Goal: Transaction & Acquisition: Download file/media

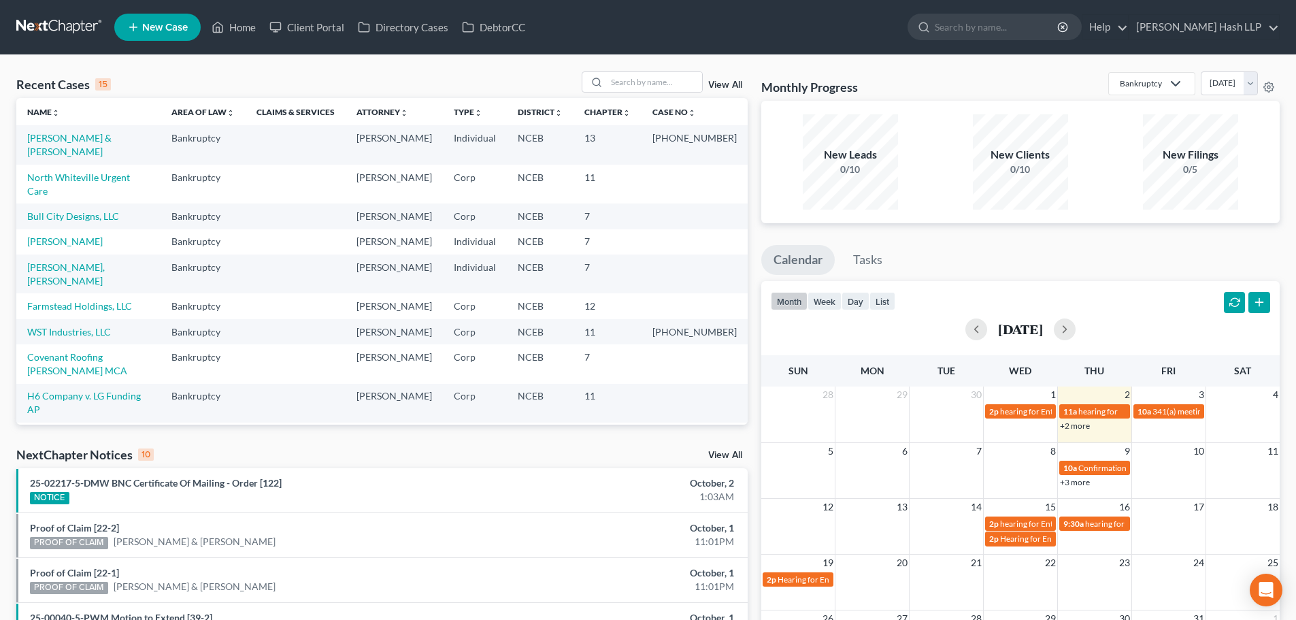
click at [709, 453] on link "View All" at bounding box center [725, 455] width 34 height 10
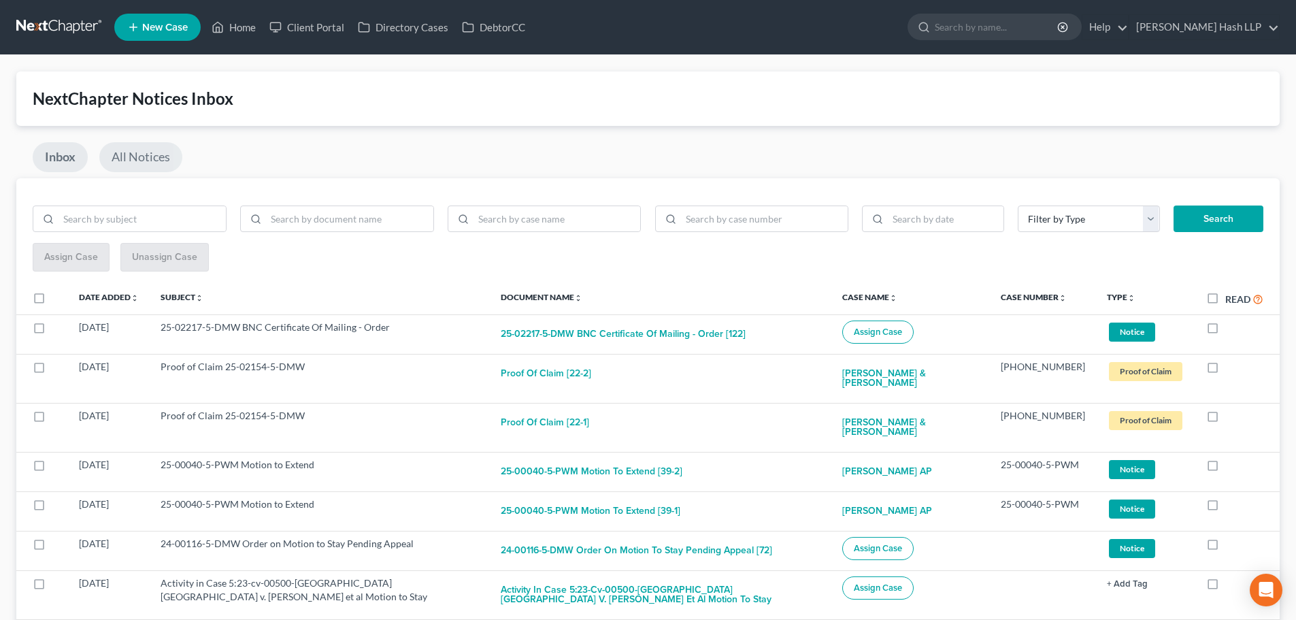
click at [158, 156] on link "All Notices" at bounding box center [140, 157] width 83 height 30
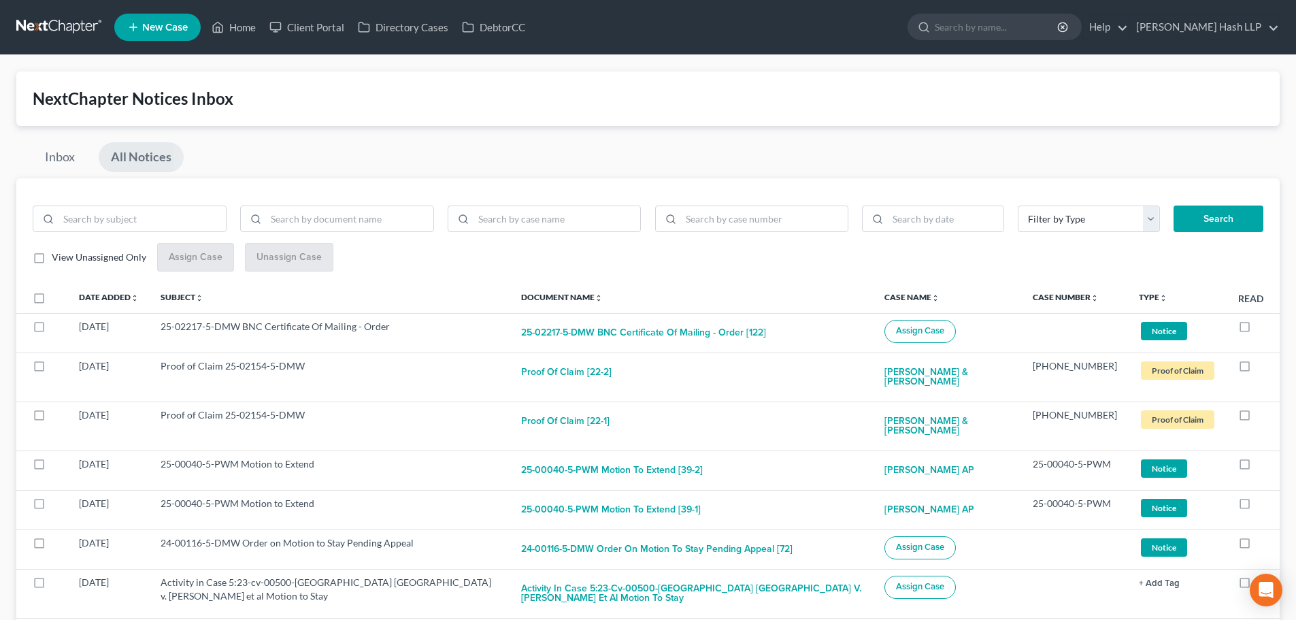
click at [52, 258] on label "View Unassigned Only" at bounding box center [99, 257] width 95 height 14
click at [57, 258] on input "View Unassigned Only" at bounding box center [61, 254] width 9 height 9
checkbox input "true"
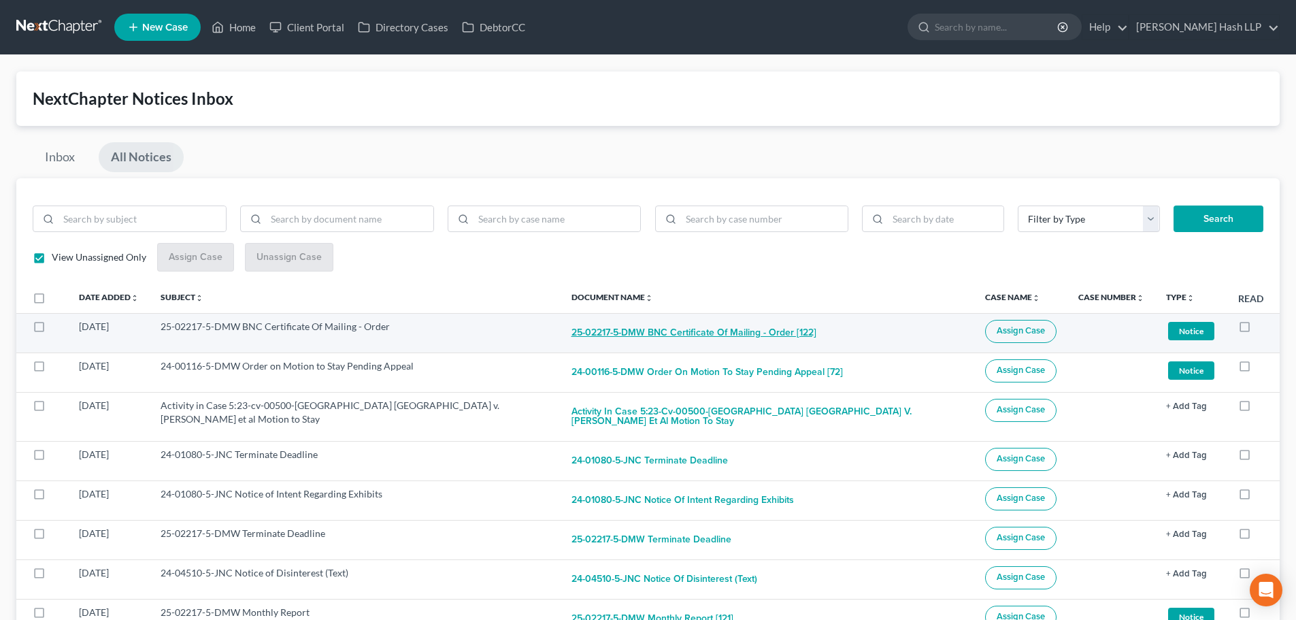
click at [644, 331] on button "25-02217-5-DMW BNC Certificate Of Mailing - Order [122]" at bounding box center [693, 333] width 245 height 27
checkbox input "true"
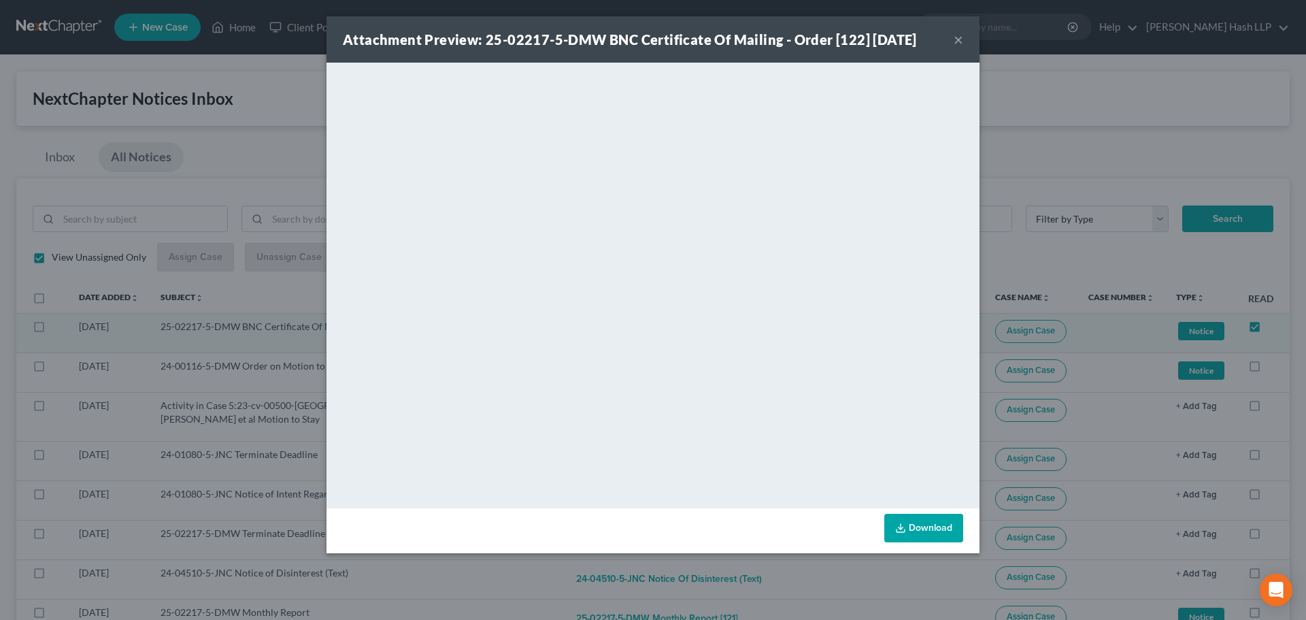
click at [956, 38] on button "×" at bounding box center [958, 39] width 10 height 16
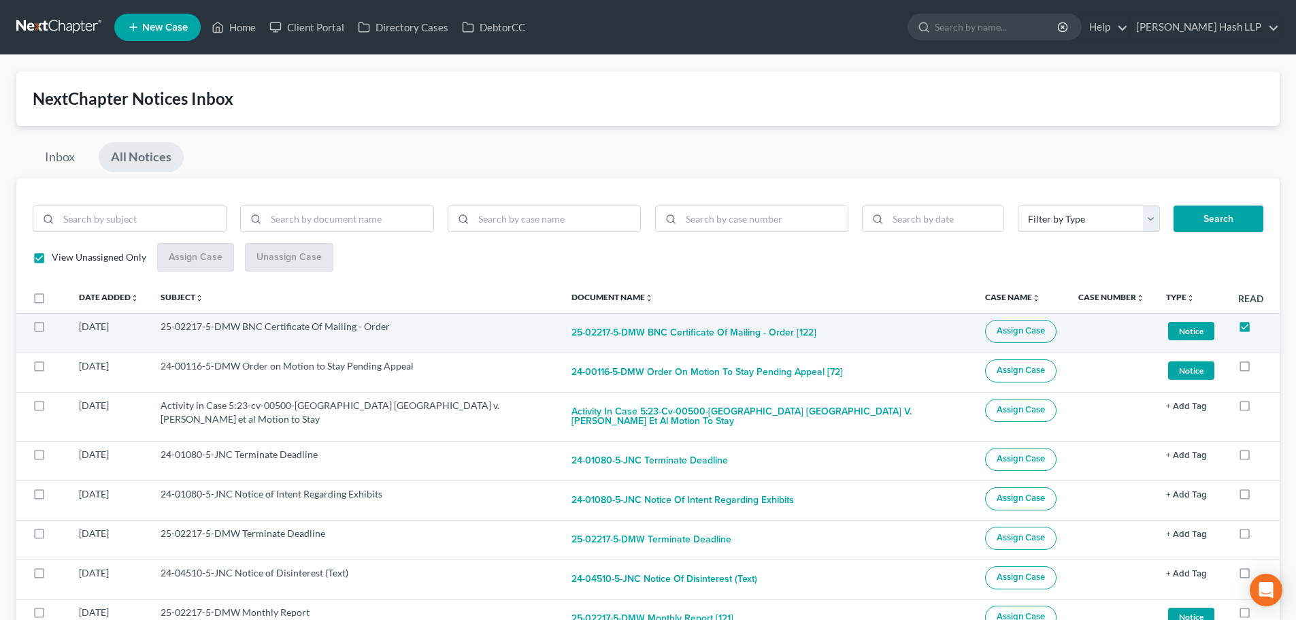
click at [52, 330] on label at bounding box center [52, 330] width 0 height 0
click at [57, 328] on input "checkbox" at bounding box center [61, 324] width 9 height 9
checkbox input "true"
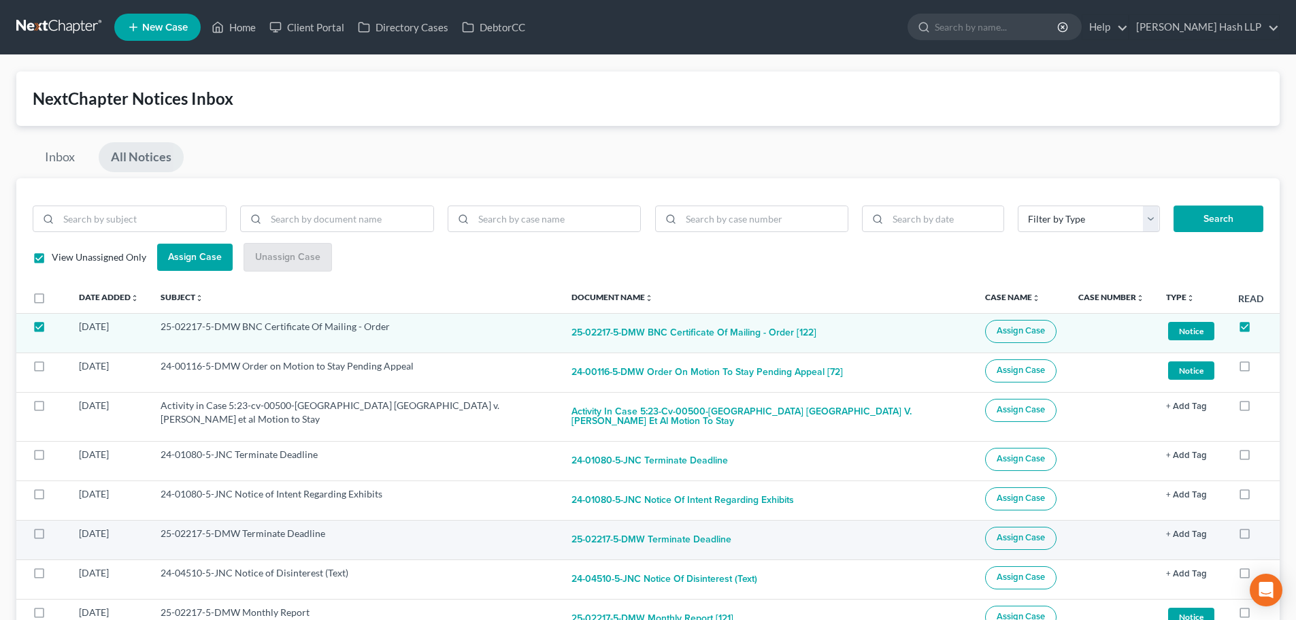
click at [52, 537] on label at bounding box center [52, 537] width 0 height 0
click at [57, 526] on input "checkbox" at bounding box center [61, 530] width 9 height 9
checkbox input "true"
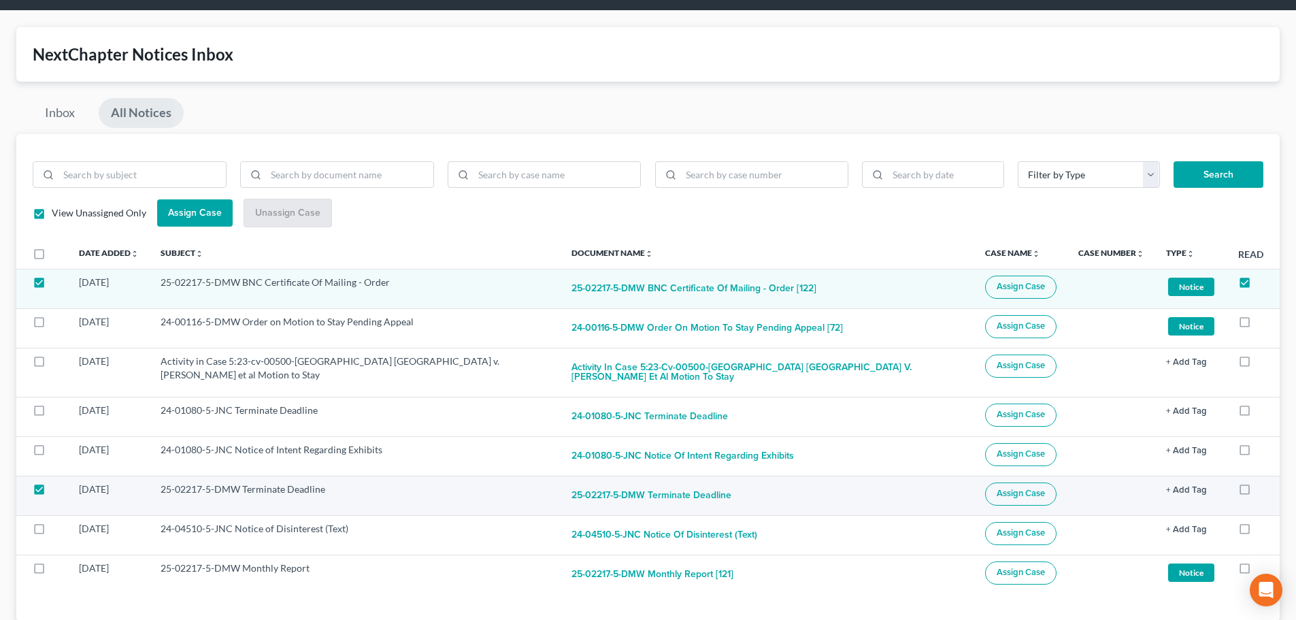
scroll to position [68, 0]
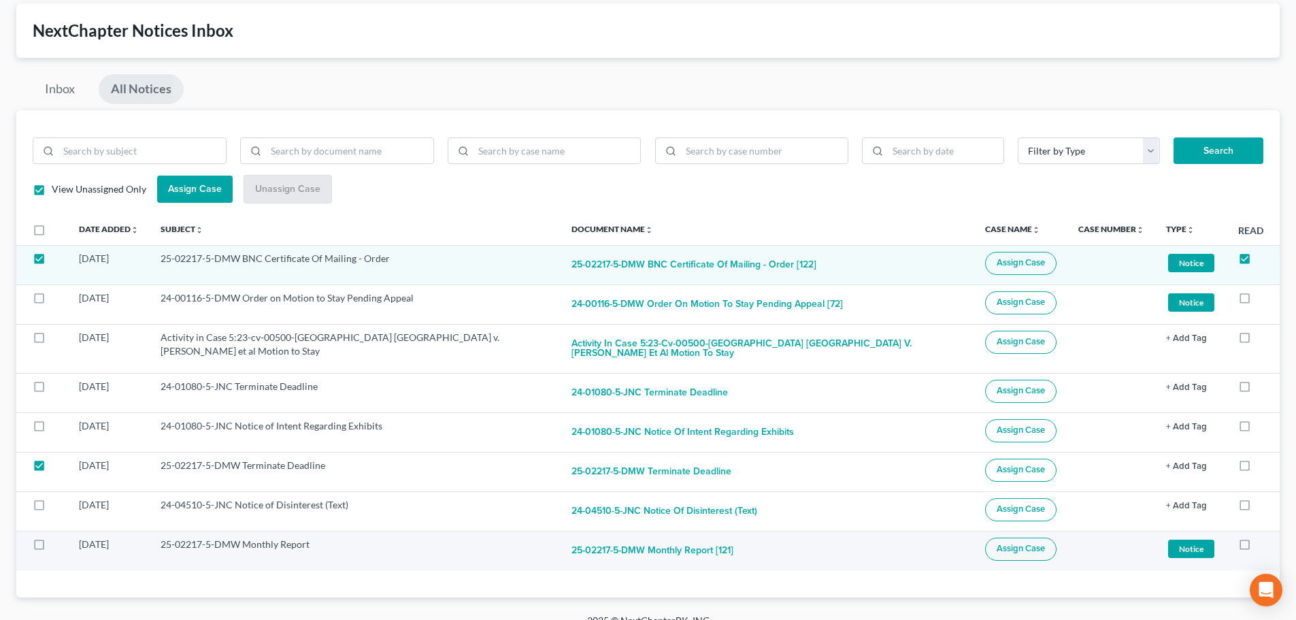
click at [52, 547] on label at bounding box center [52, 547] width 0 height 0
click at [57, 537] on input "checkbox" at bounding box center [61, 541] width 9 height 9
checkbox input "true"
click at [1006, 543] on span "Assign Case" at bounding box center [1020, 548] width 48 height 11
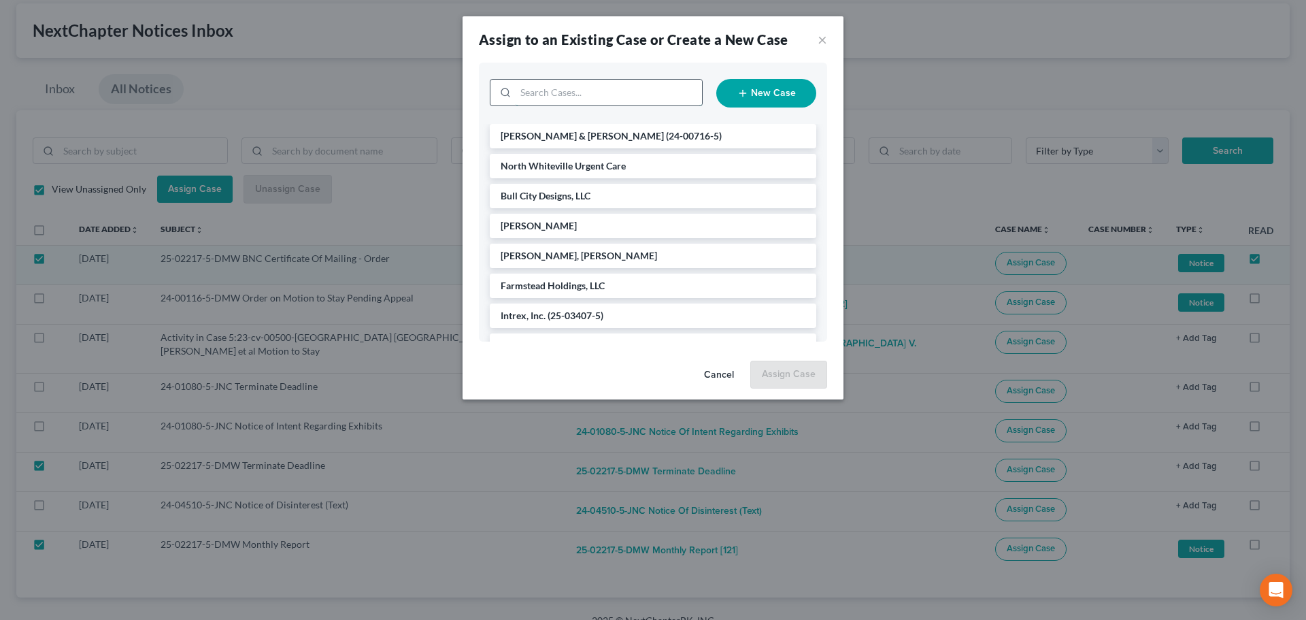
click at [588, 98] on input "search" at bounding box center [608, 93] width 186 height 26
type input "north"
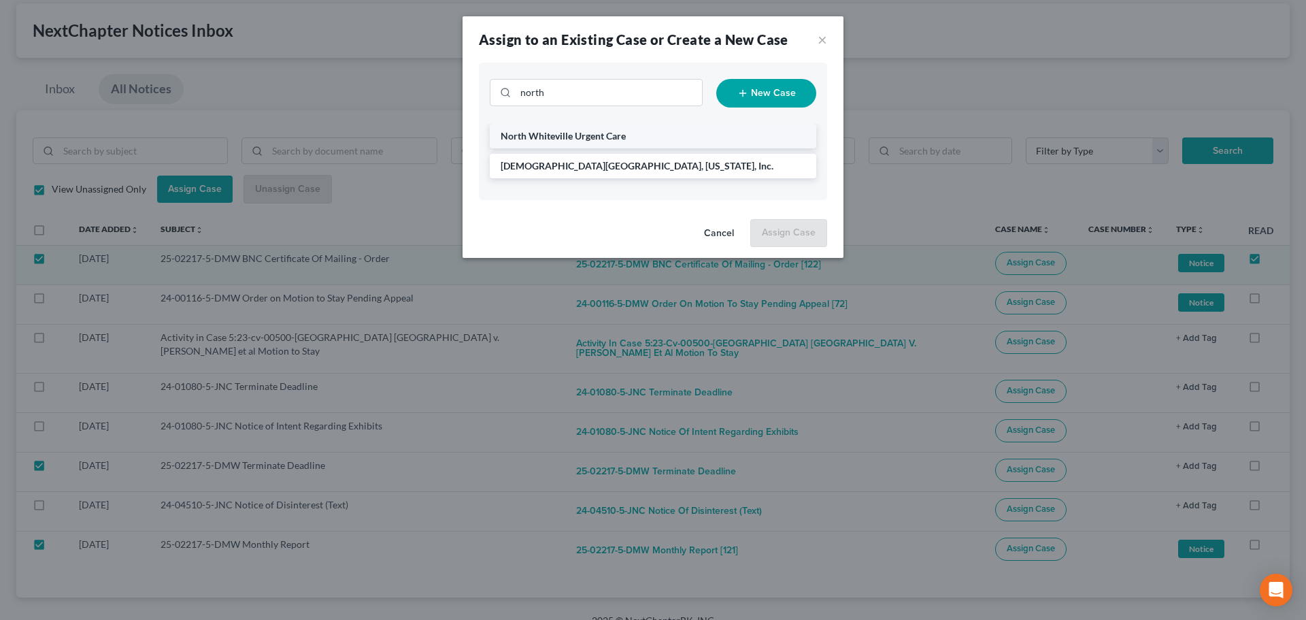
click at [575, 138] on span "North Whiteville Urgent Care" at bounding box center [563, 136] width 125 height 12
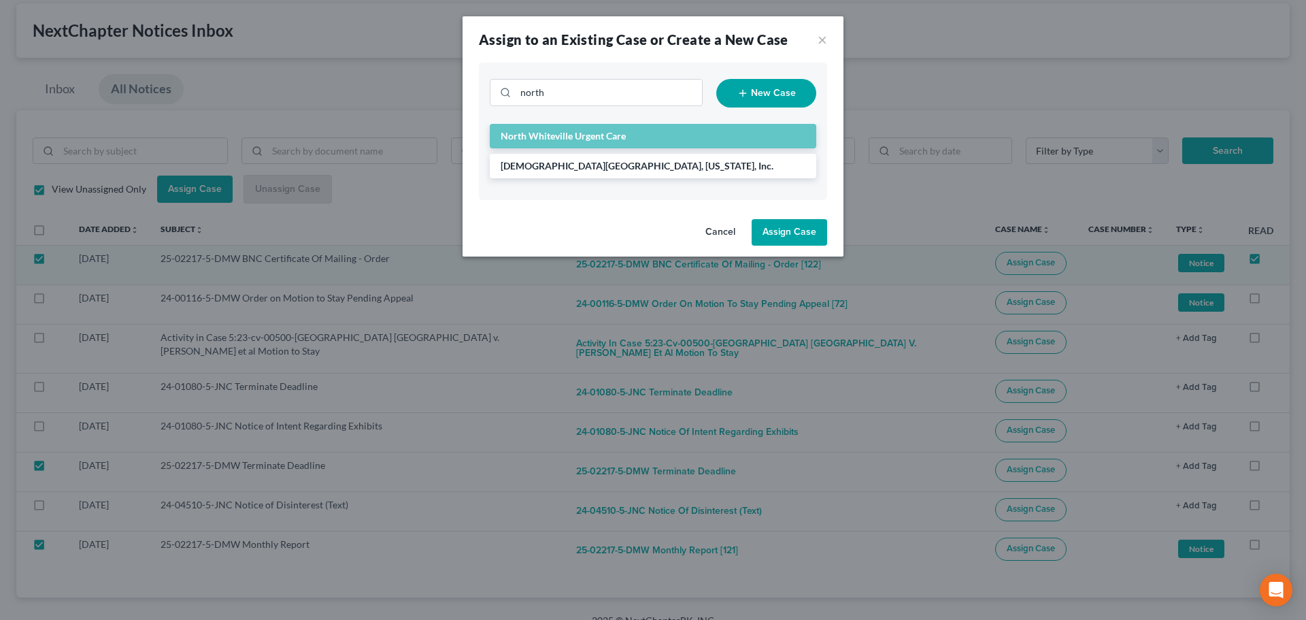
click at [800, 239] on button "Assign Case" at bounding box center [788, 232] width 75 height 27
checkbox input "false"
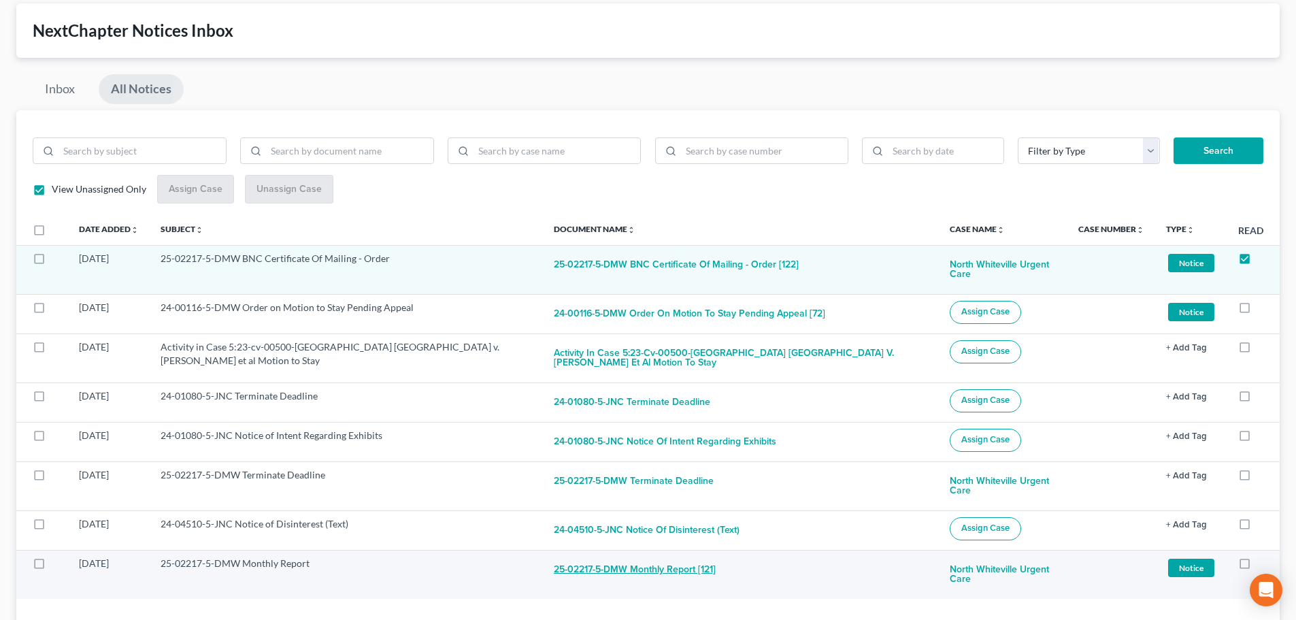
click at [646, 564] on button "25-02217-5-DMW Monthly Report [121]" at bounding box center [635, 569] width 162 height 27
checkbox input "true"
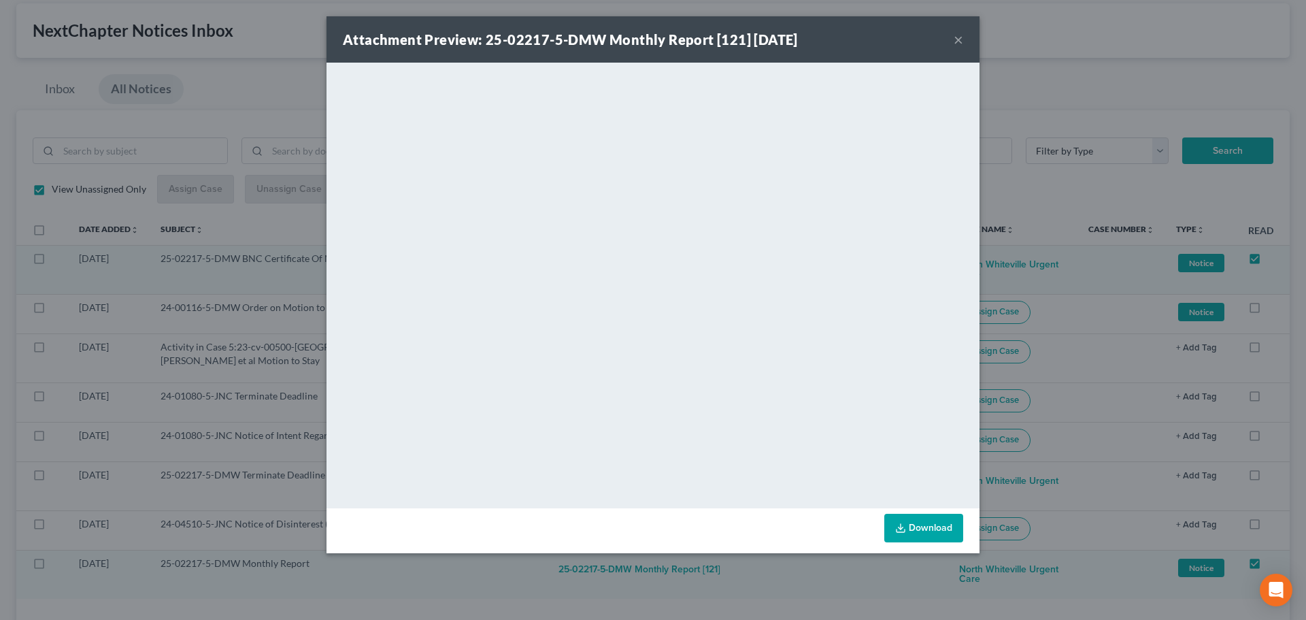
click at [958, 39] on button "×" at bounding box center [958, 39] width 10 height 16
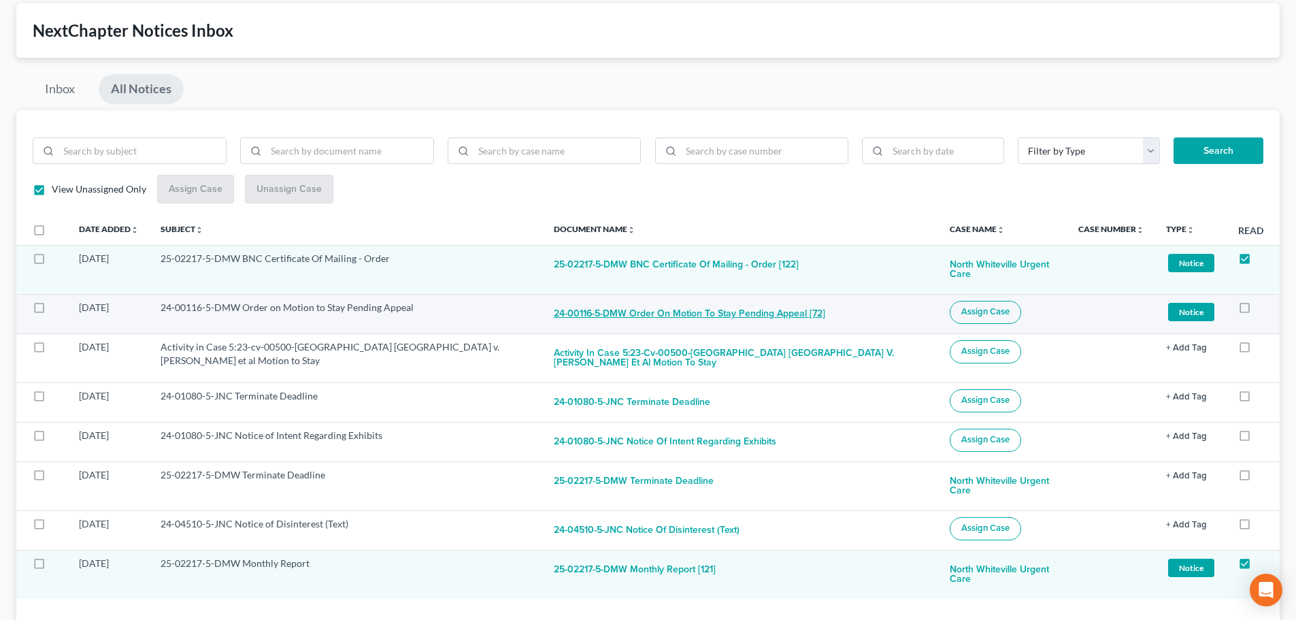
click at [625, 318] on button "24-00116-5-DMW Order on Motion to Stay Pending Appeal [72]" at bounding box center [689, 314] width 271 height 27
checkbox input "true"
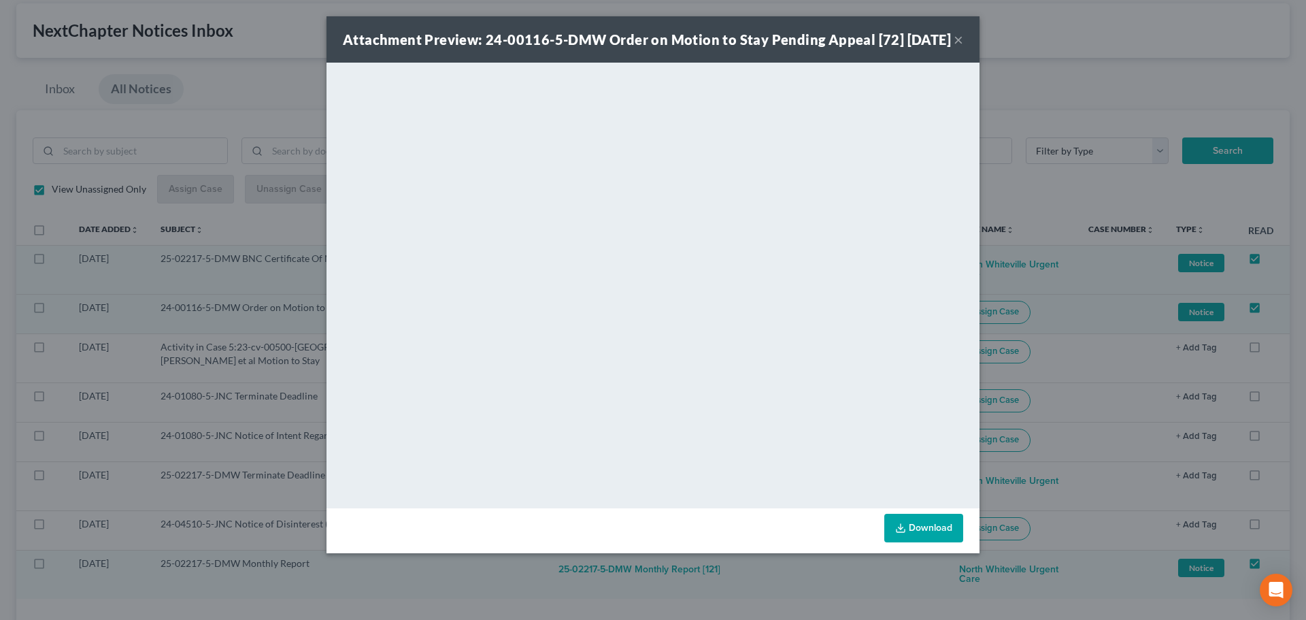
click at [958, 48] on button "×" at bounding box center [958, 39] width 10 height 16
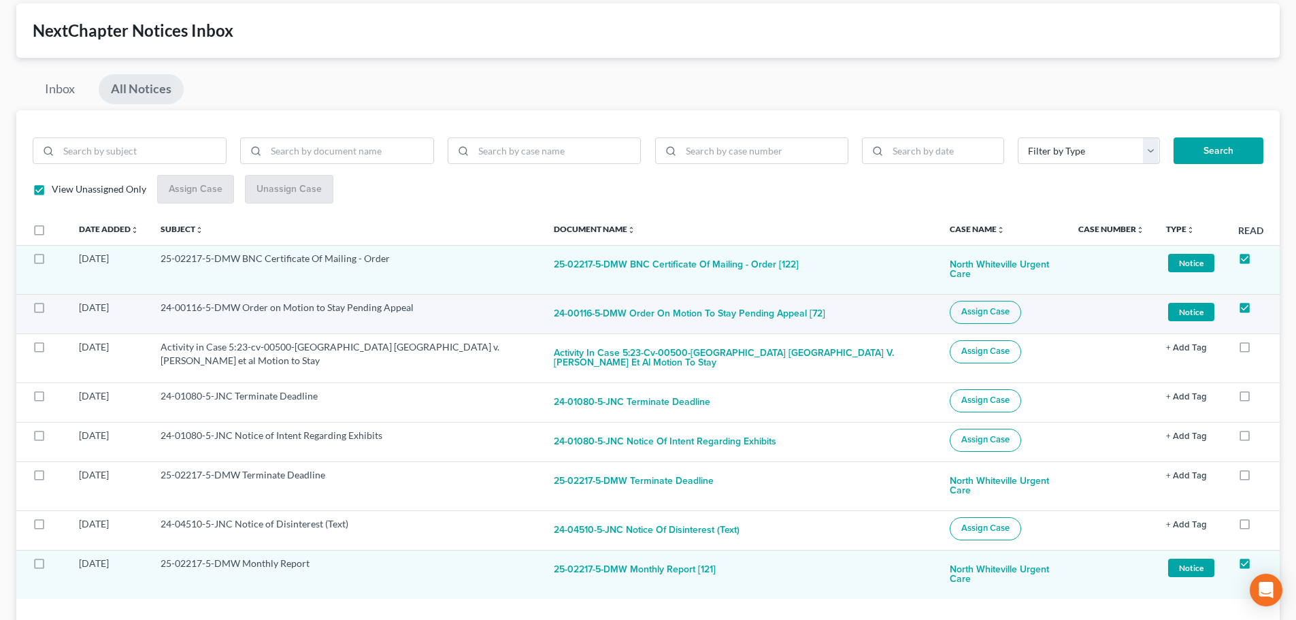
click at [961, 309] on span "Assign Case" at bounding box center [985, 311] width 48 height 11
checkbox input "true"
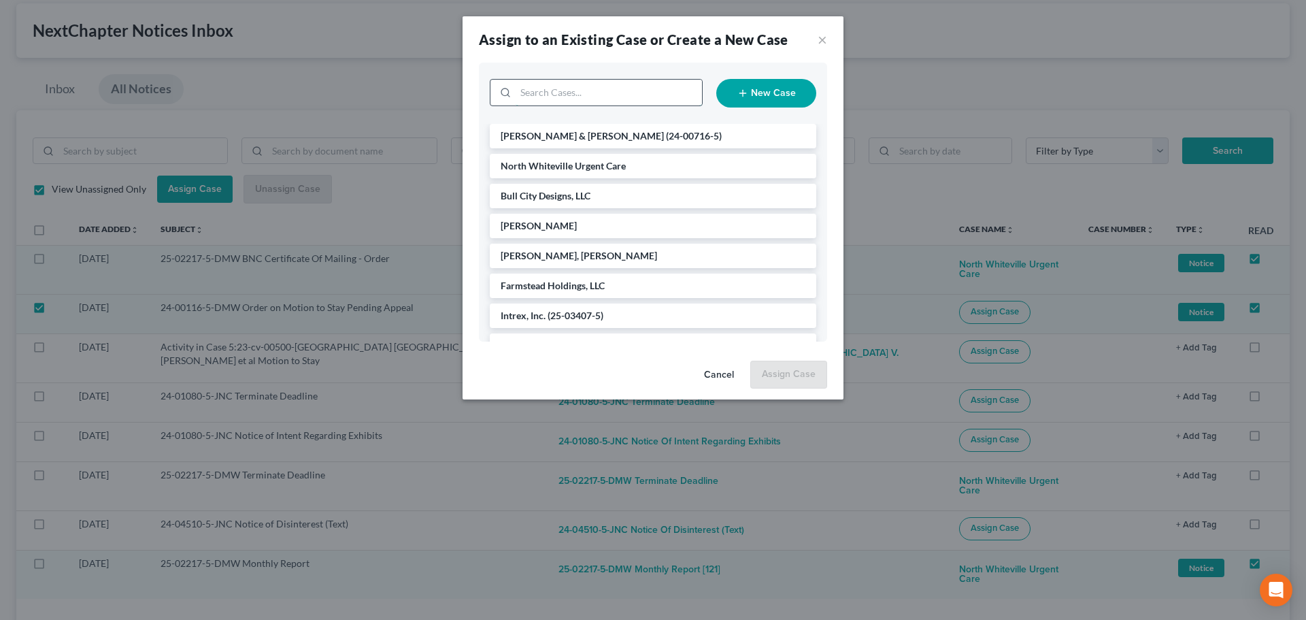
click at [594, 97] on input "search" at bounding box center [608, 93] width 186 height 26
type input "pann"
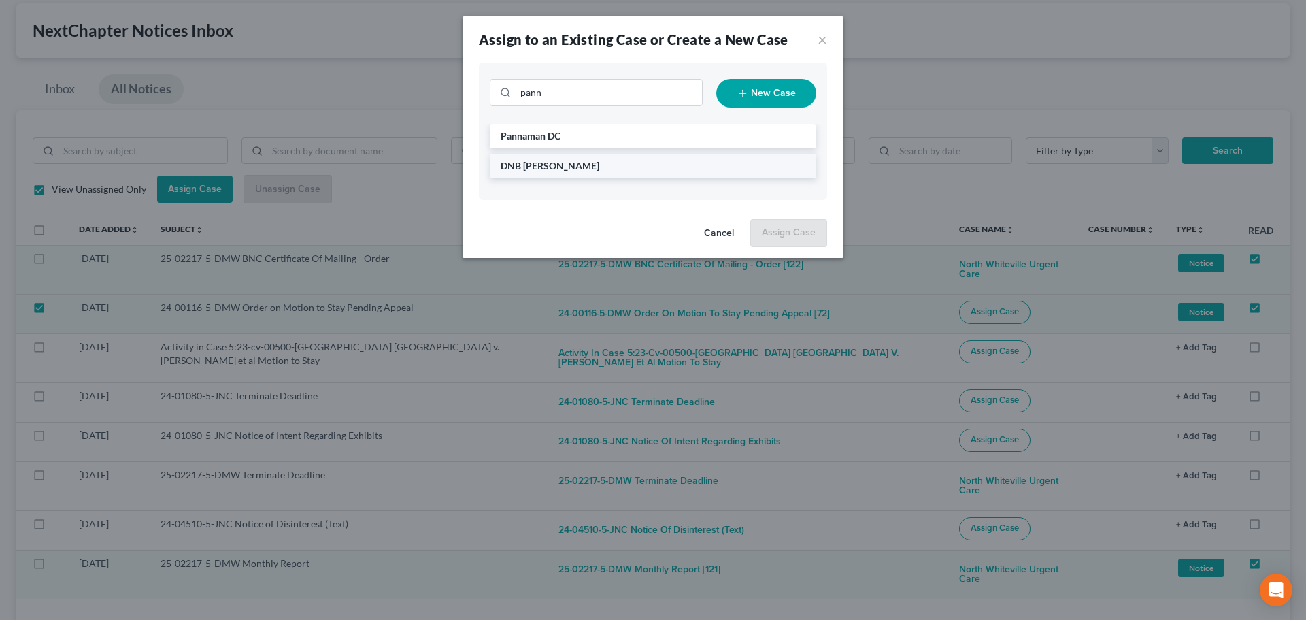
click at [560, 167] on span "DNB [PERSON_NAME]" at bounding box center [550, 166] width 99 height 12
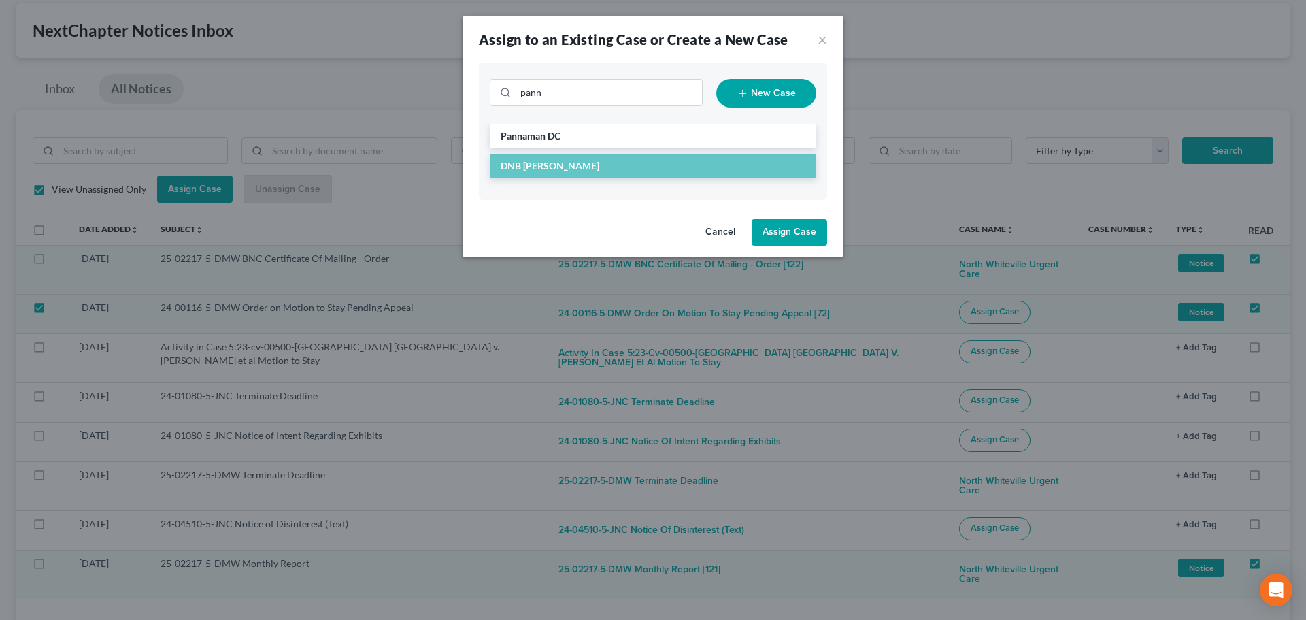
click at [794, 233] on button "Assign Case" at bounding box center [788, 232] width 75 height 27
checkbox input "false"
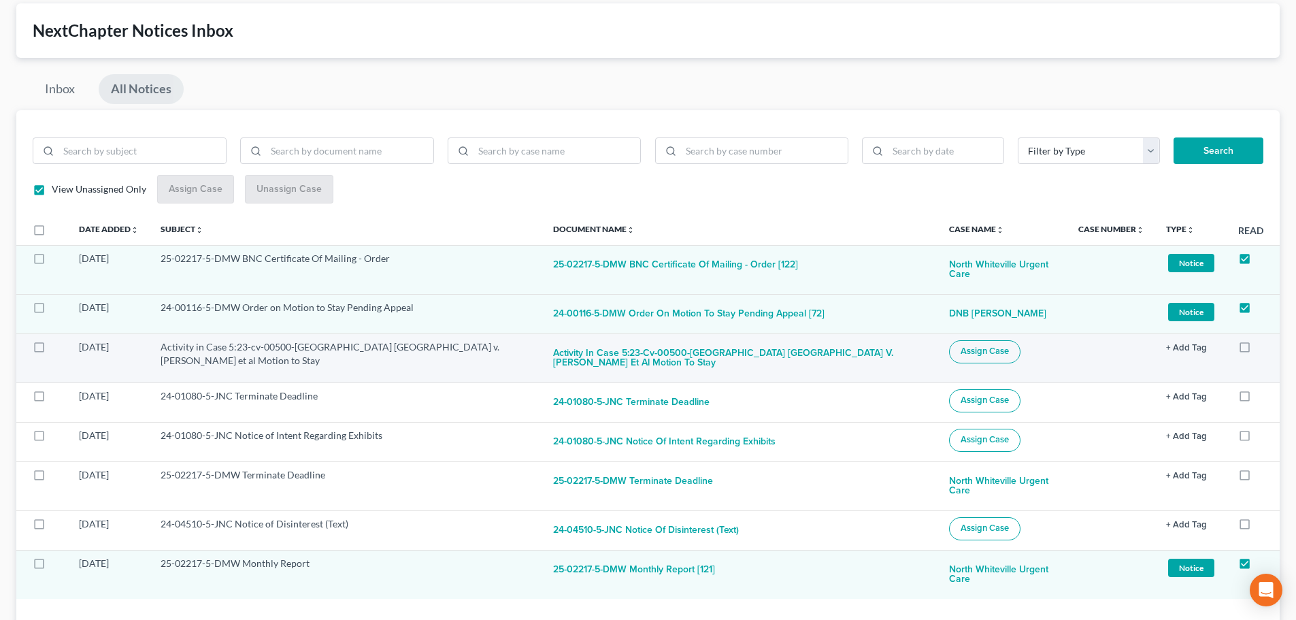
click at [963, 354] on span "Assign Case" at bounding box center [984, 350] width 48 height 11
checkbox input "true"
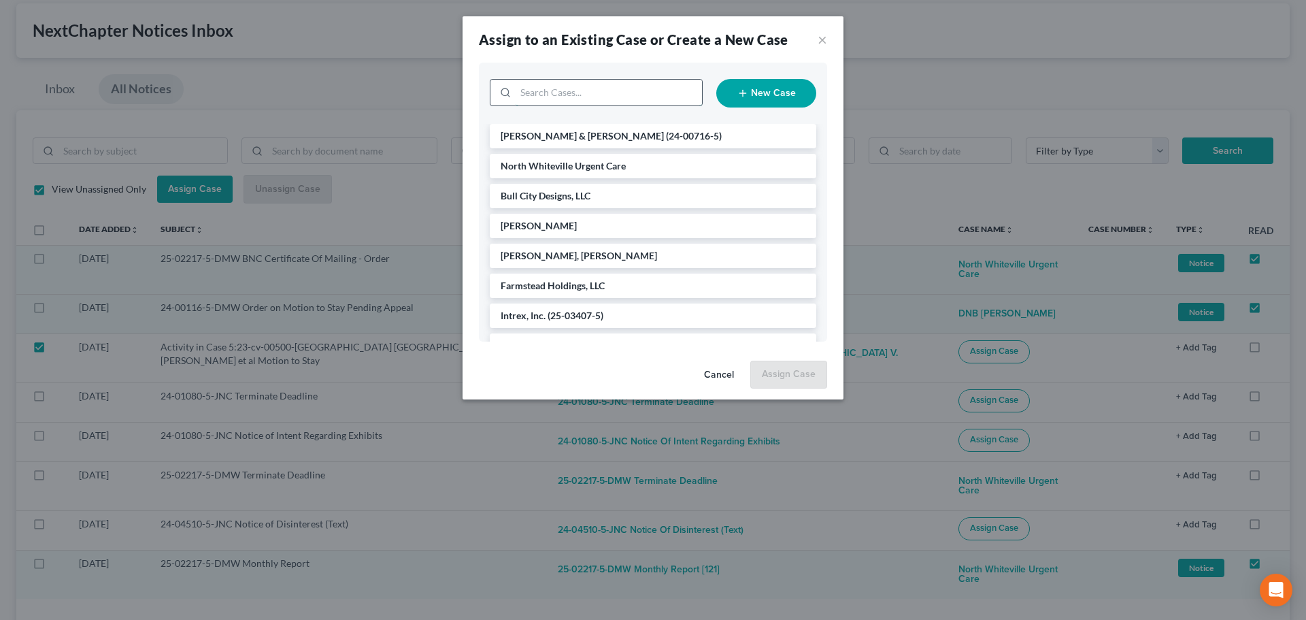
click at [596, 100] on input "search" at bounding box center [608, 93] width 186 height 26
type input "guy"
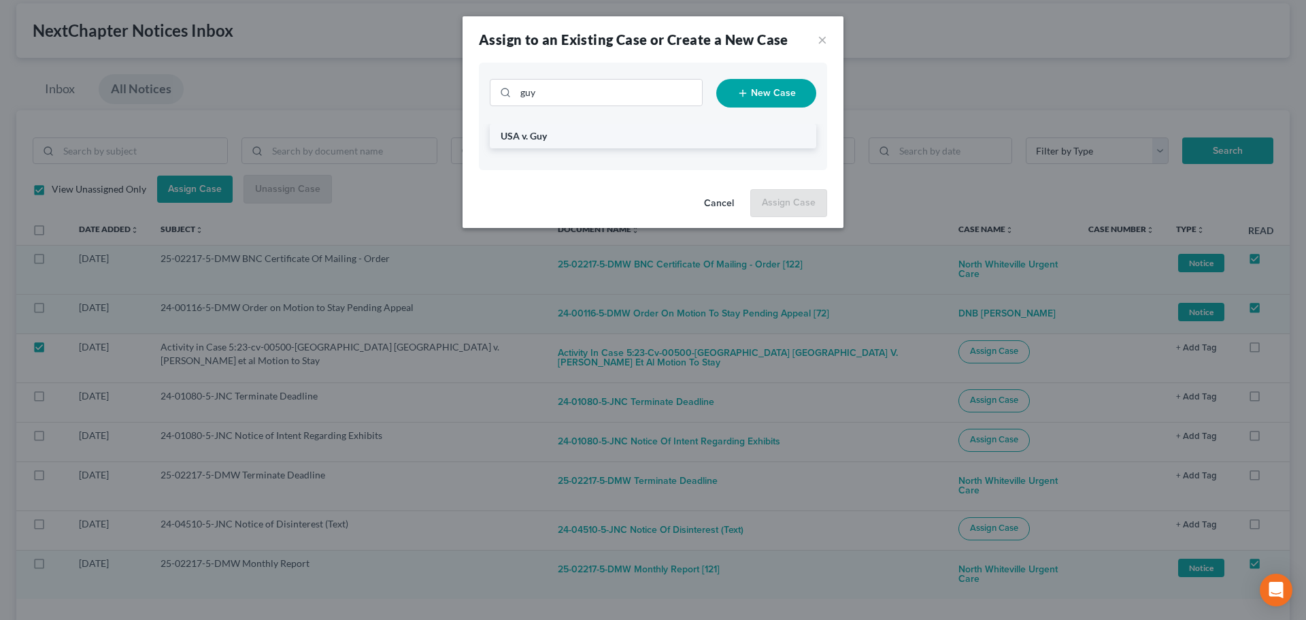
click at [561, 135] on li "USA v. Guy" at bounding box center [653, 136] width 326 height 24
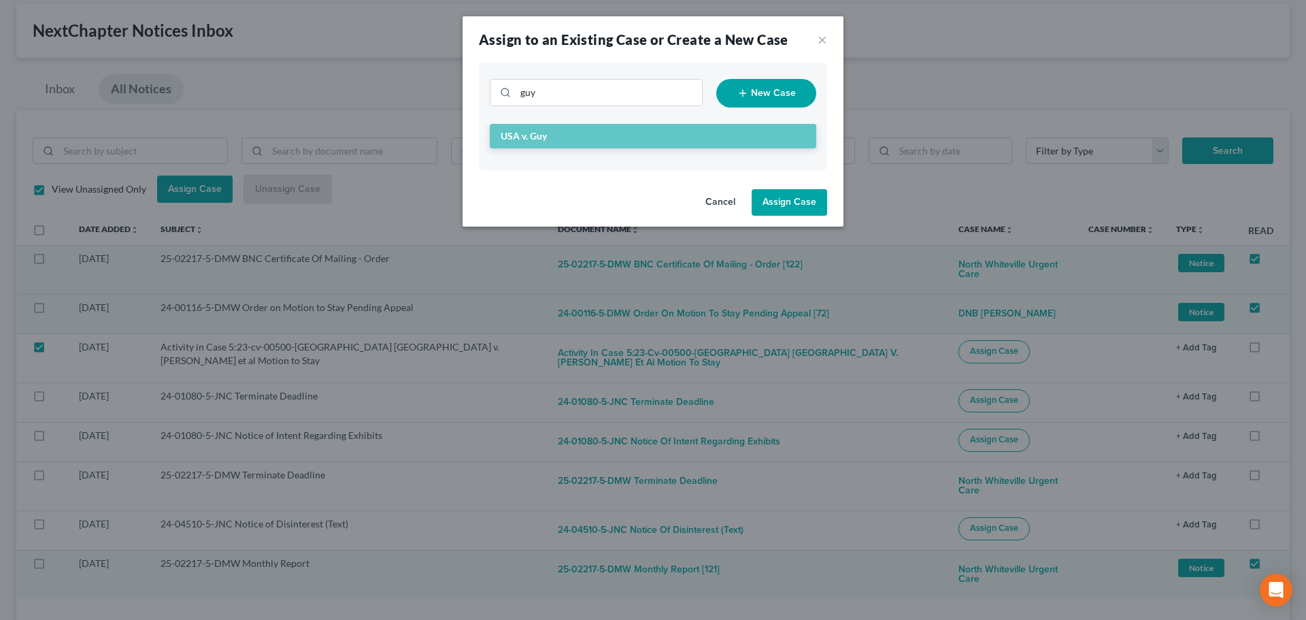
click at [781, 201] on button "Assign Case" at bounding box center [788, 202] width 75 height 27
checkbox input "false"
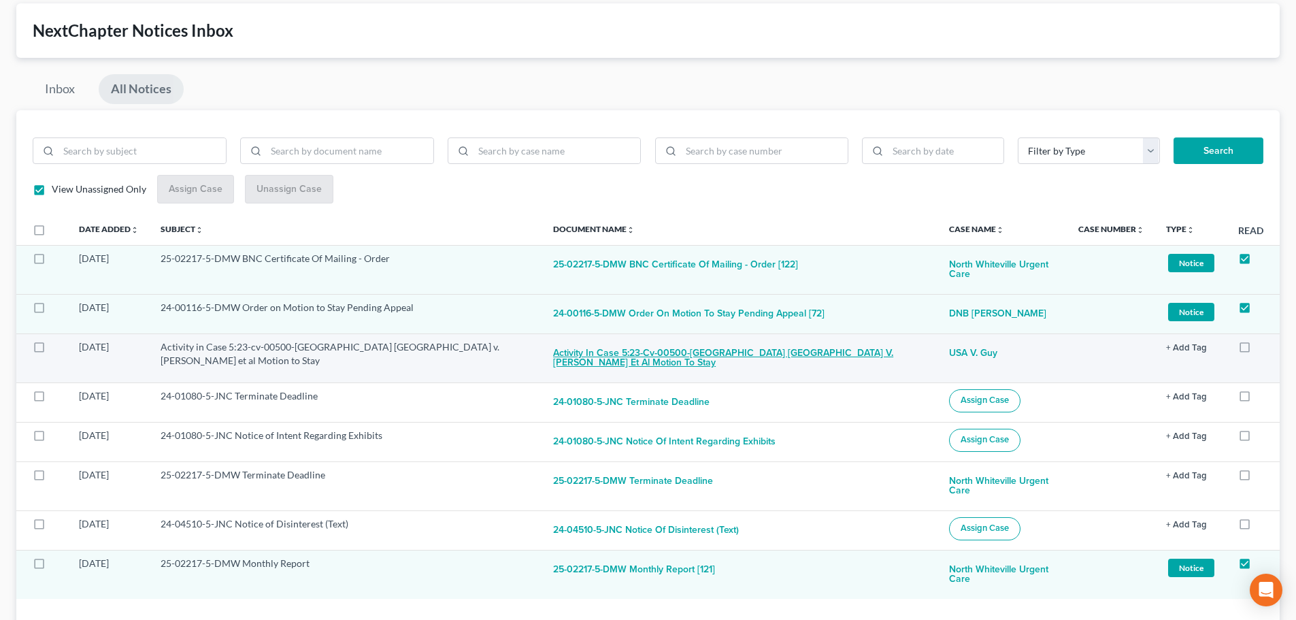
click at [706, 353] on button "Activity in Case 5:23-cv-00500-[GEOGRAPHIC_DATA] [GEOGRAPHIC_DATA] v. [PERSON_N…" at bounding box center [740, 358] width 374 height 37
checkbox input "true"
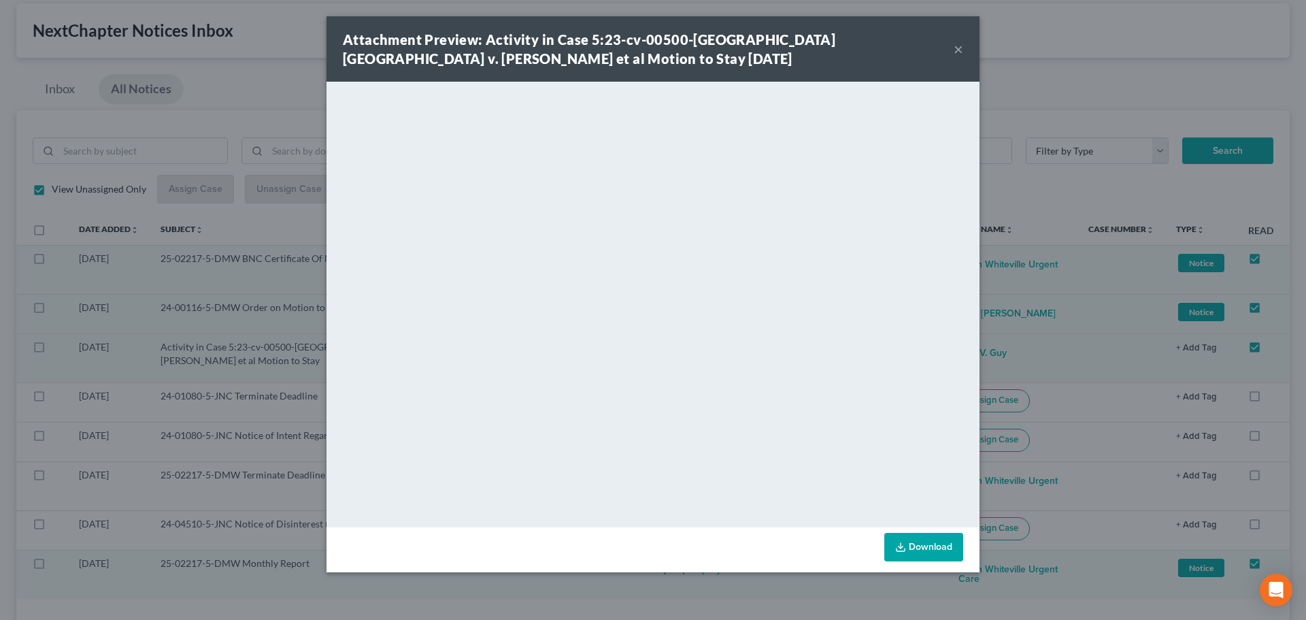
drag, startPoint x: 955, startPoint y: 46, endPoint x: 945, endPoint y: 52, distance: 12.2
click at [955, 46] on button "×" at bounding box center [958, 49] width 10 height 16
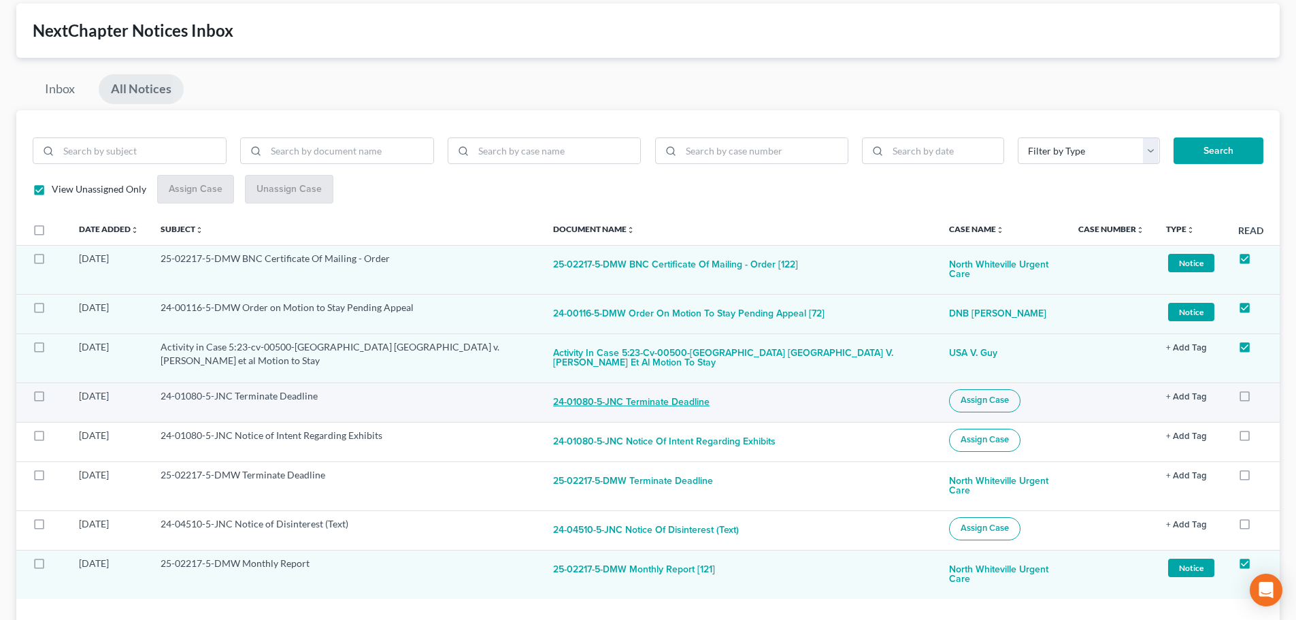
click at [662, 407] on button "24-01080-5-JNC Terminate Deadline" at bounding box center [631, 402] width 156 height 27
checkbox input "true"
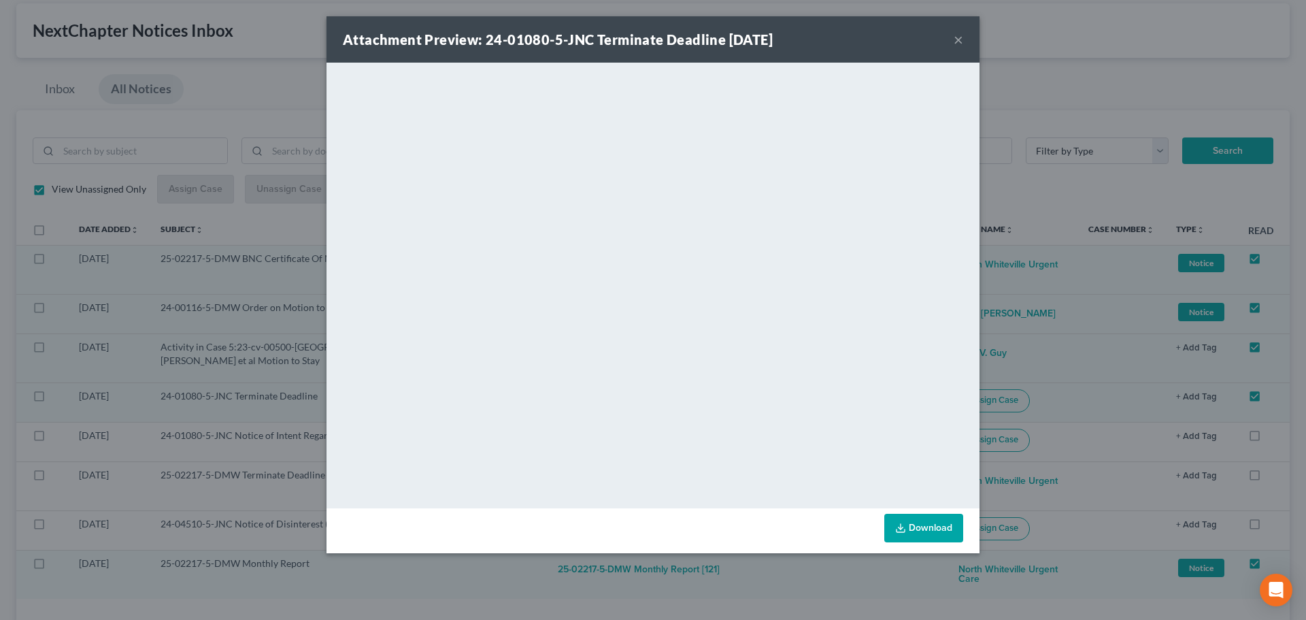
click at [958, 41] on button "×" at bounding box center [958, 39] width 10 height 16
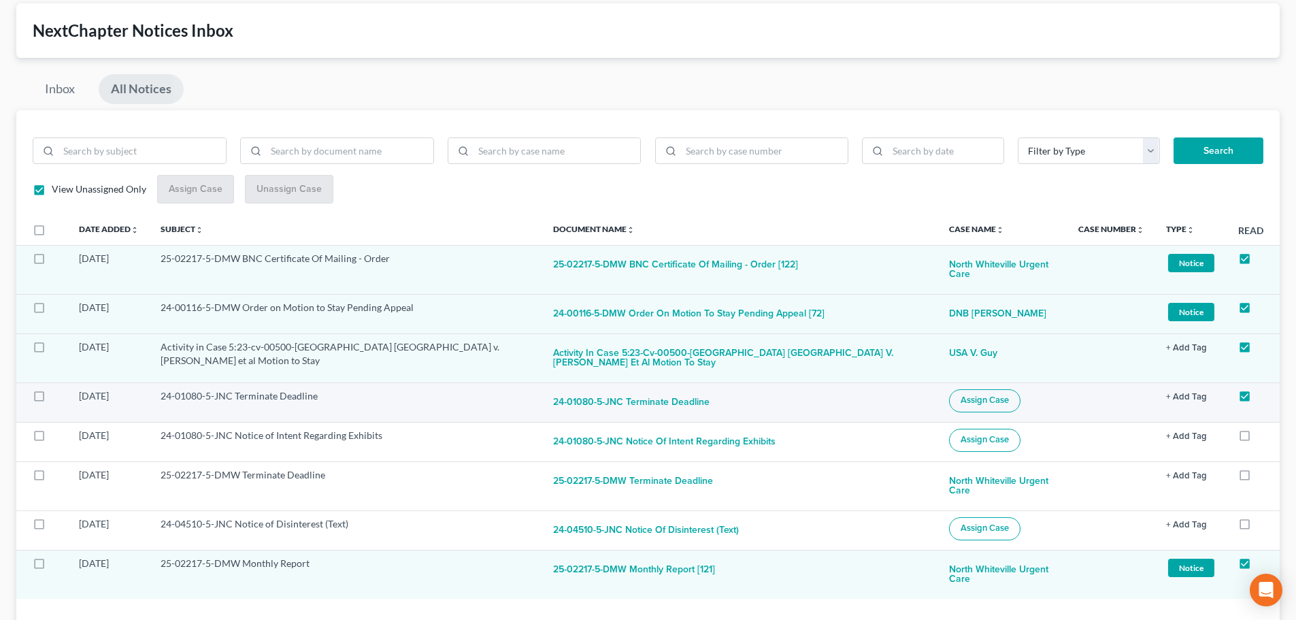
click at [52, 399] on label at bounding box center [52, 399] width 0 height 0
click at [57, 398] on input "checkbox" at bounding box center [61, 393] width 9 height 9
checkbox input "true"
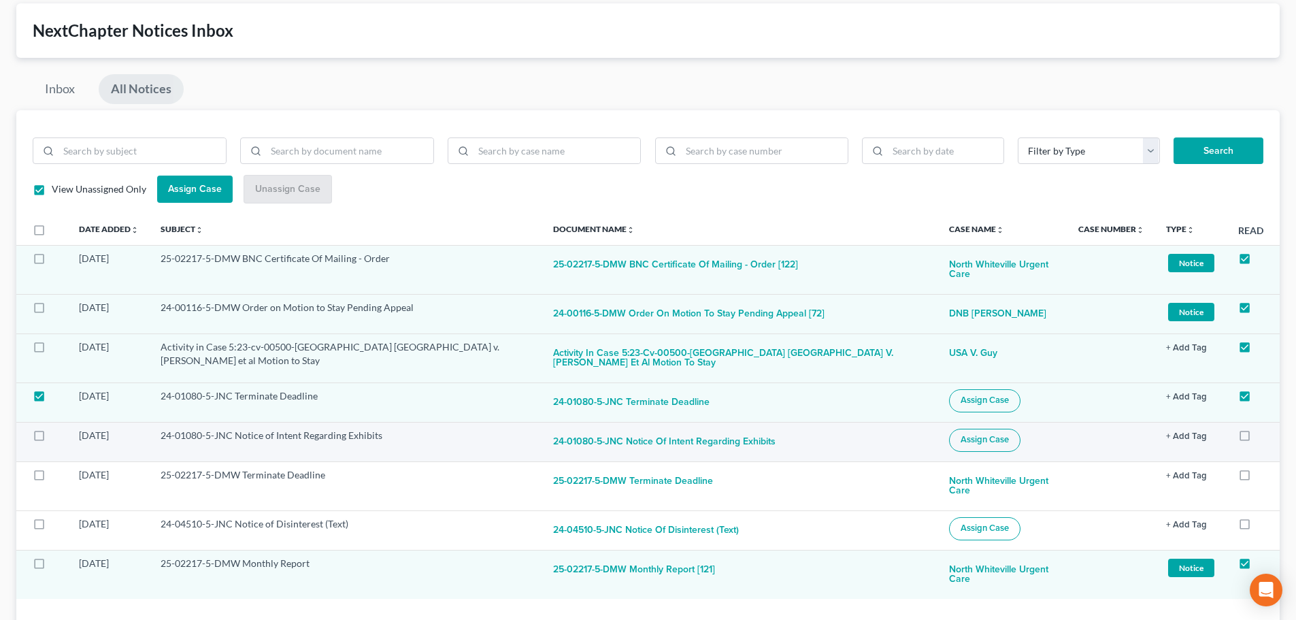
click at [52, 439] on label at bounding box center [52, 439] width 0 height 0
click at [57, 437] on input "checkbox" at bounding box center [61, 432] width 9 height 9
checkbox input "true"
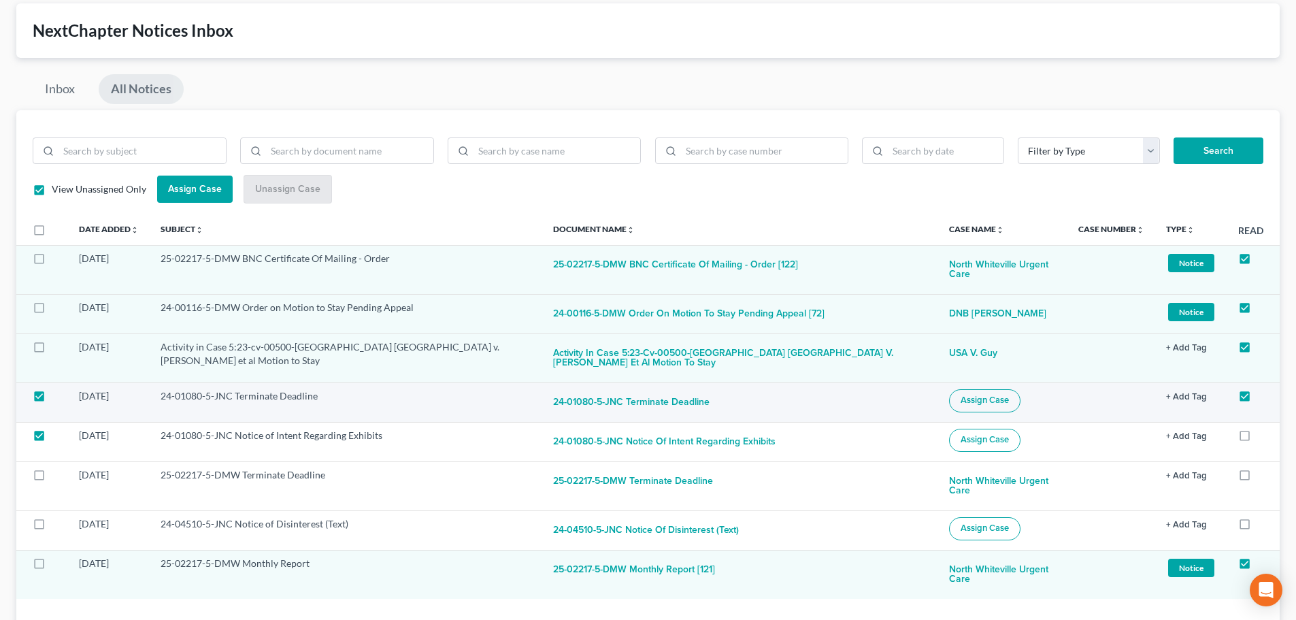
click at [965, 403] on span "Assign Case" at bounding box center [984, 399] width 48 height 11
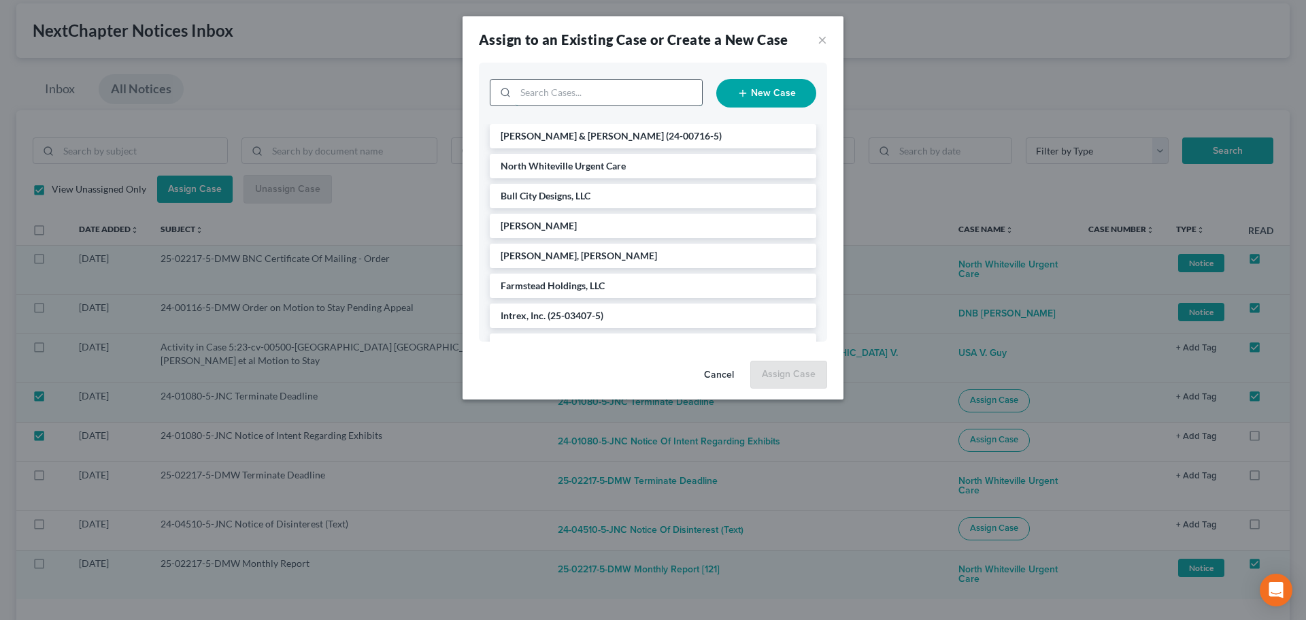
click at [607, 98] on input "search" at bounding box center [608, 93] width 186 height 26
type input "dunlo"
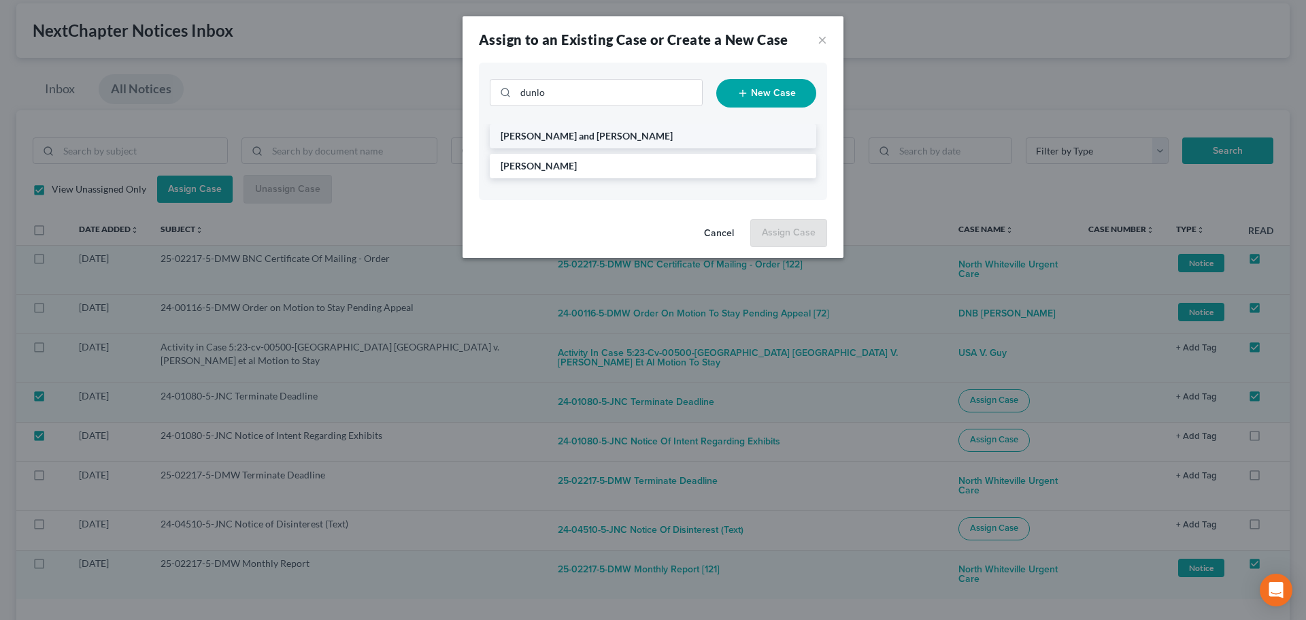
click at [592, 126] on li "[PERSON_NAME] and [PERSON_NAME]" at bounding box center [653, 136] width 326 height 24
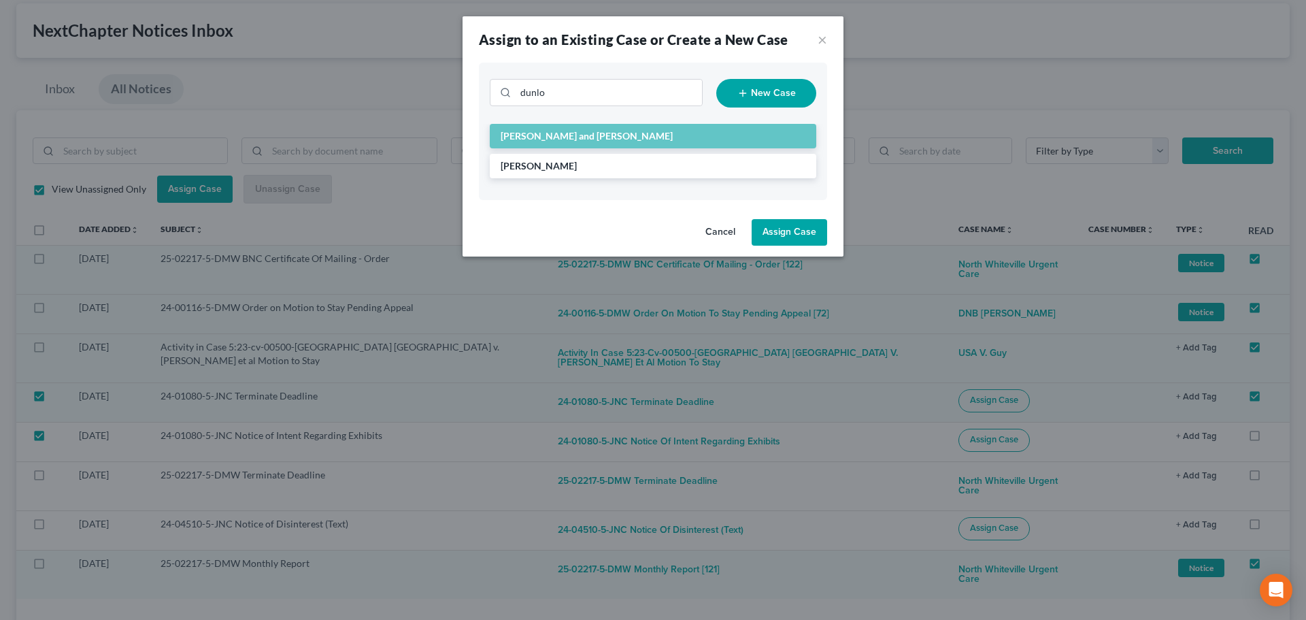
drag, startPoint x: 790, startPoint y: 228, endPoint x: 782, endPoint y: 225, distance: 8.8
click at [791, 228] on button "Assign Case" at bounding box center [788, 232] width 75 height 27
checkbox input "false"
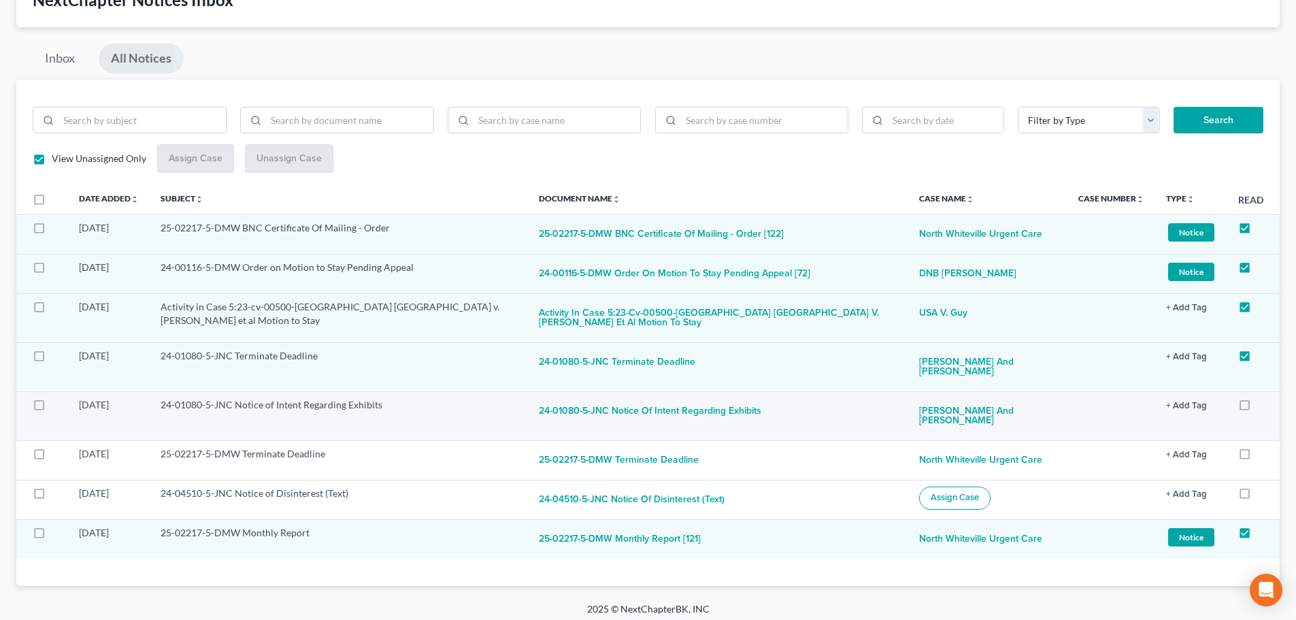
scroll to position [115, 0]
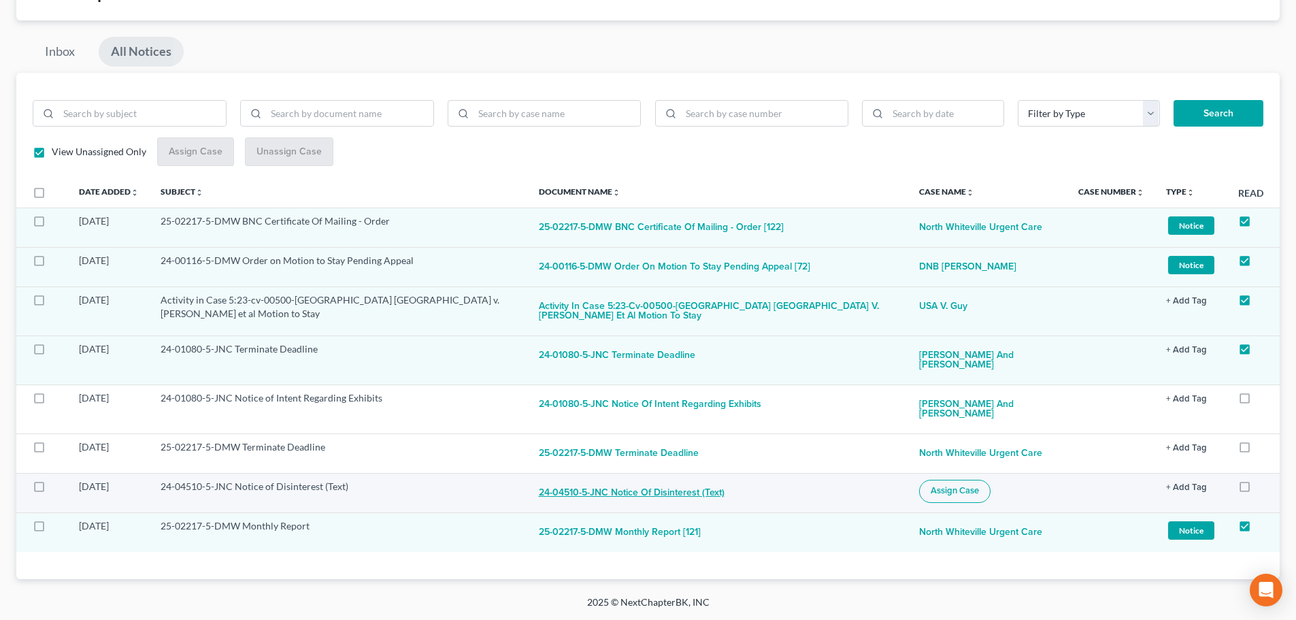
click at [634, 484] on button "24-04510-5-JNC Notice of Disinterest (Text)" at bounding box center [632, 492] width 186 height 27
checkbox input "true"
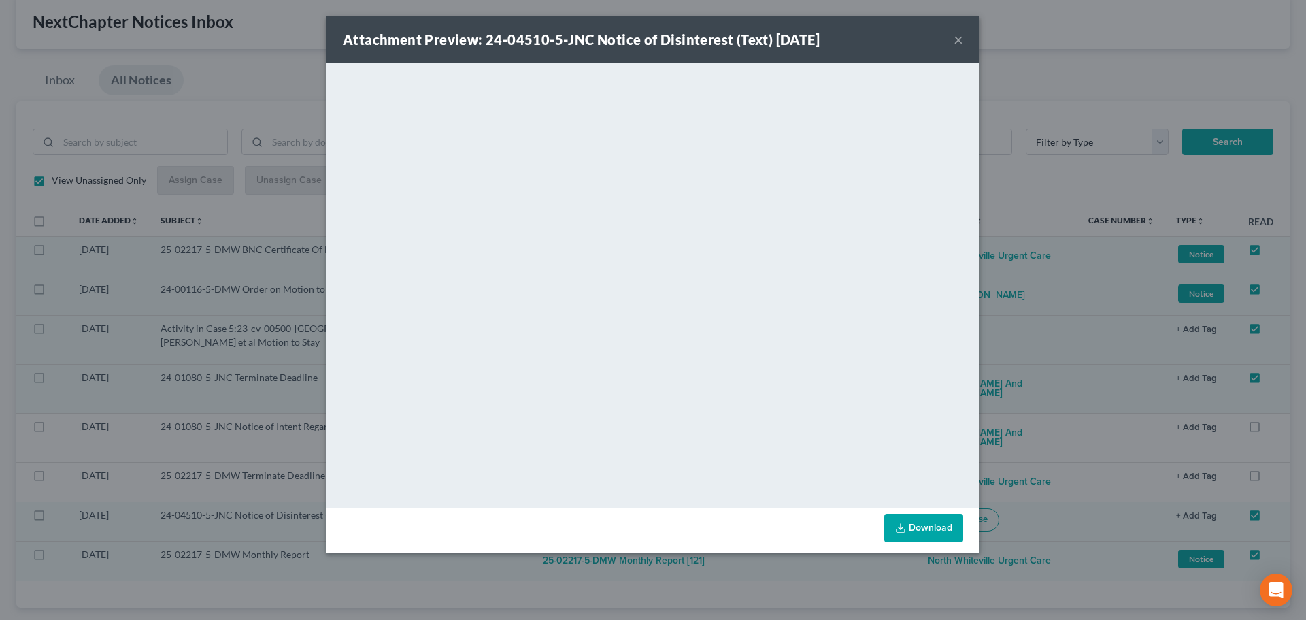
click at [957, 40] on button "×" at bounding box center [958, 39] width 10 height 16
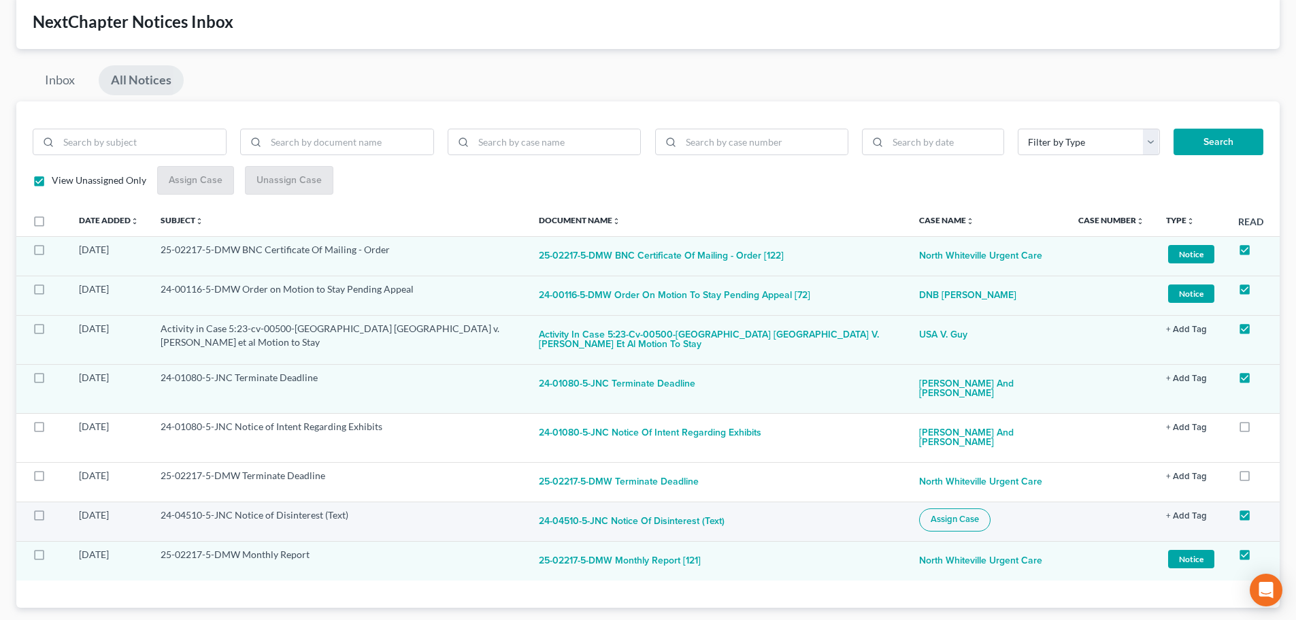
click at [974, 522] on span "Assign Case" at bounding box center [954, 518] width 48 height 11
checkbox input "true"
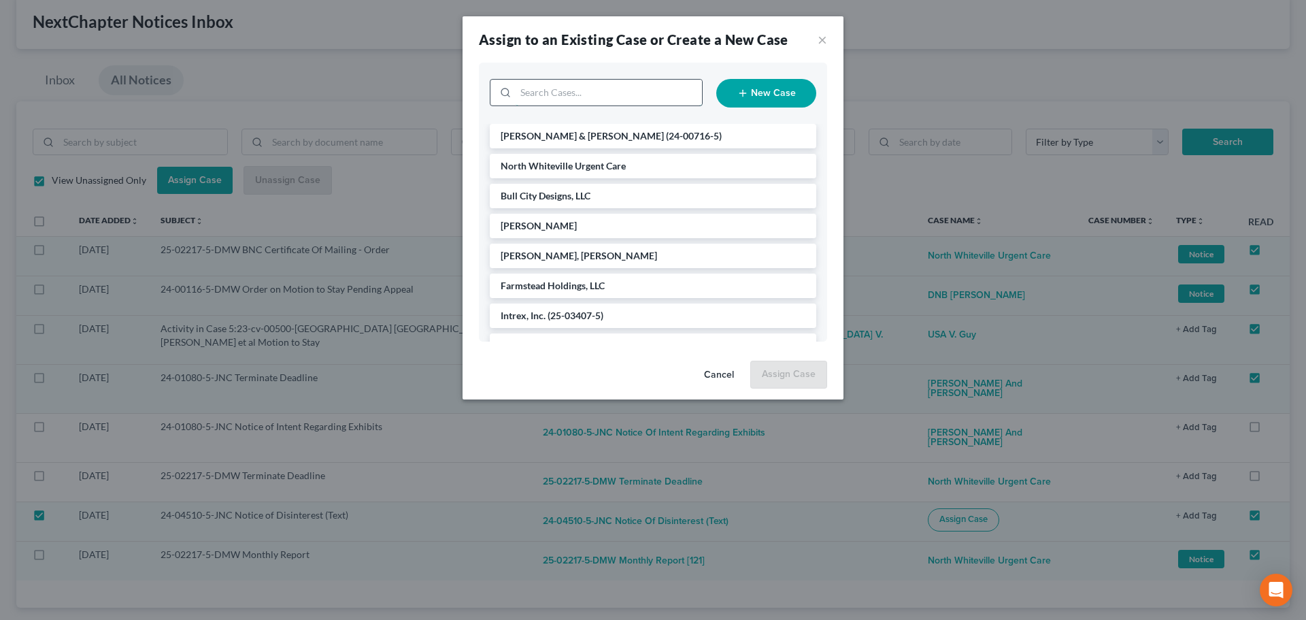
click at [618, 92] on input "search" at bounding box center [608, 93] width 186 height 26
type input "mint"
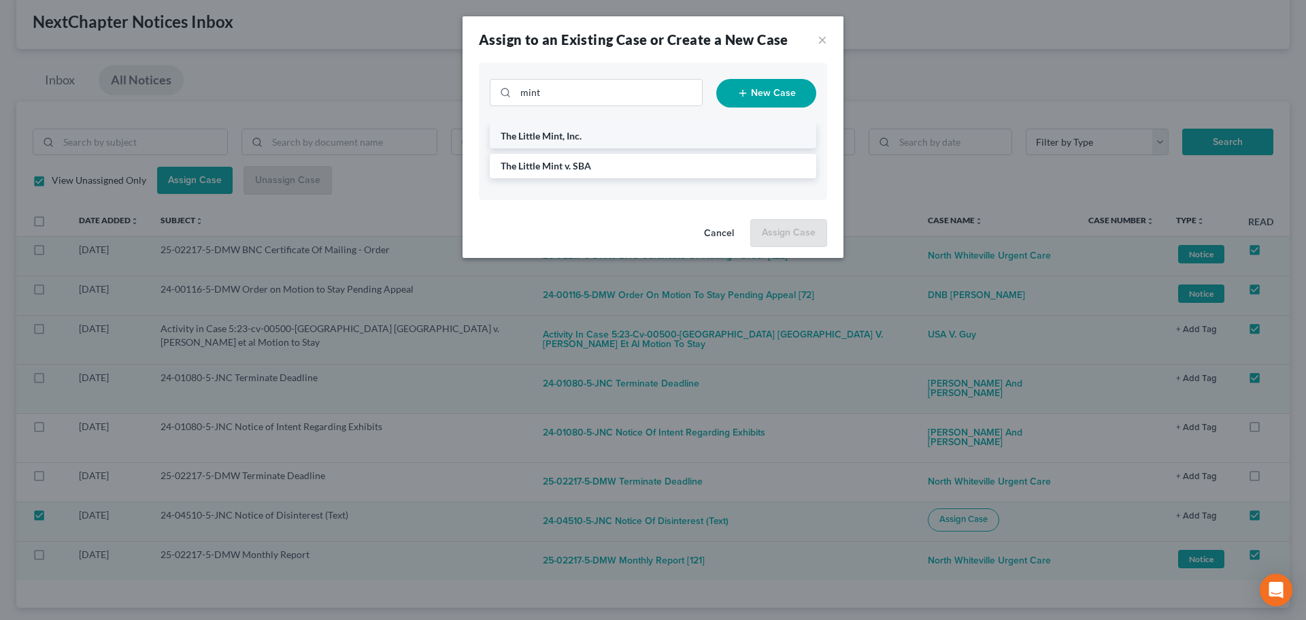
click at [570, 135] on span "The Little Mint, Inc." at bounding box center [541, 136] width 81 height 12
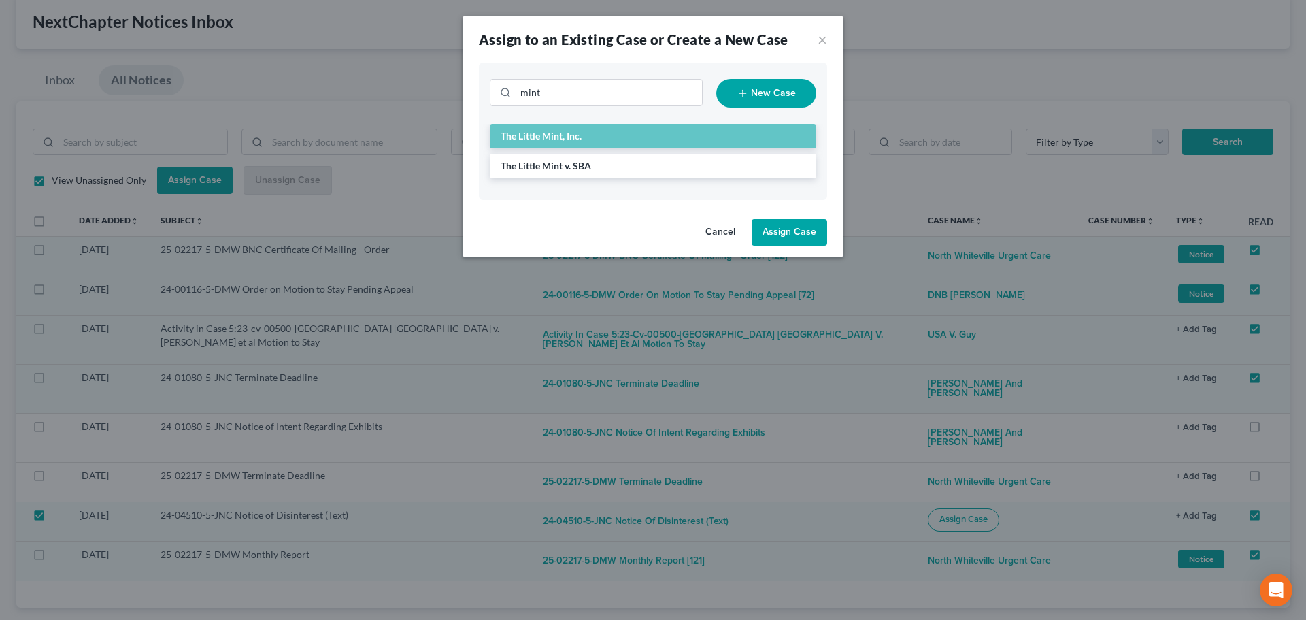
click at [786, 230] on button "Assign Case" at bounding box center [788, 232] width 75 height 27
checkbox input "false"
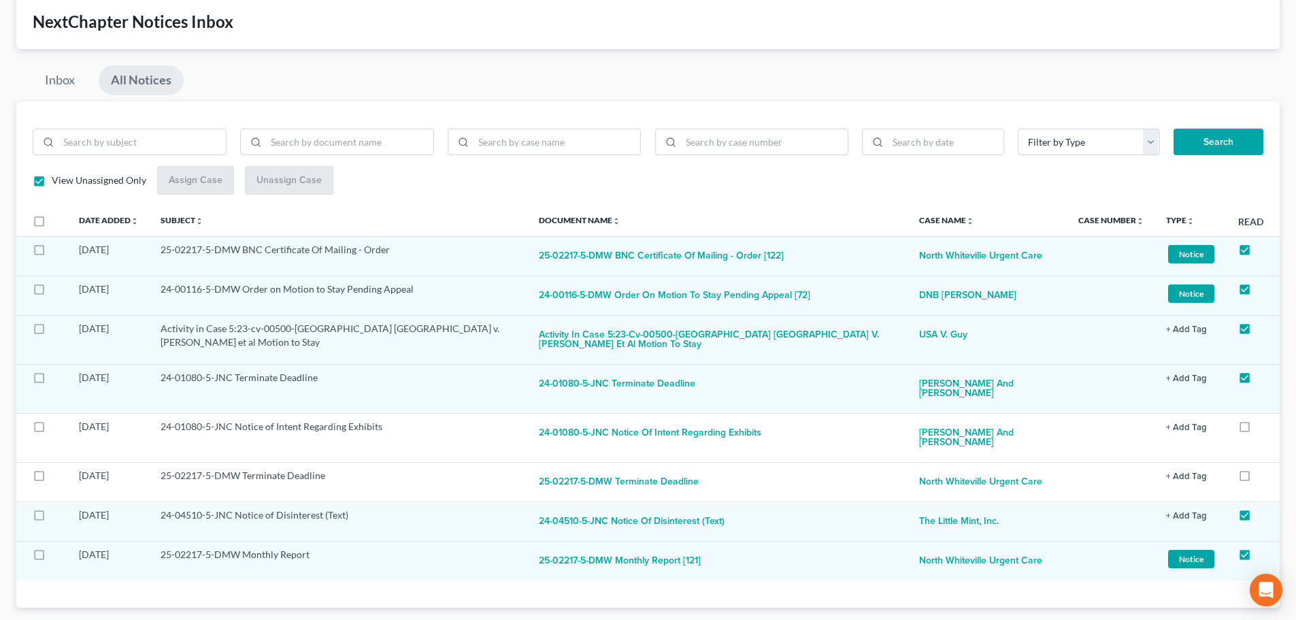
click at [144, 80] on link "All Notices" at bounding box center [141, 80] width 85 height 30
checkbox input "false"
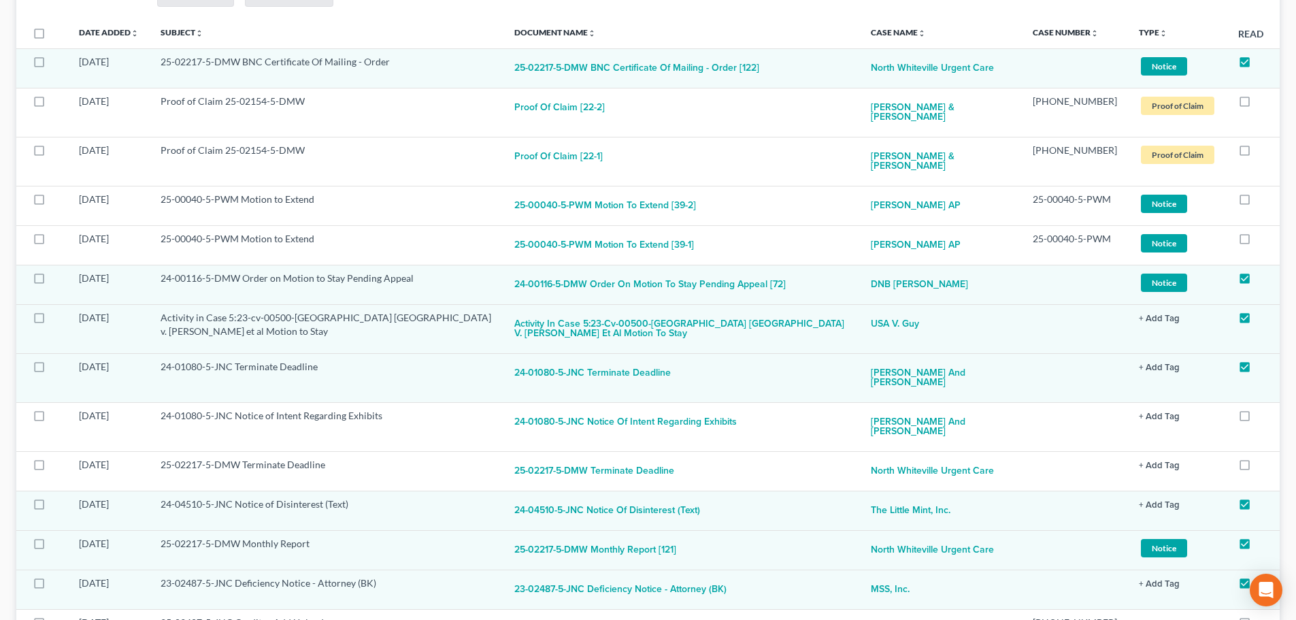
scroll to position [0, 0]
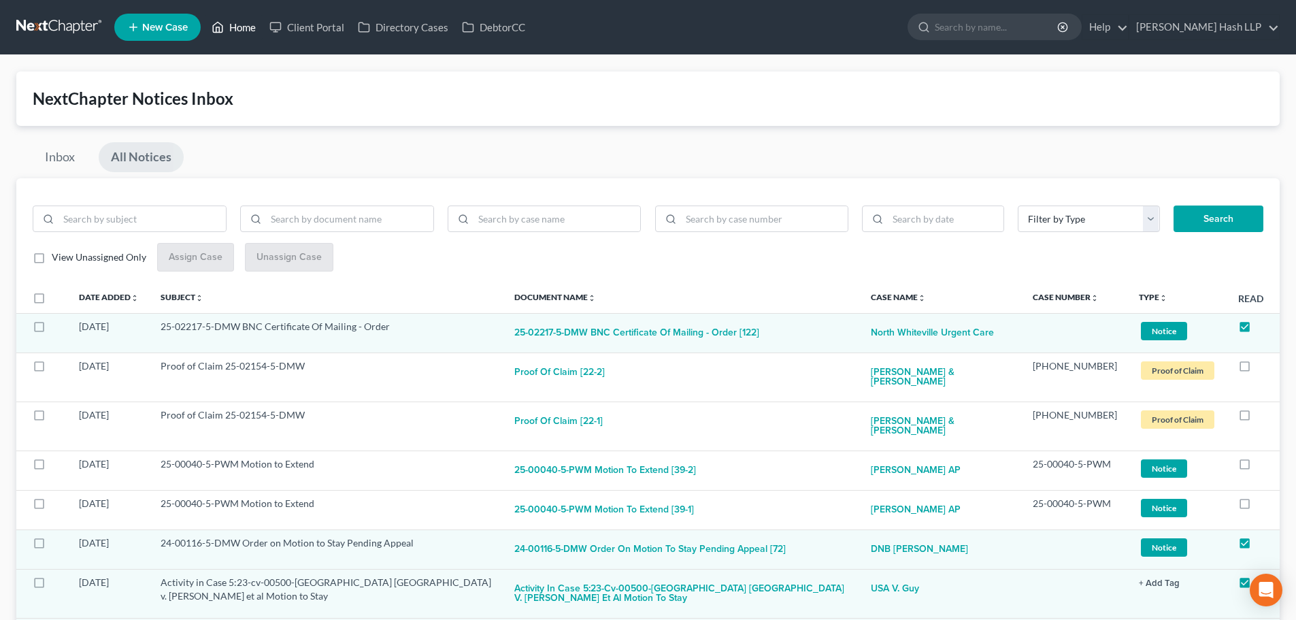
click at [246, 26] on link "Home" at bounding box center [234, 27] width 58 height 24
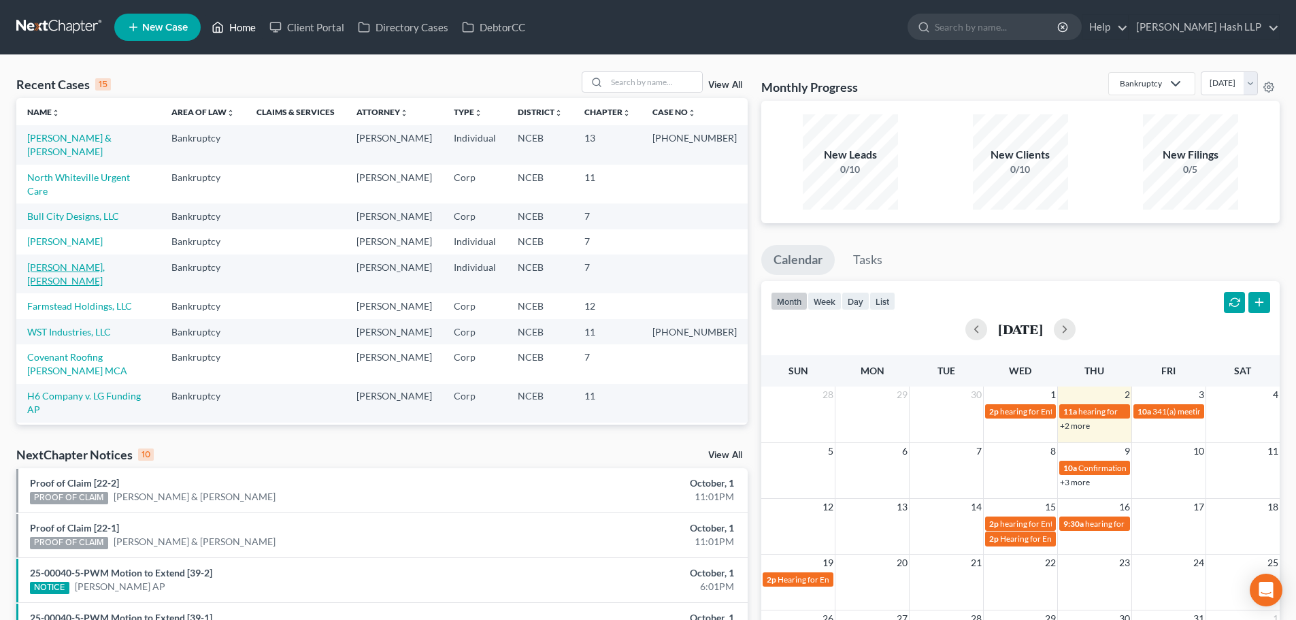
scroll to position [68, 0]
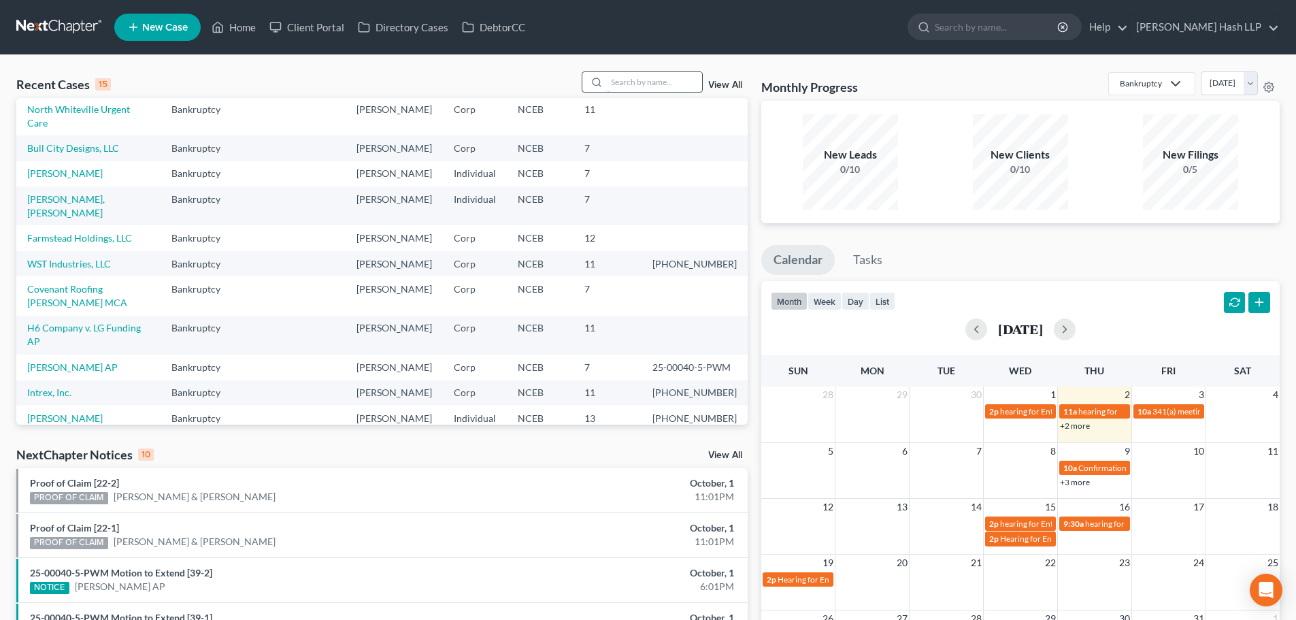
click at [634, 81] on input "search" at bounding box center [654, 82] width 95 height 20
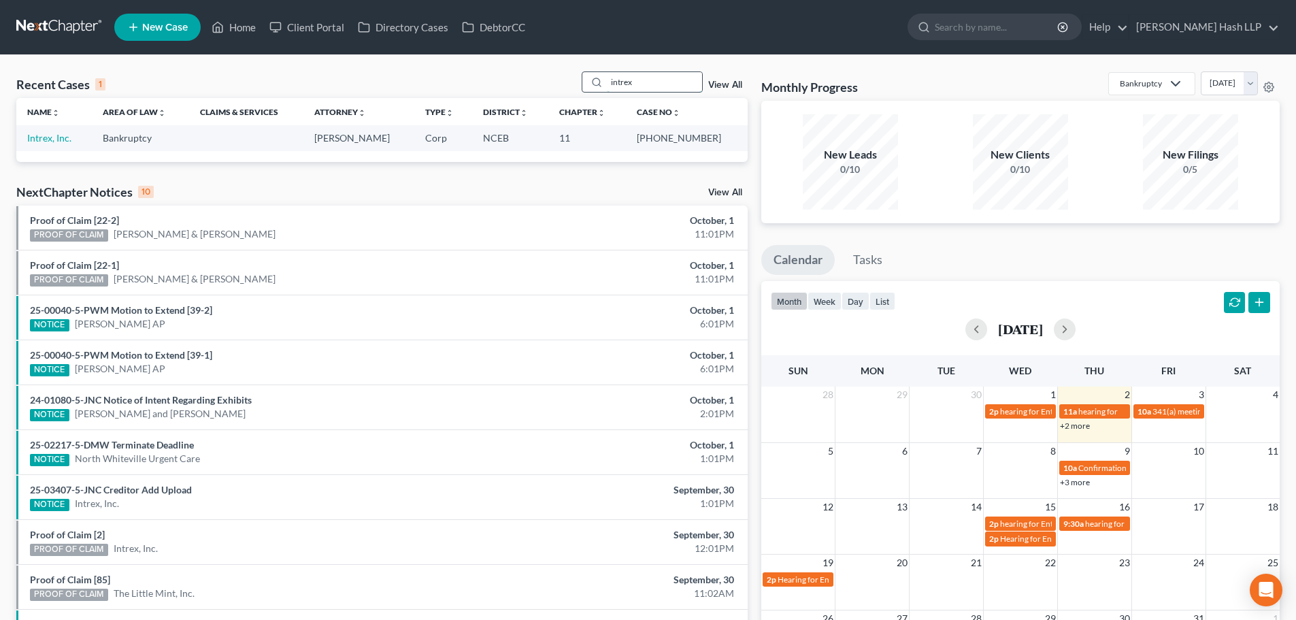
scroll to position [0, 0]
type input "intrex"
click at [48, 142] on link "Intrex, Inc." at bounding box center [49, 138] width 44 height 12
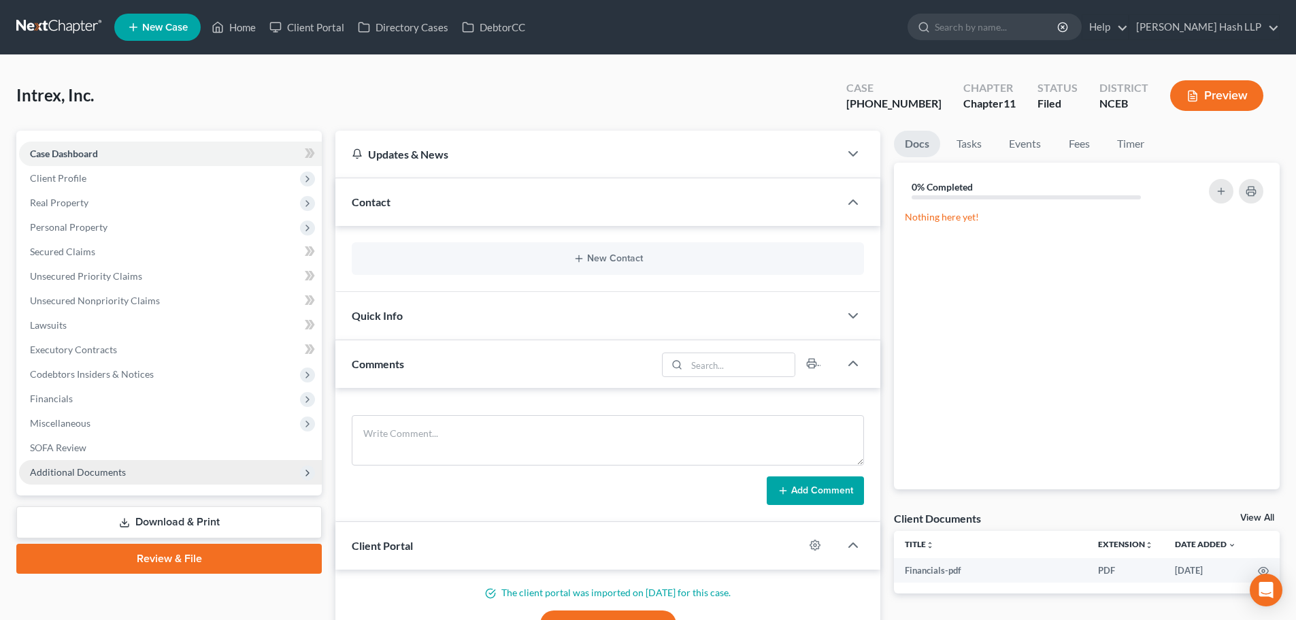
click at [173, 478] on span "Additional Documents" at bounding box center [170, 472] width 303 height 24
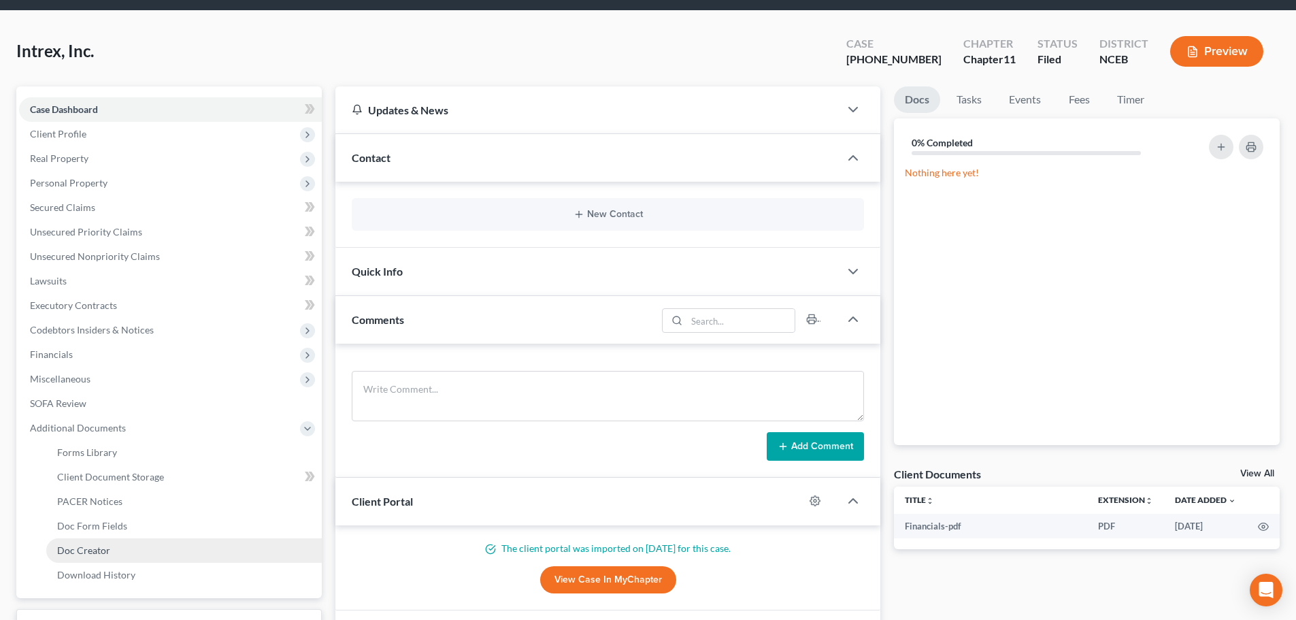
scroll to position [68, 0]
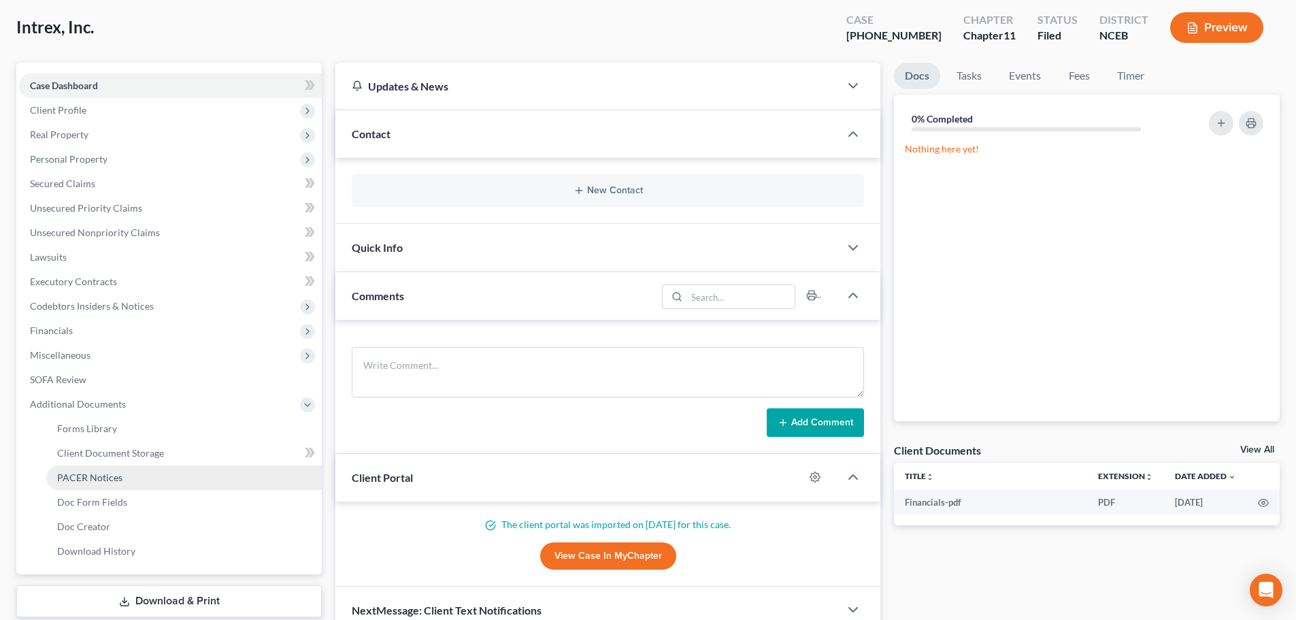
click at [120, 476] on span "PACER Notices" at bounding box center [89, 477] width 65 height 12
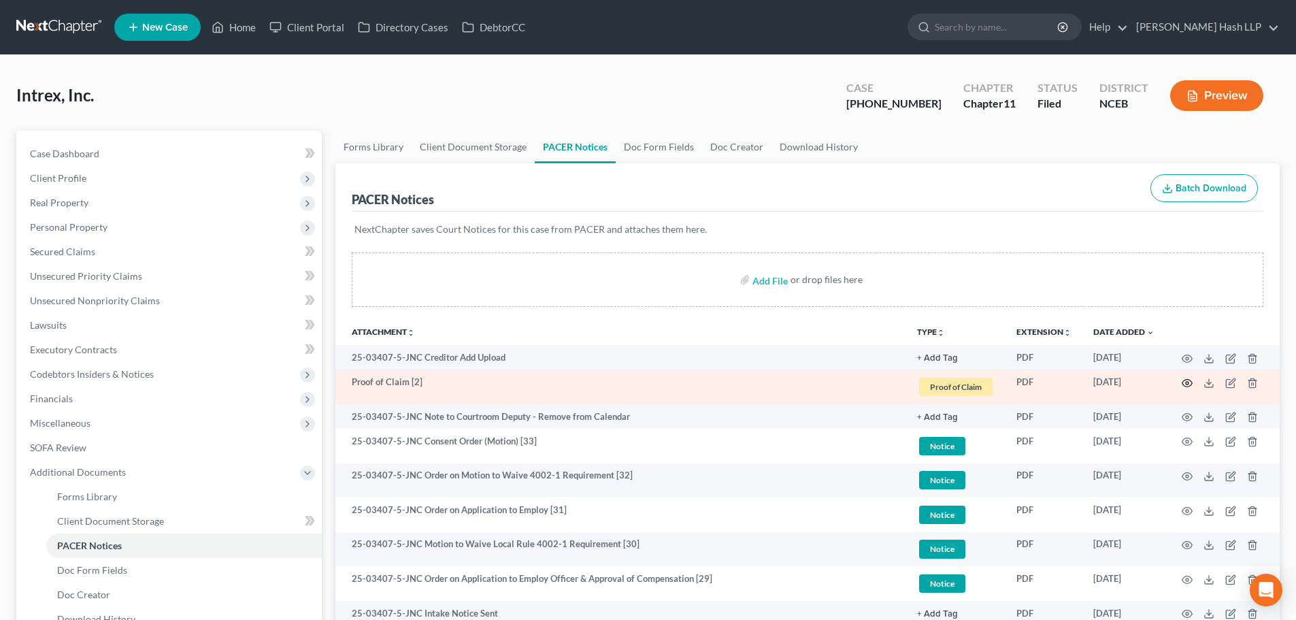
click at [1190, 382] on icon "button" at bounding box center [1186, 382] width 11 height 11
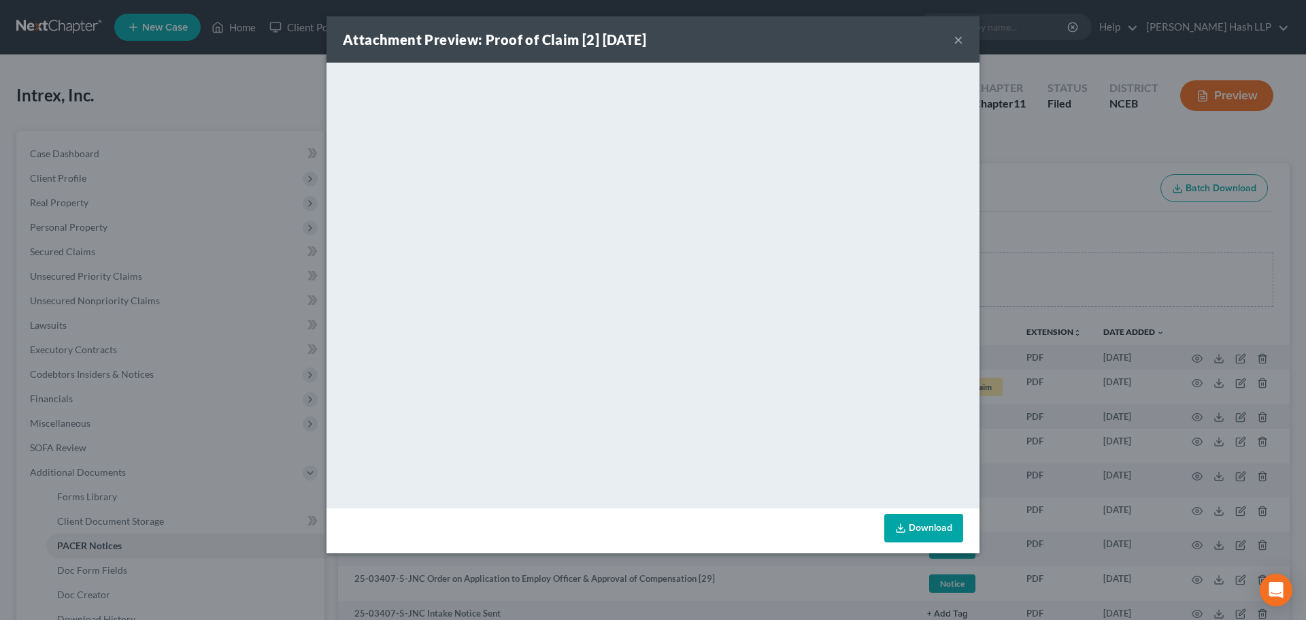
click at [956, 37] on button "×" at bounding box center [958, 39] width 10 height 16
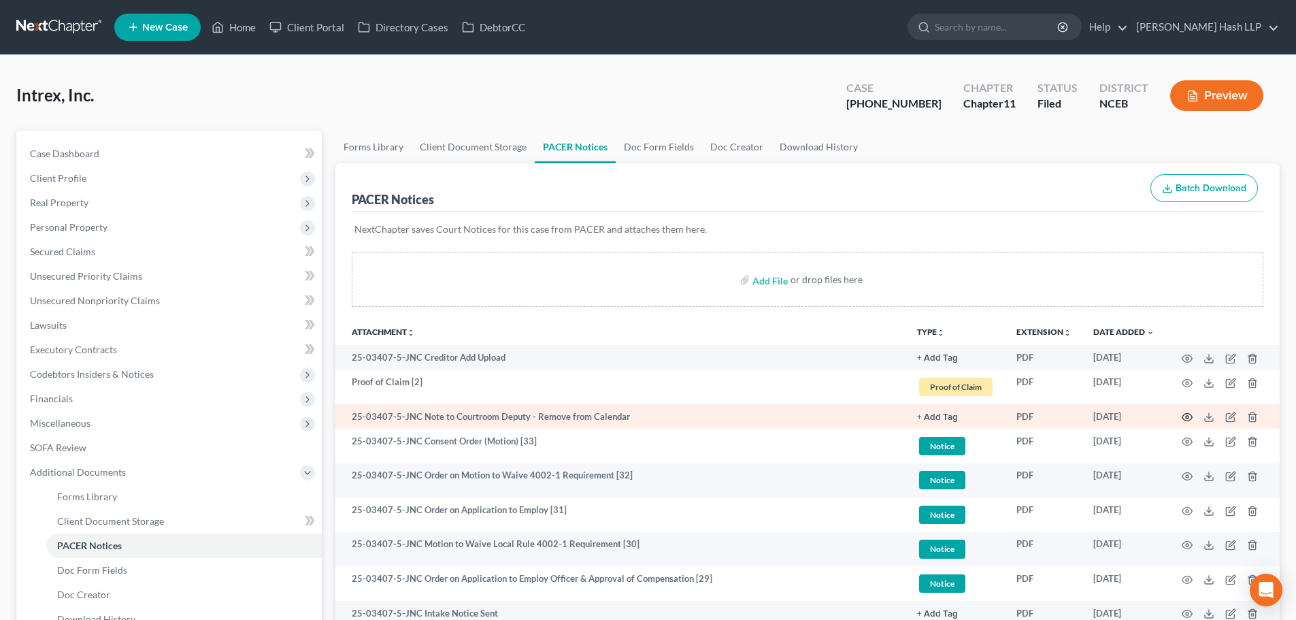
click at [1186, 416] on circle "button" at bounding box center [1186, 417] width 3 height 3
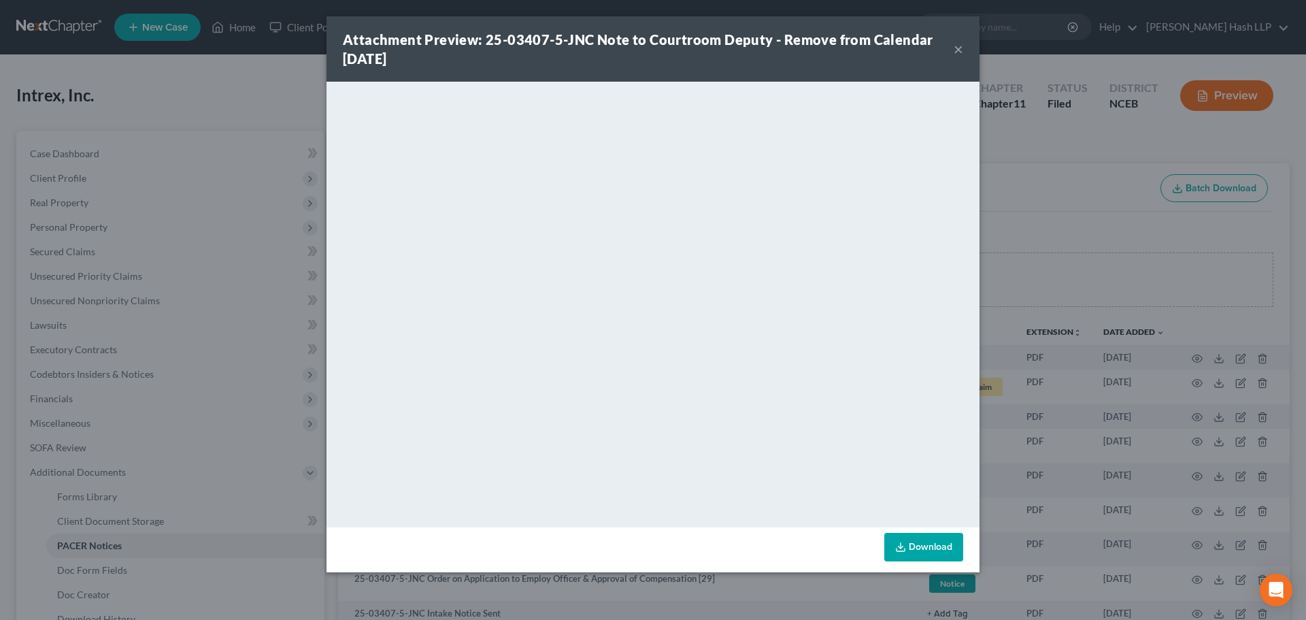
click at [952, 50] on div "Attachment Preview: 25-03407-5-JNC Note to Courtroom Deputy - Remove from Calen…" at bounding box center [648, 49] width 611 height 38
click at [955, 46] on button "×" at bounding box center [958, 49] width 10 height 16
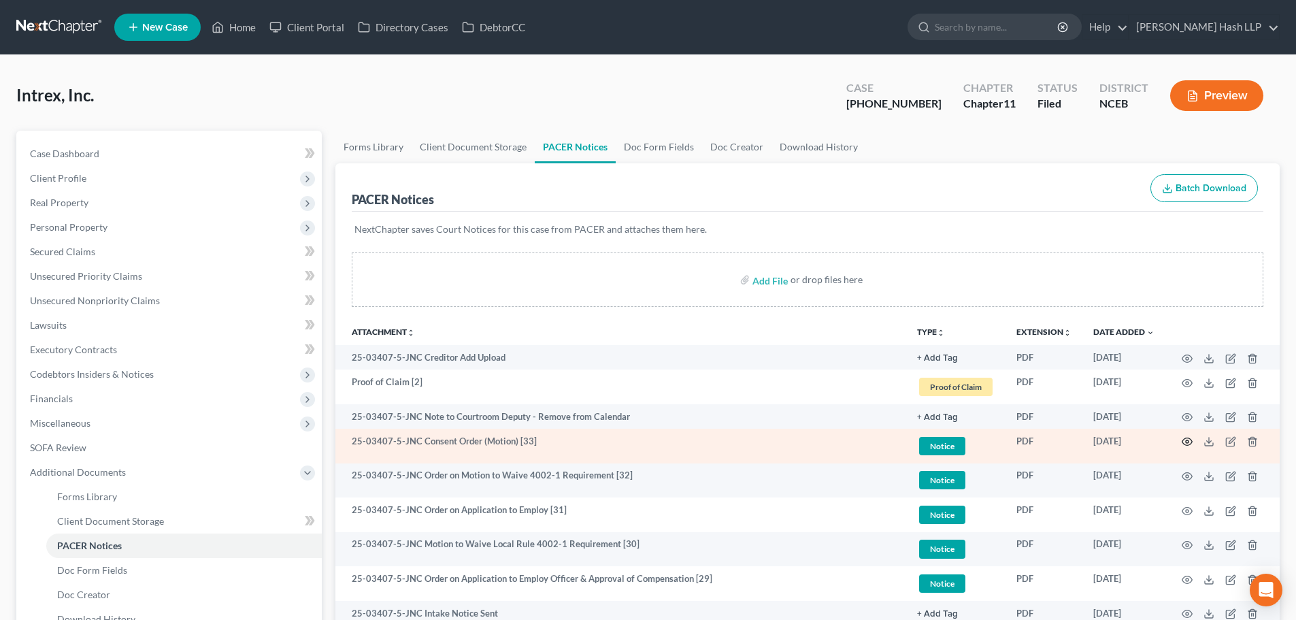
click at [1187, 441] on icon "button" at bounding box center [1186, 441] width 11 height 11
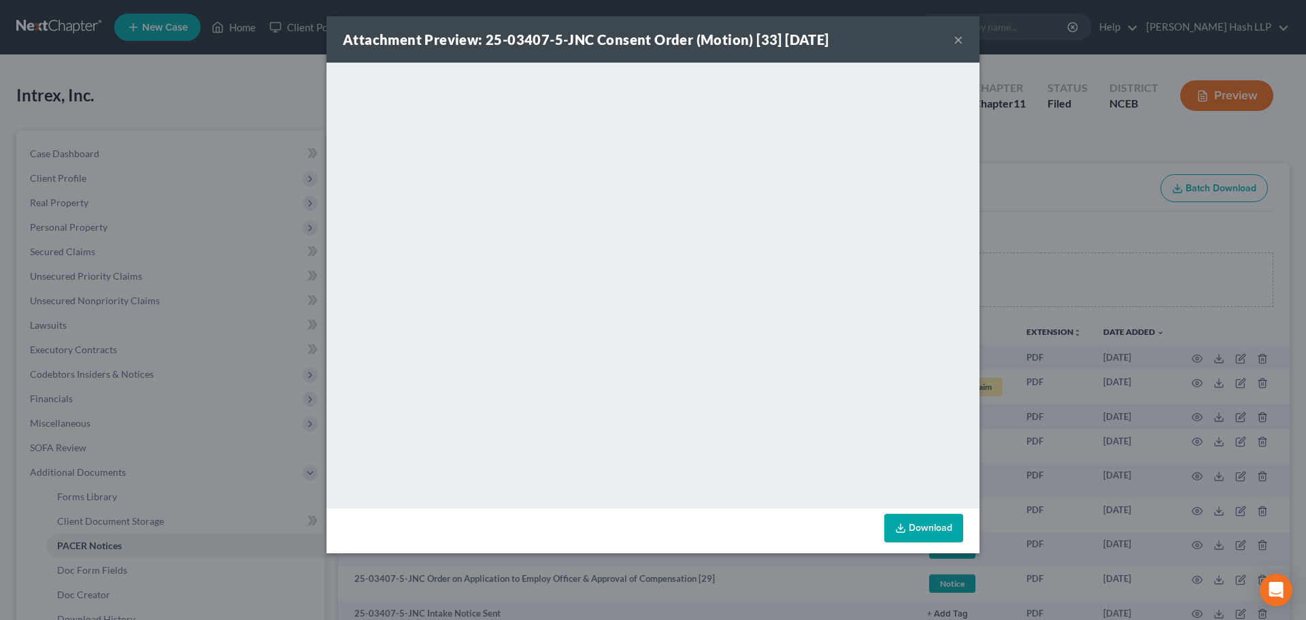
click at [955, 39] on button "×" at bounding box center [958, 39] width 10 height 16
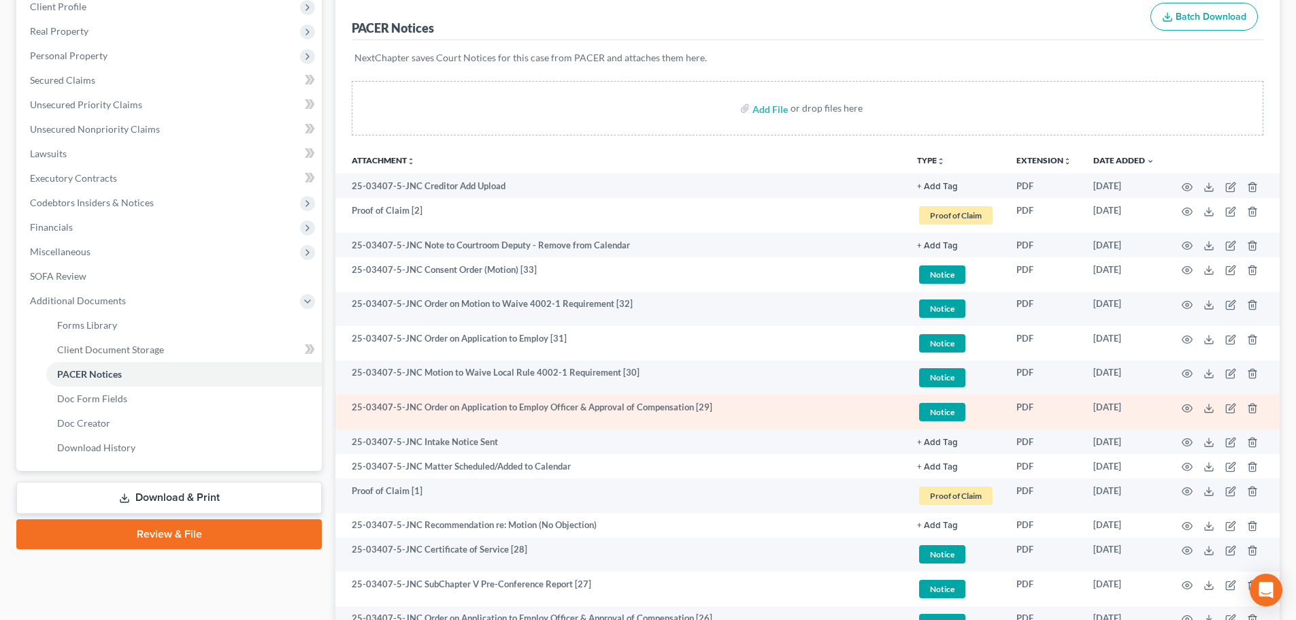
scroll to position [204, 0]
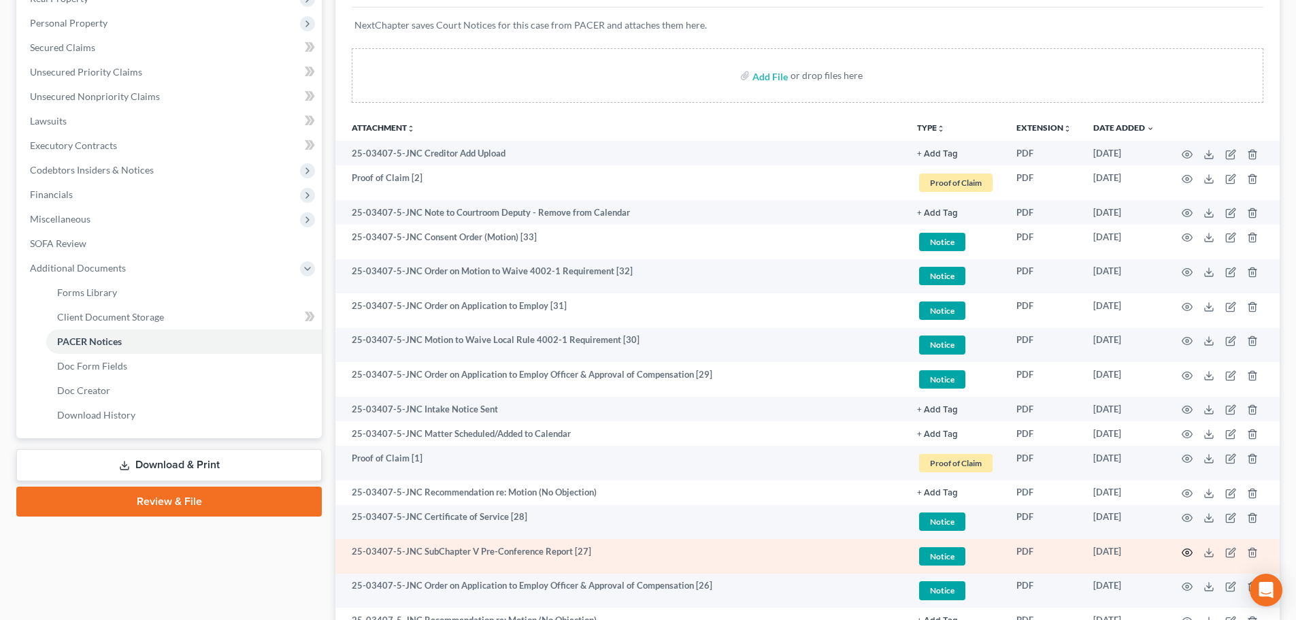
click at [1185, 549] on icon "button" at bounding box center [1187, 551] width 10 height 7
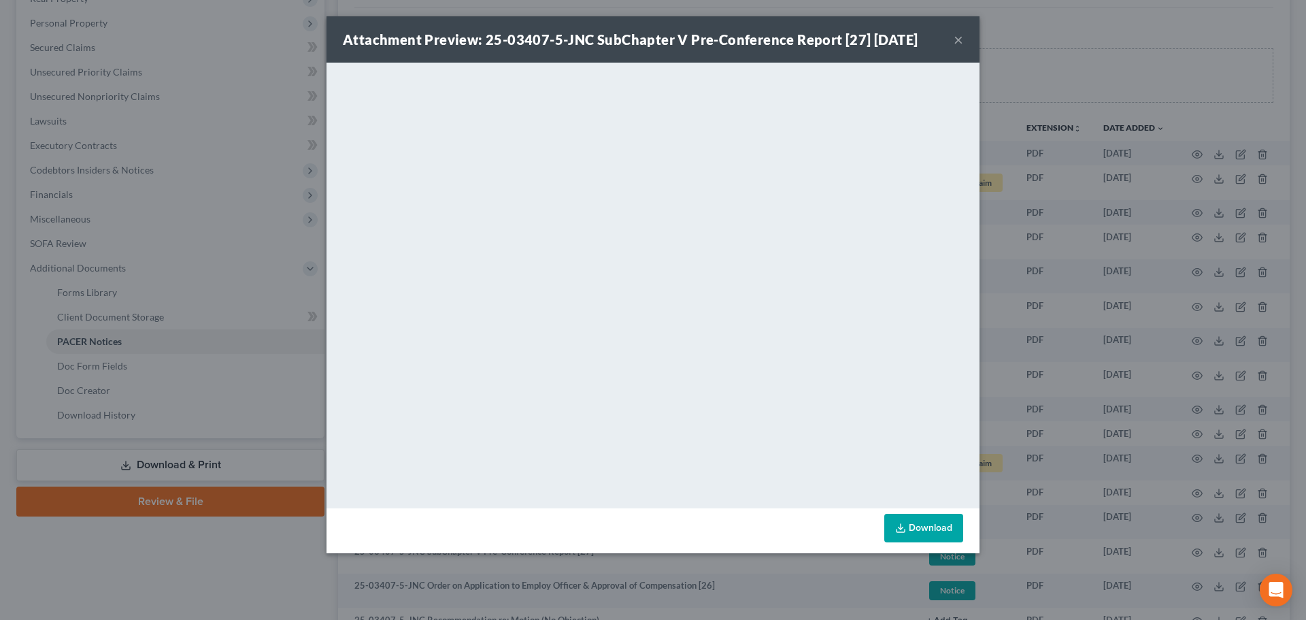
click at [960, 40] on button "×" at bounding box center [958, 39] width 10 height 16
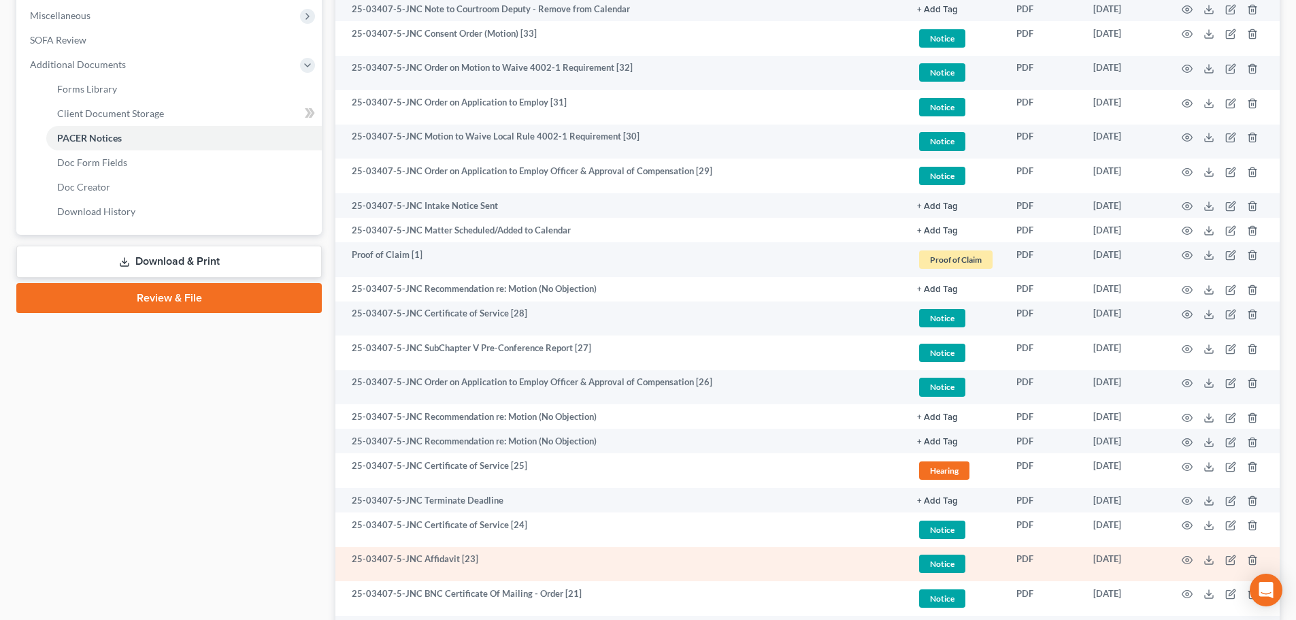
scroll to position [408, 0]
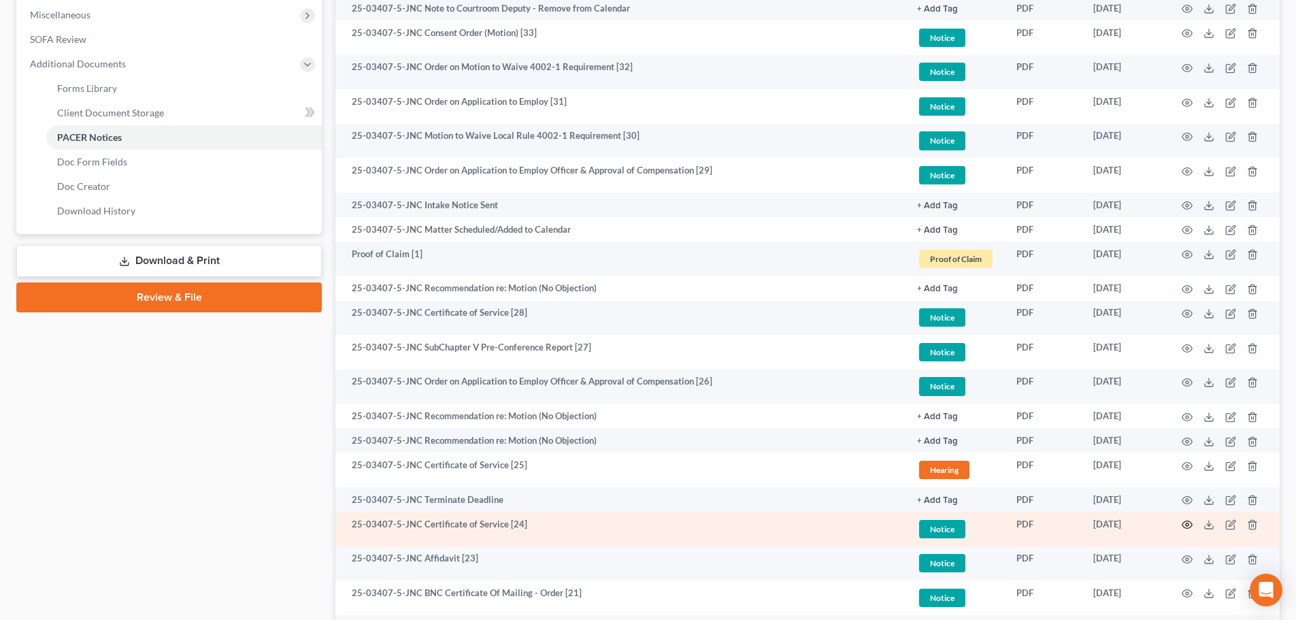
click at [1185, 523] on icon "button" at bounding box center [1186, 524] width 11 height 11
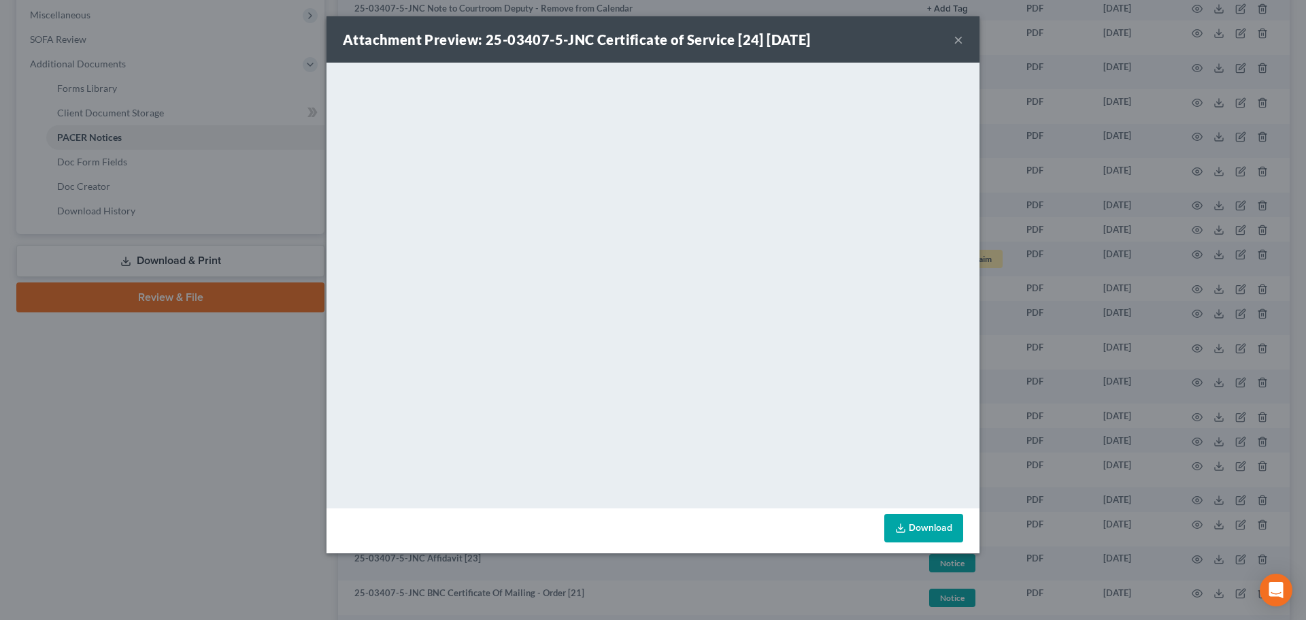
click at [958, 41] on button "×" at bounding box center [958, 39] width 10 height 16
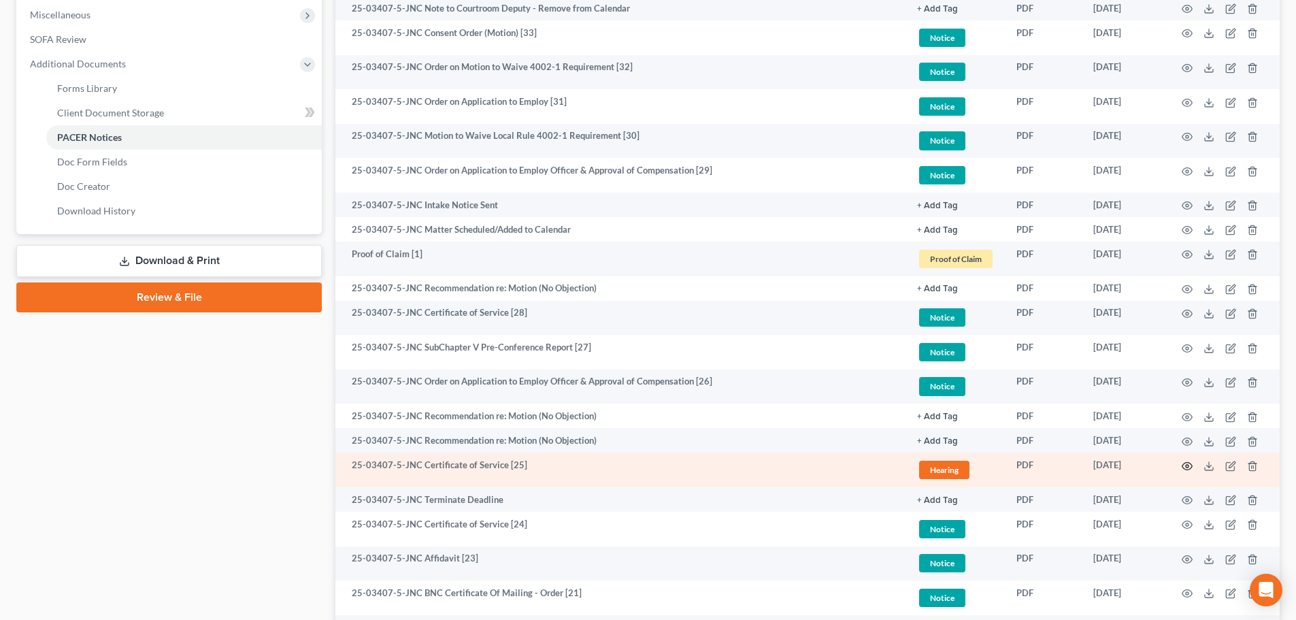
click at [1187, 462] on icon "button" at bounding box center [1187, 465] width 10 height 7
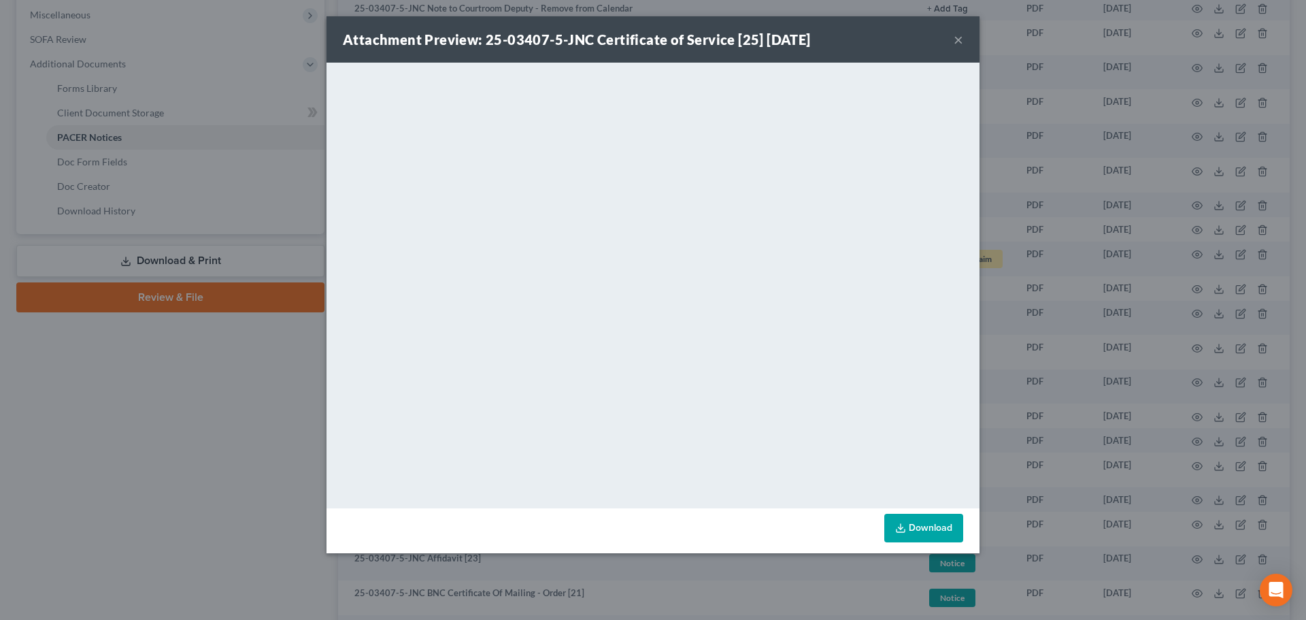
drag, startPoint x: 958, startPoint y: 40, endPoint x: 948, endPoint y: 48, distance: 13.1
click at [958, 39] on button "×" at bounding box center [958, 39] width 10 height 16
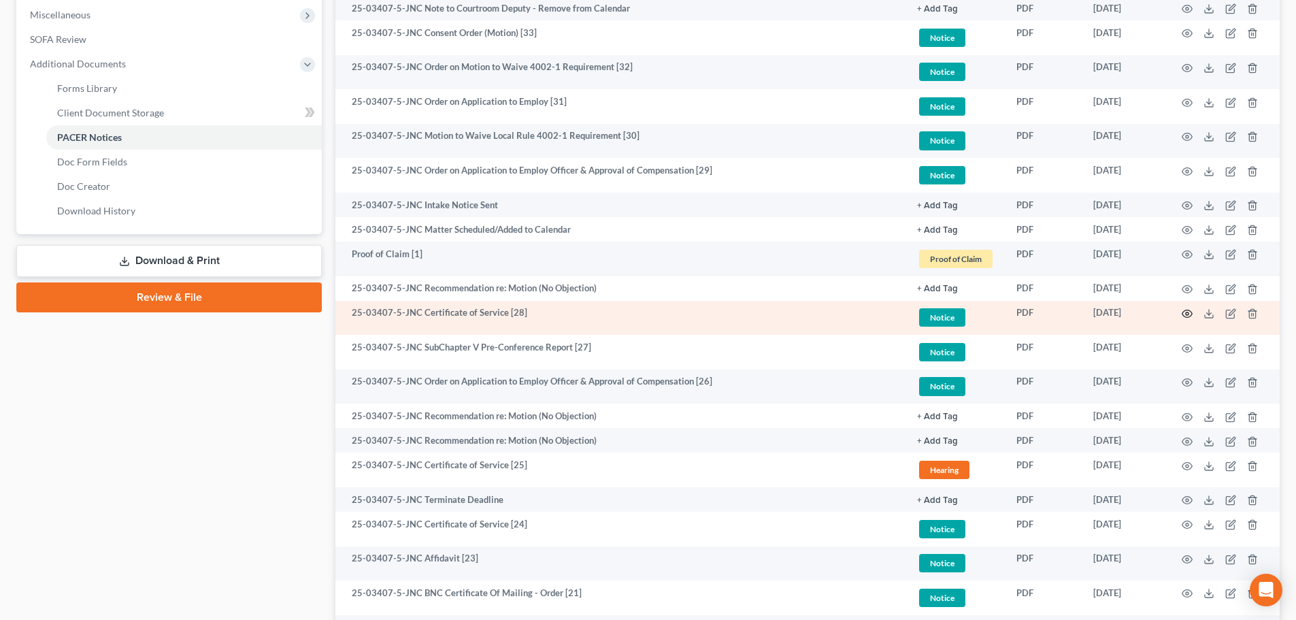
click at [1185, 312] on icon "button" at bounding box center [1186, 313] width 11 height 11
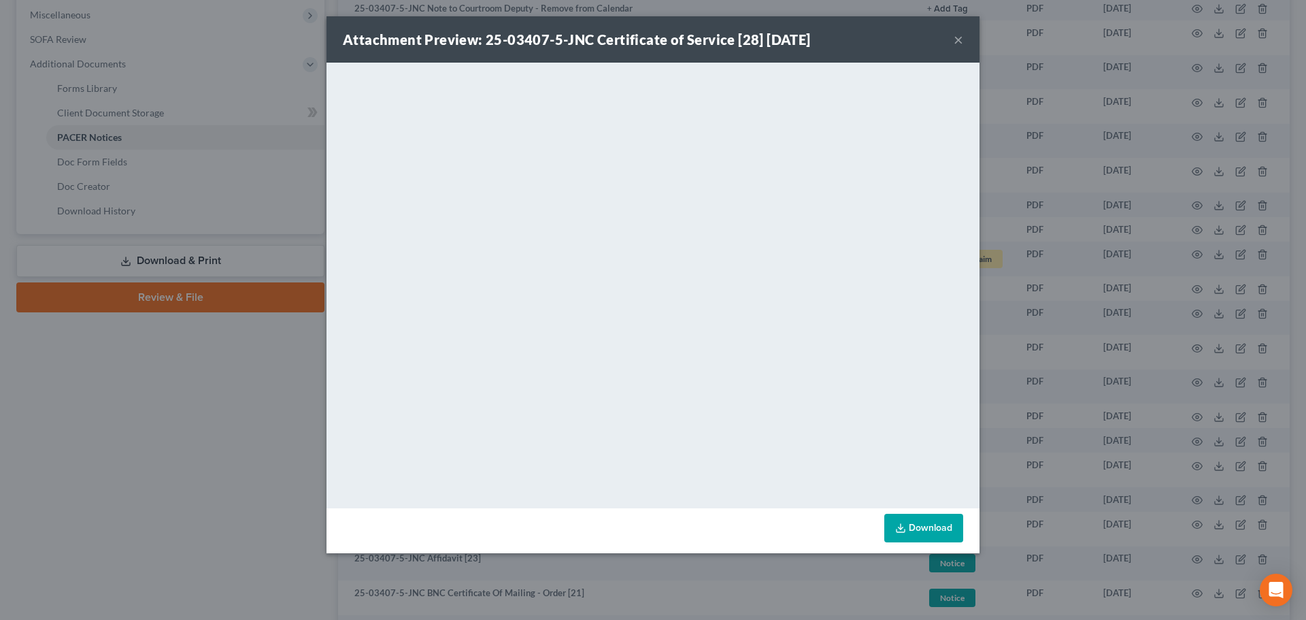
click at [958, 37] on button "×" at bounding box center [958, 39] width 10 height 16
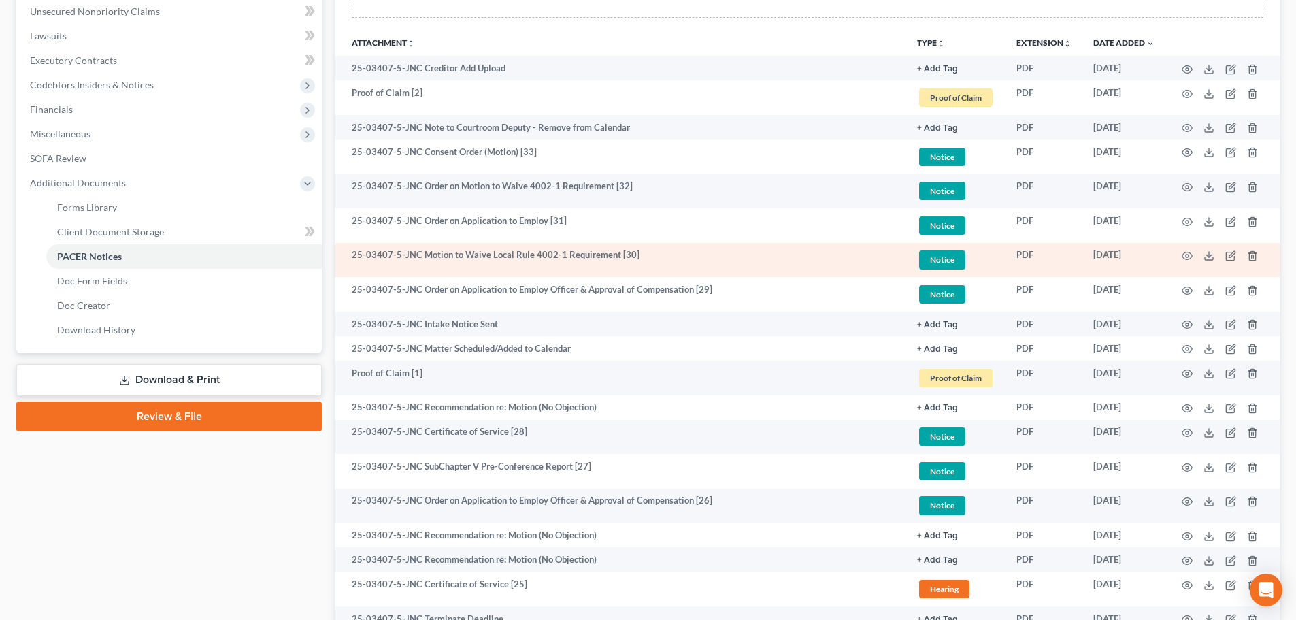
scroll to position [272, 0]
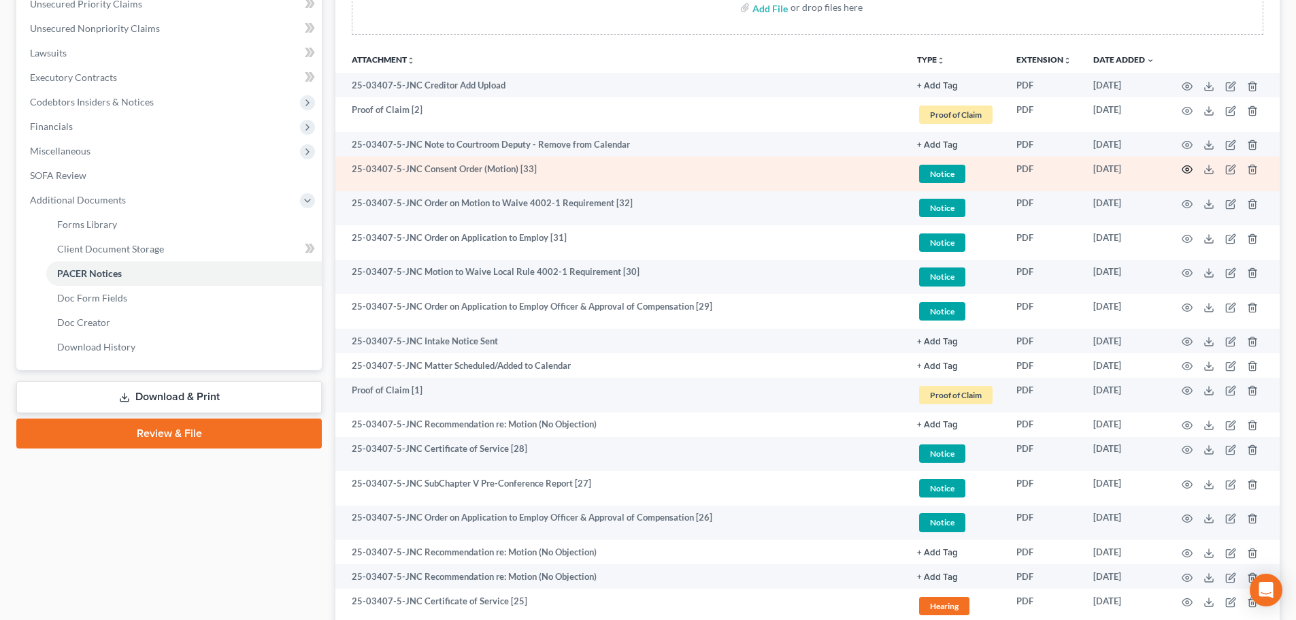
click at [1183, 167] on icon "button" at bounding box center [1187, 169] width 10 height 7
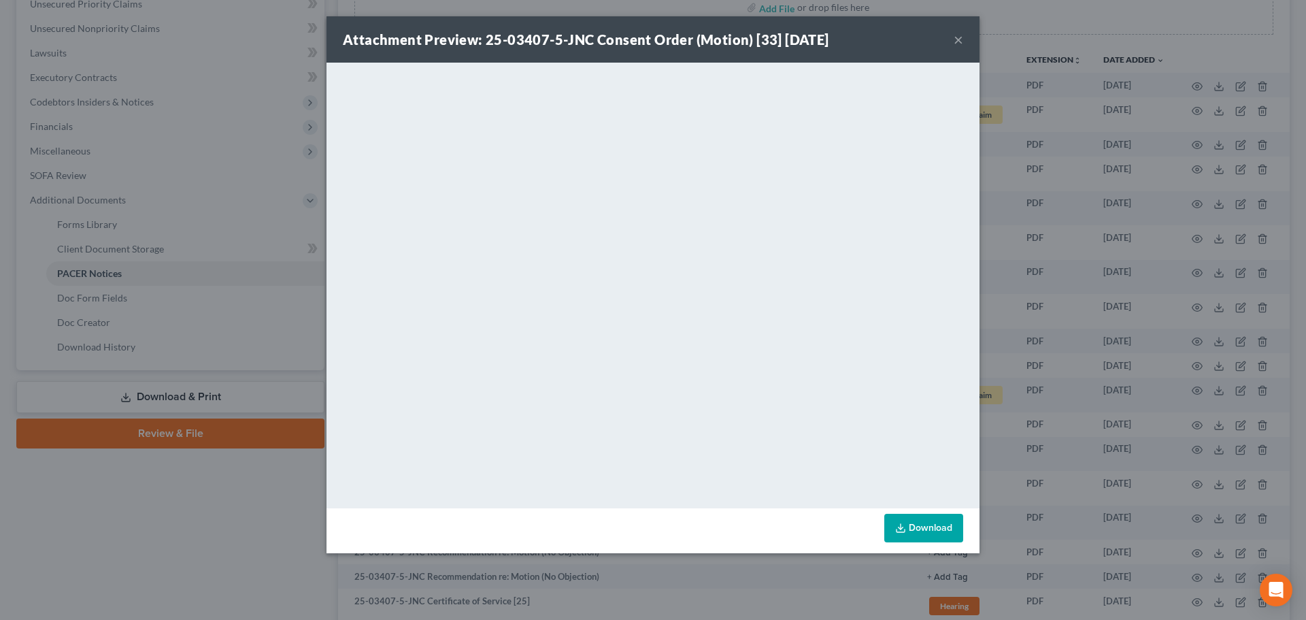
click at [959, 37] on button "×" at bounding box center [958, 39] width 10 height 16
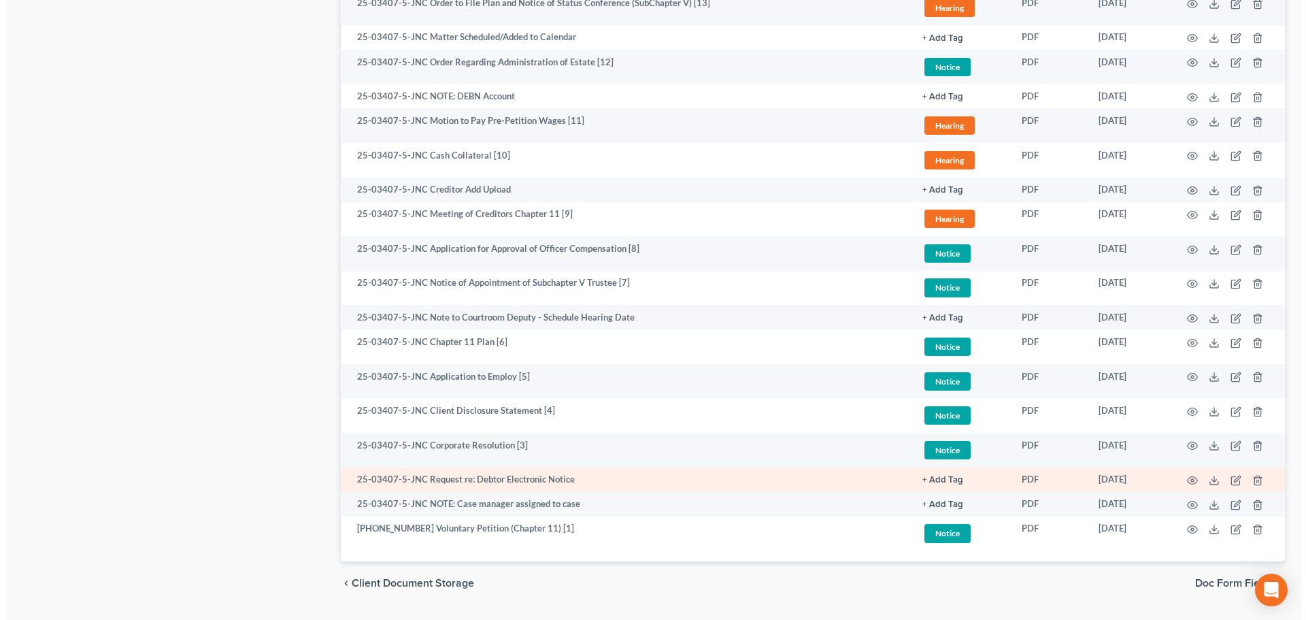
scroll to position [1360, 0]
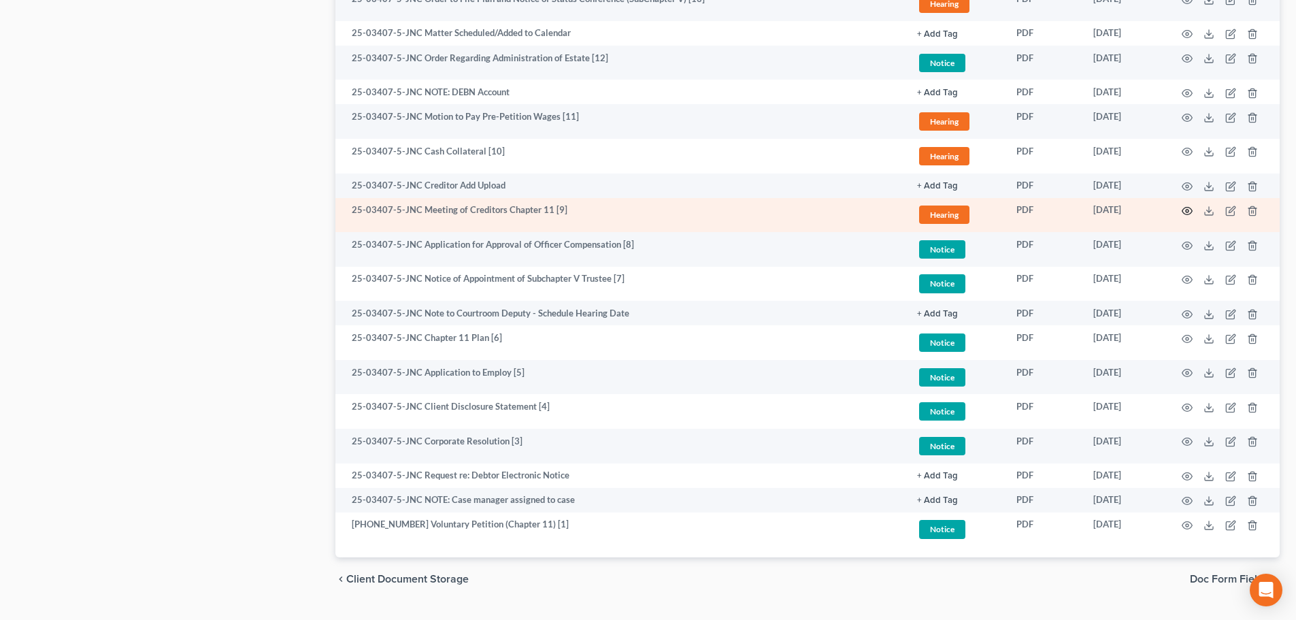
click at [1186, 210] on circle "button" at bounding box center [1186, 210] width 3 height 3
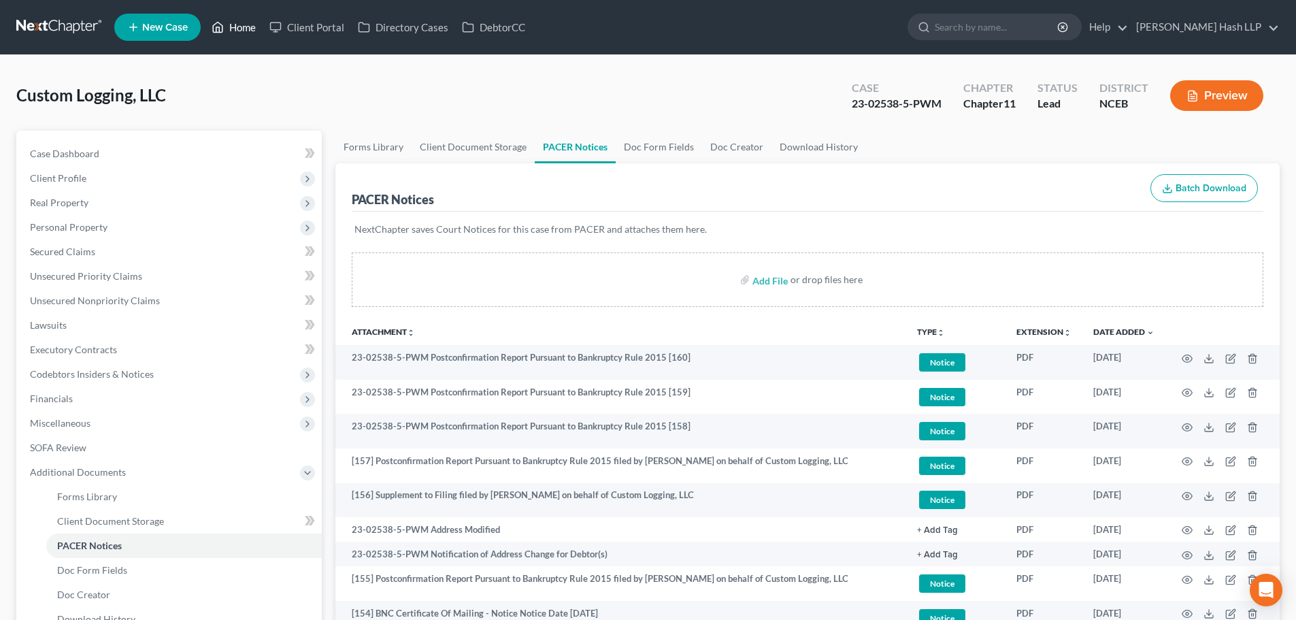
click at [241, 27] on link "Home" at bounding box center [234, 27] width 58 height 24
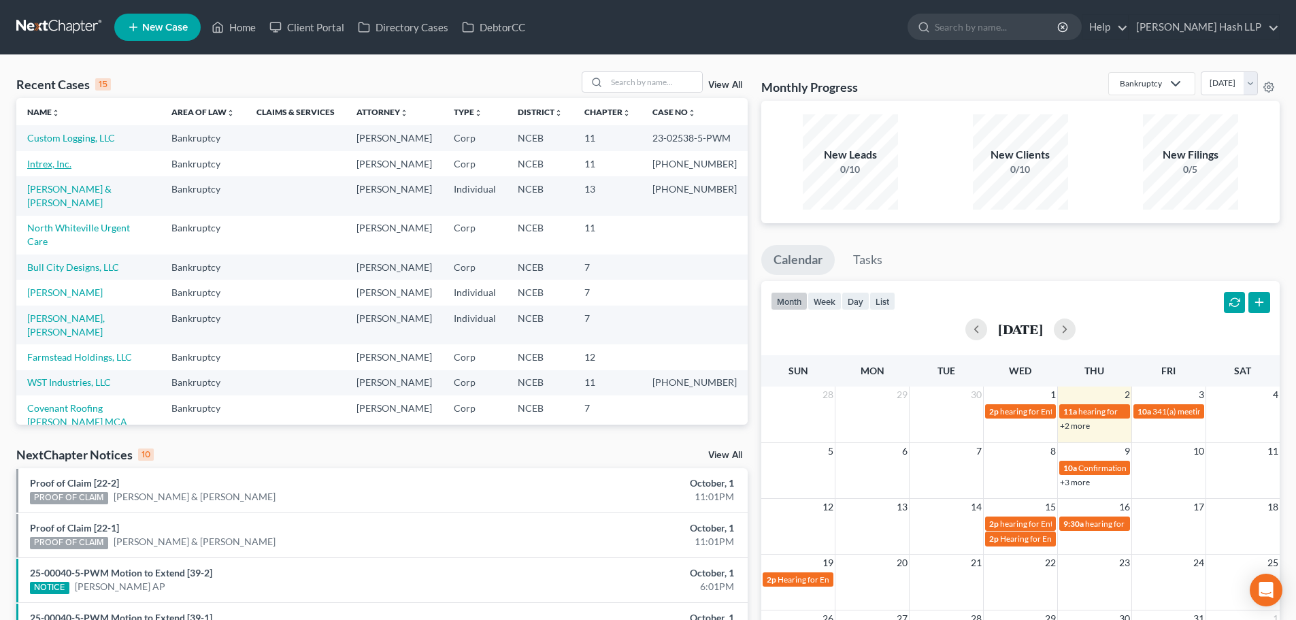
click at [49, 169] on link "Intrex, Inc." at bounding box center [49, 164] width 44 height 12
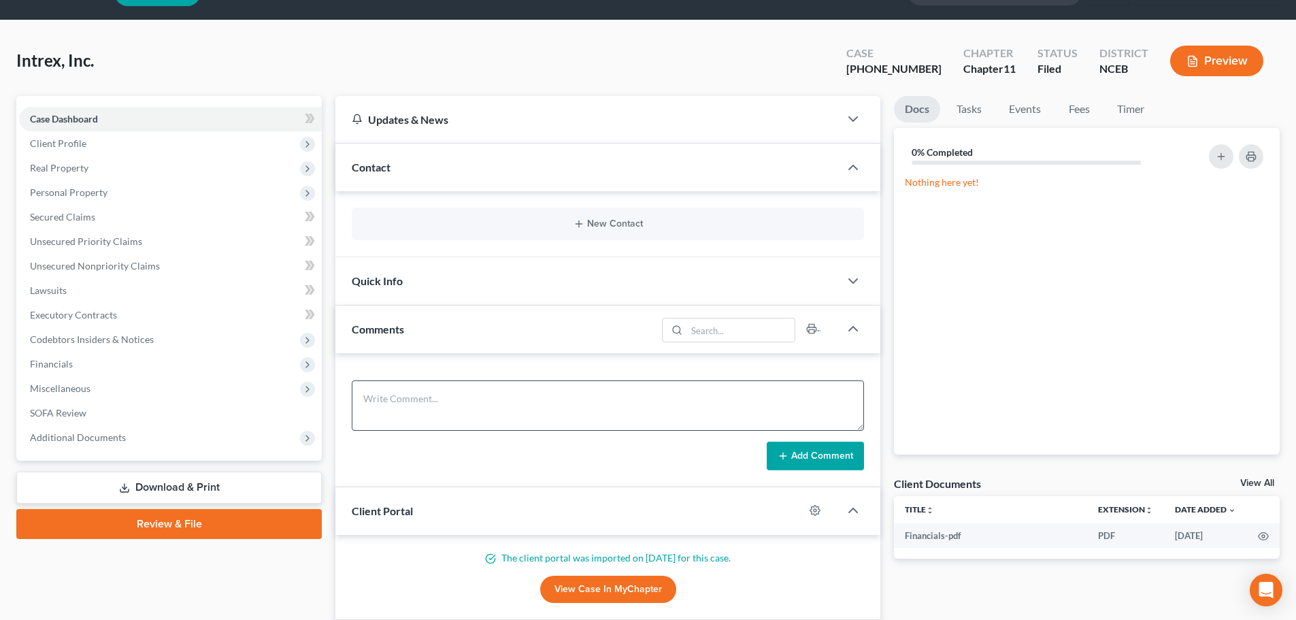
scroll to position [68, 0]
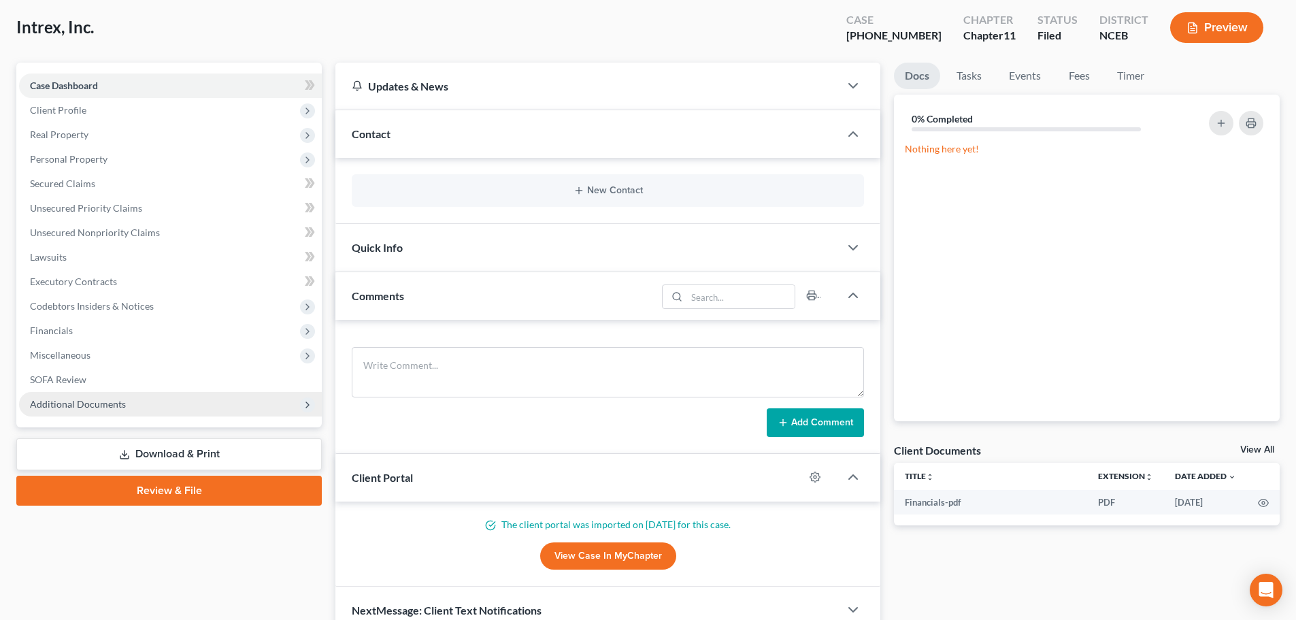
click at [99, 404] on span "Additional Documents" at bounding box center [78, 404] width 96 height 12
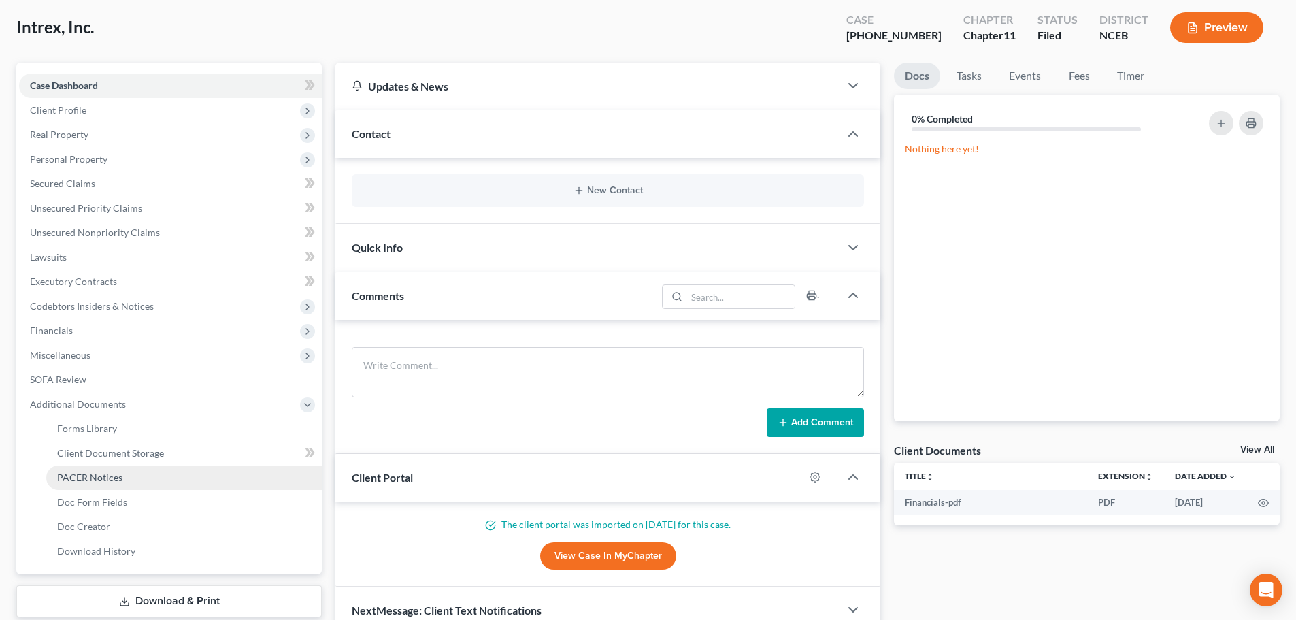
click at [116, 479] on span "PACER Notices" at bounding box center [89, 477] width 65 height 12
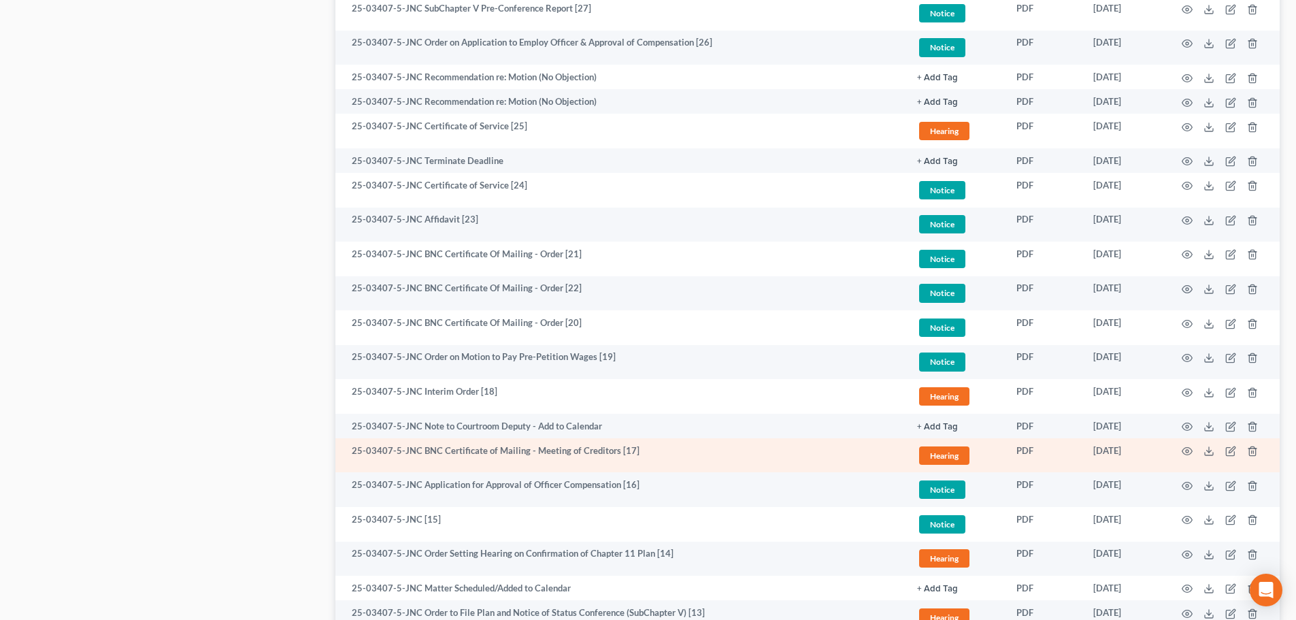
scroll to position [748, 0]
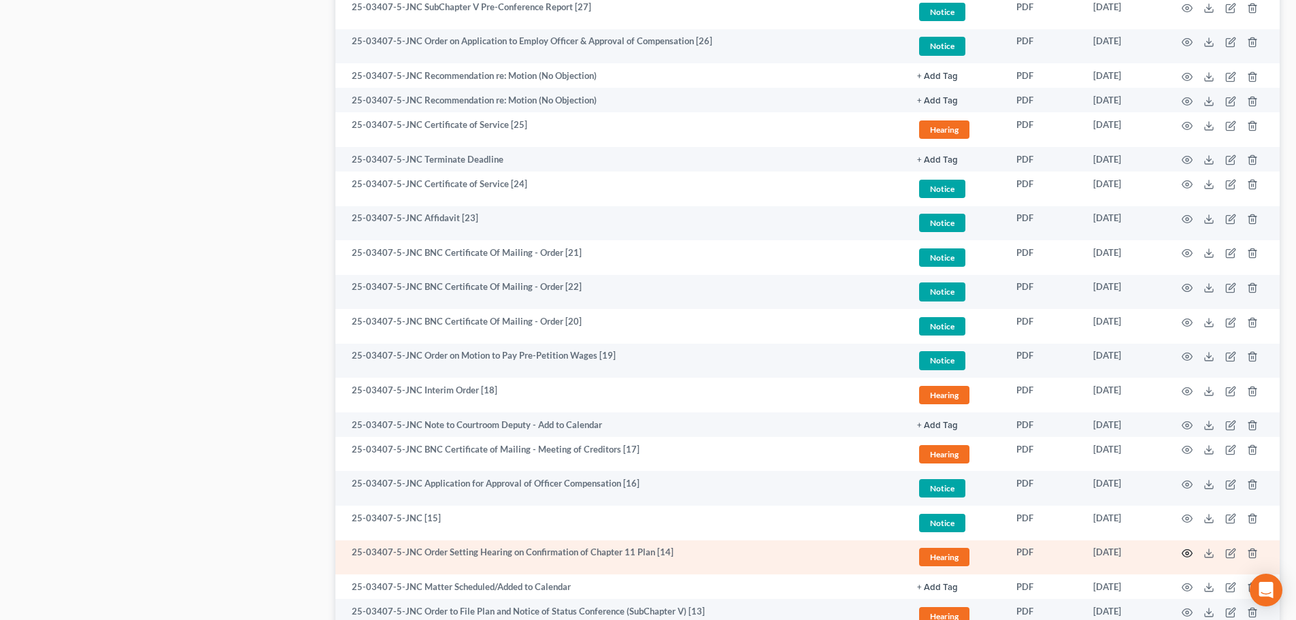
click at [1185, 551] on icon "button" at bounding box center [1186, 552] width 11 height 11
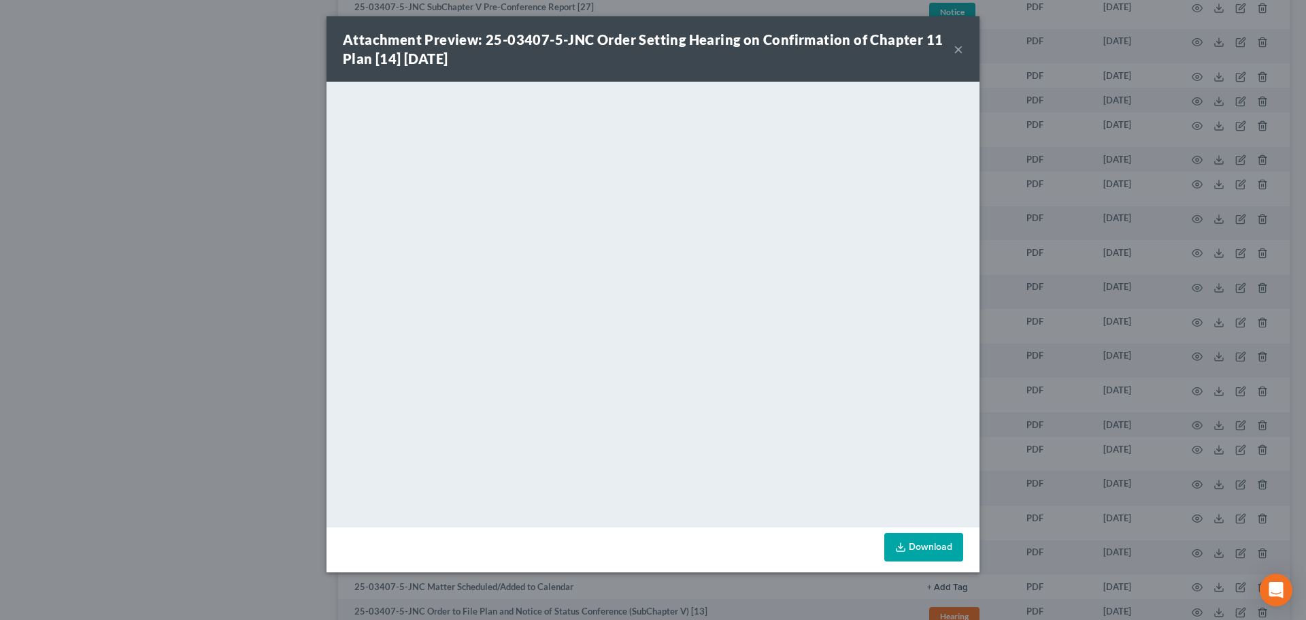
drag, startPoint x: 955, startPoint y: 44, endPoint x: 943, endPoint y: 42, distance: 11.7
click at [955, 44] on button "×" at bounding box center [958, 49] width 10 height 16
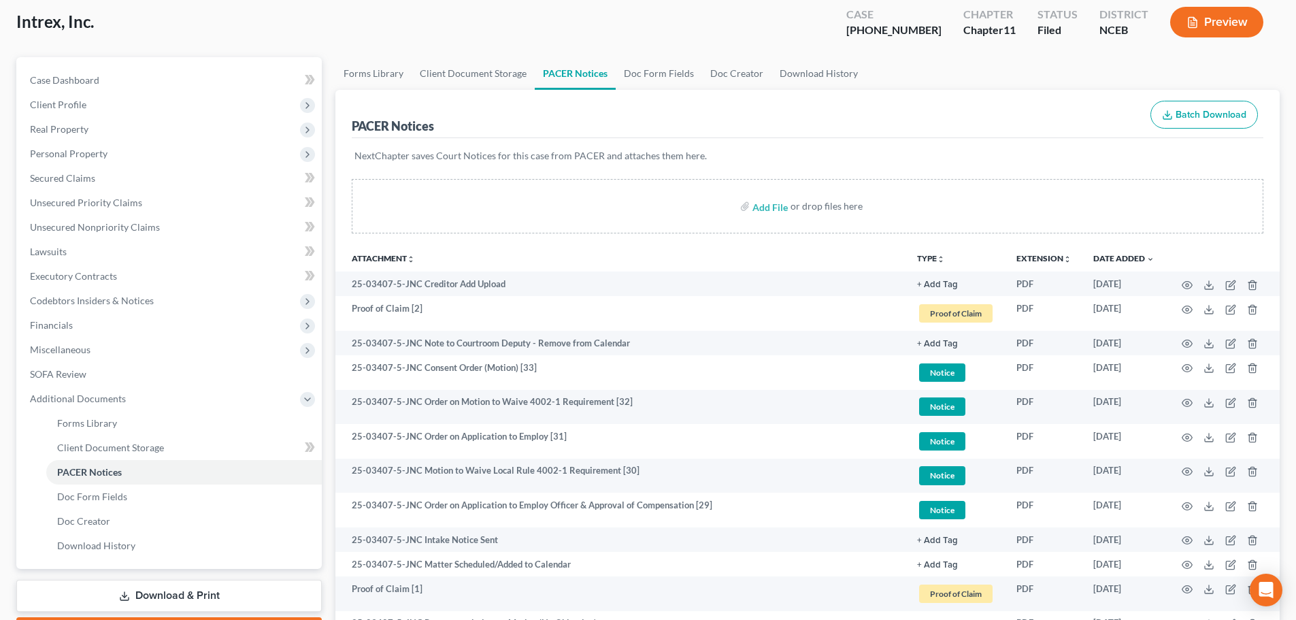
scroll to position [20, 0]
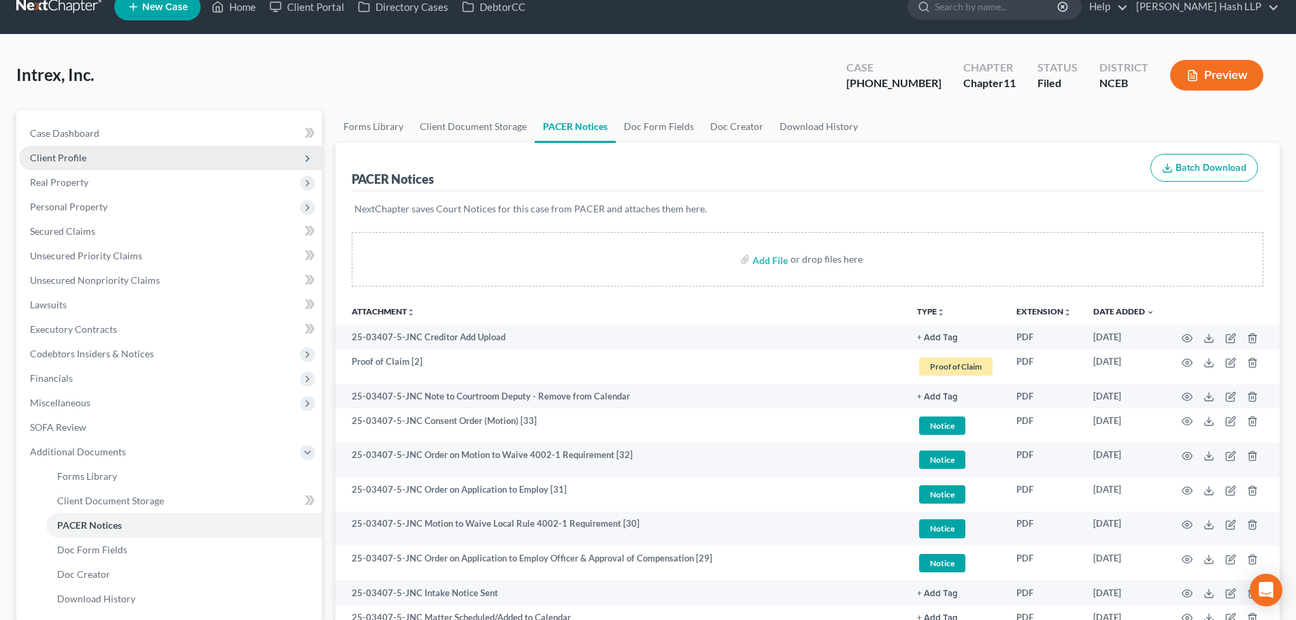
click at [57, 154] on span "Client Profile" at bounding box center [58, 158] width 56 height 12
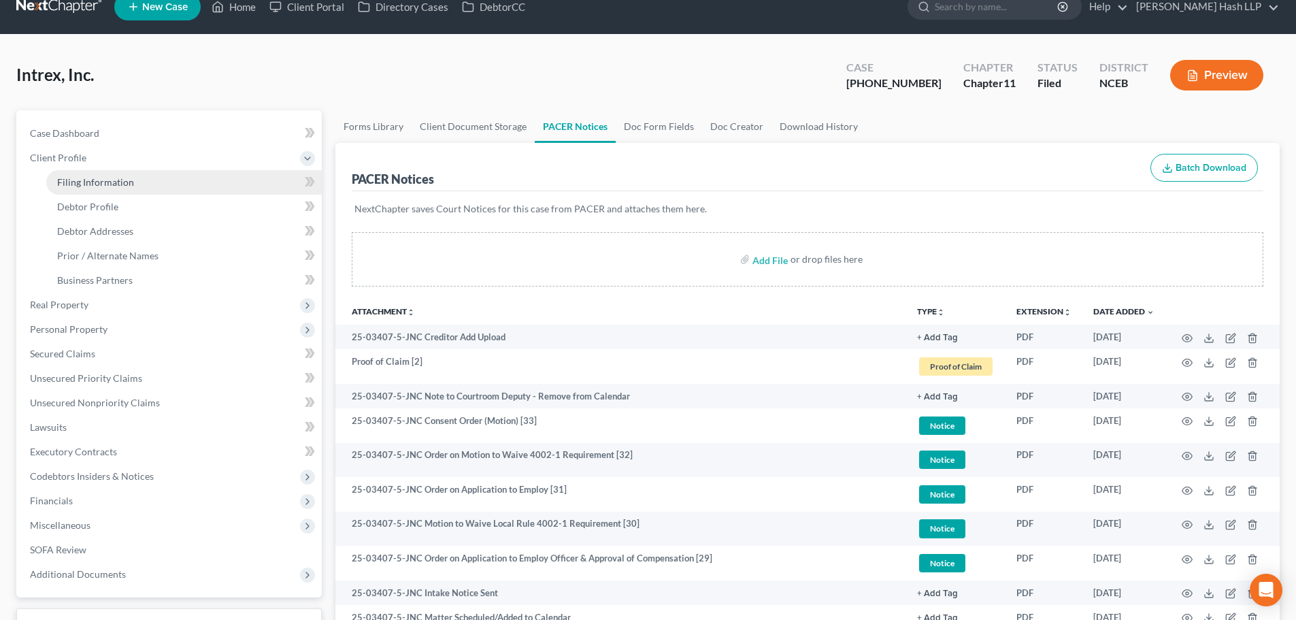
click at [89, 180] on span "Filing Information" at bounding box center [95, 182] width 77 height 12
select select "3"
select select "1"
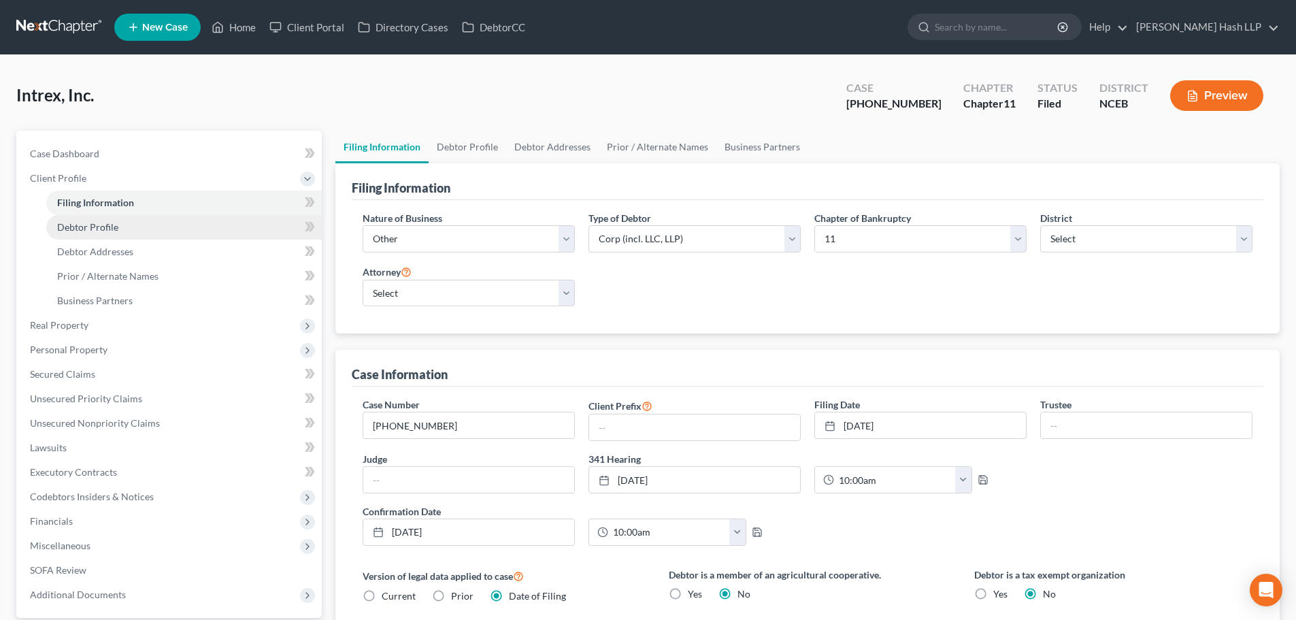
click at [111, 229] on span "Debtor Profile" at bounding box center [87, 227] width 61 height 12
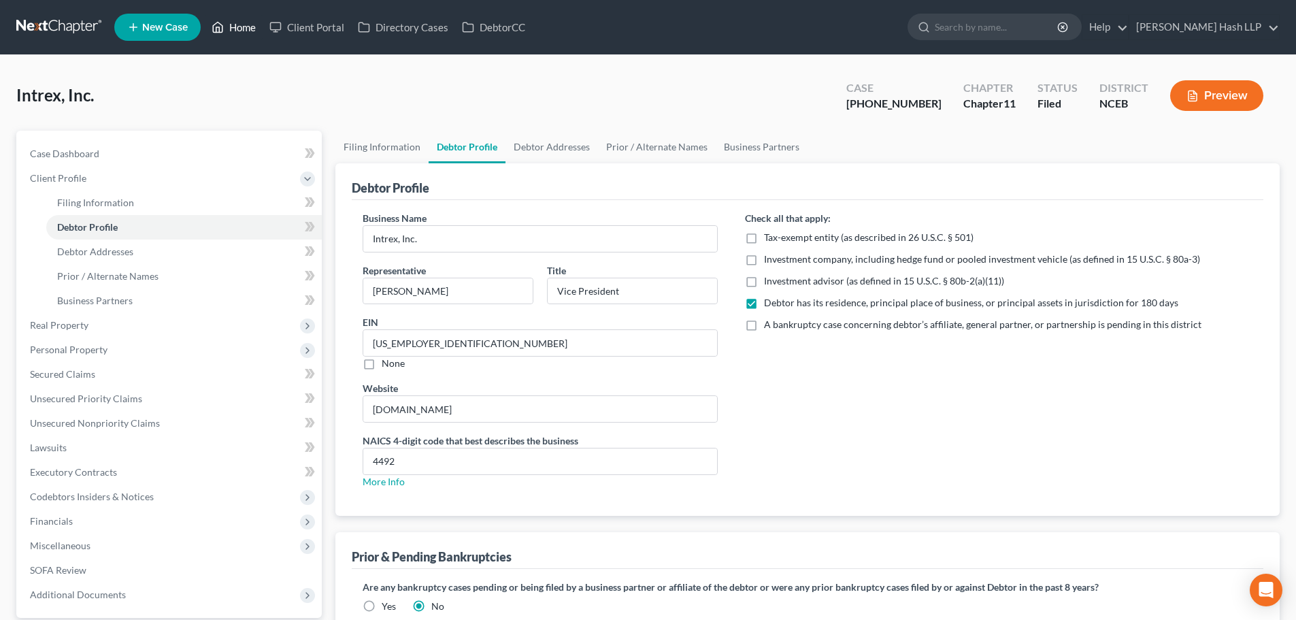
click at [248, 28] on link "Home" at bounding box center [234, 27] width 58 height 24
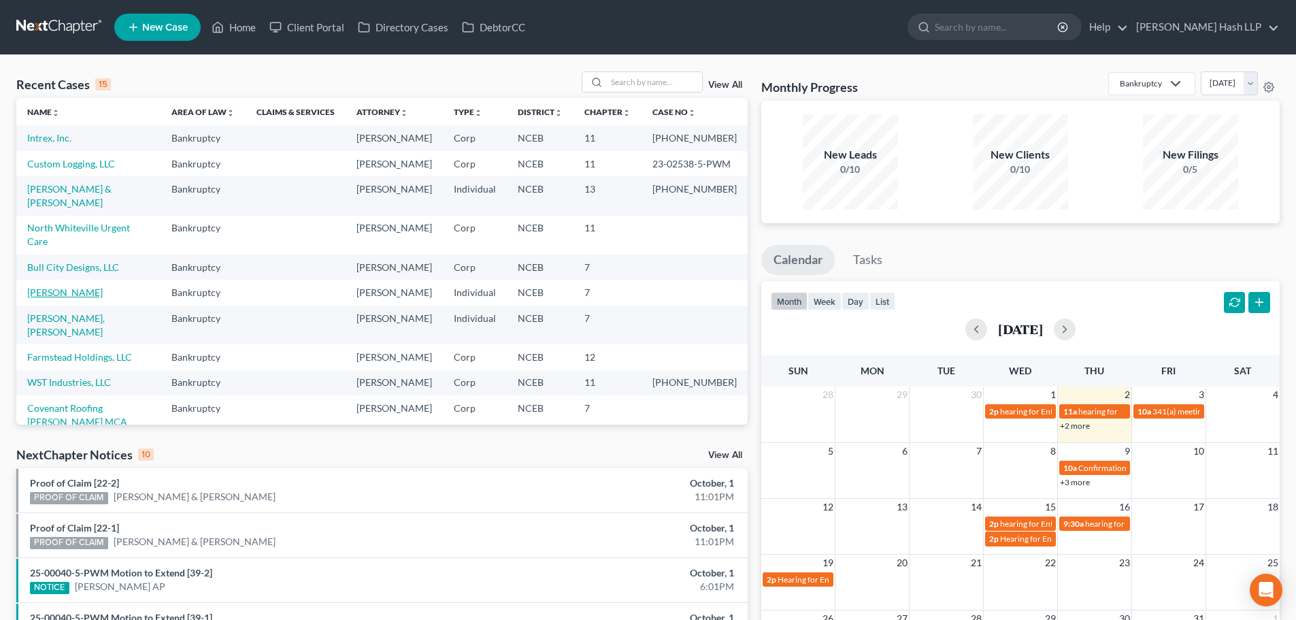
click at [80, 298] on link "[PERSON_NAME]" at bounding box center [64, 292] width 75 height 12
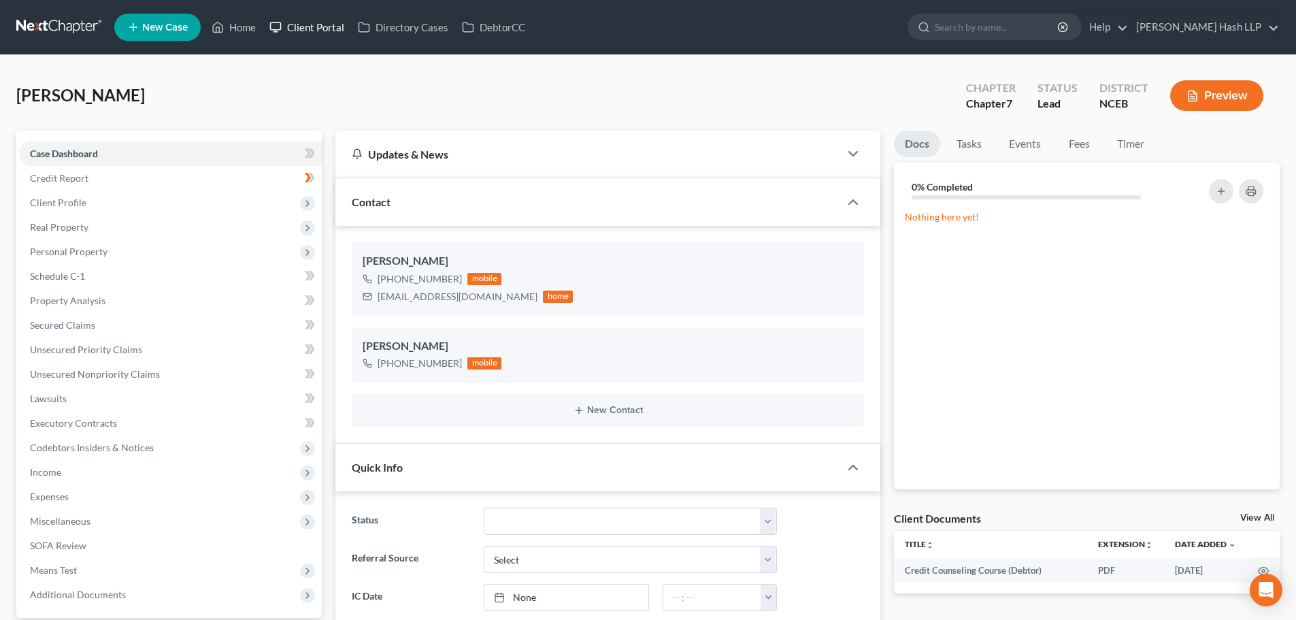
click at [326, 27] on link "Client Portal" at bounding box center [307, 27] width 88 height 24
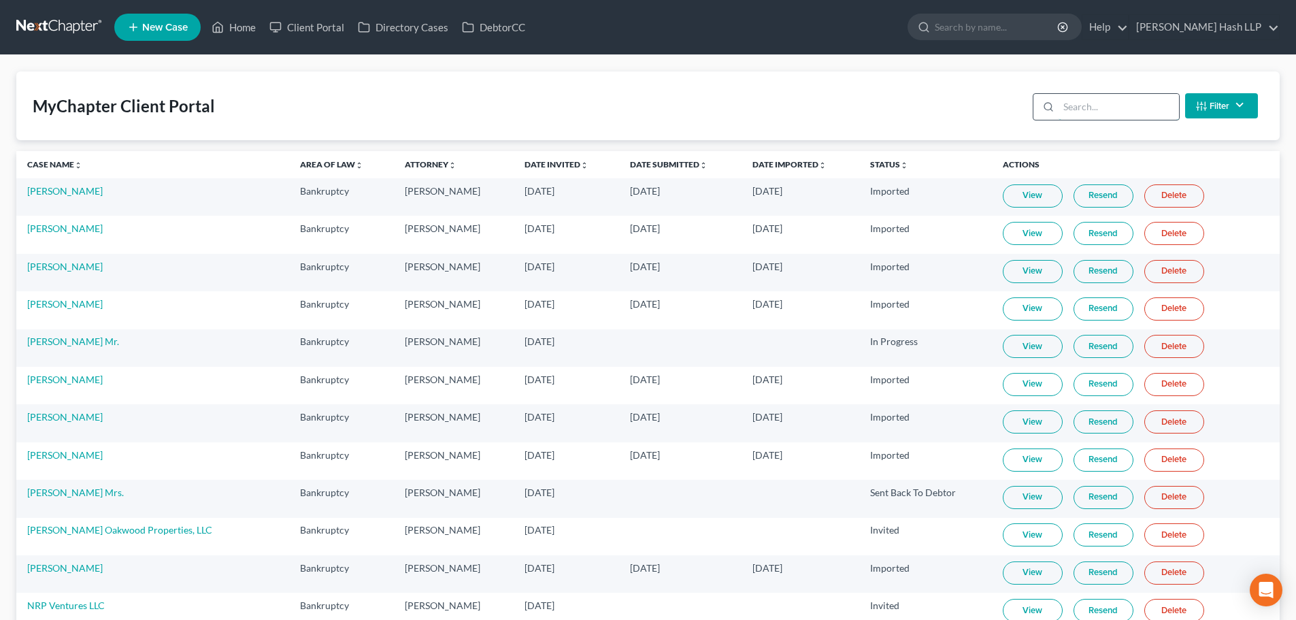
click at [1091, 106] on input "search" at bounding box center [1118, 107] width 120 height 26
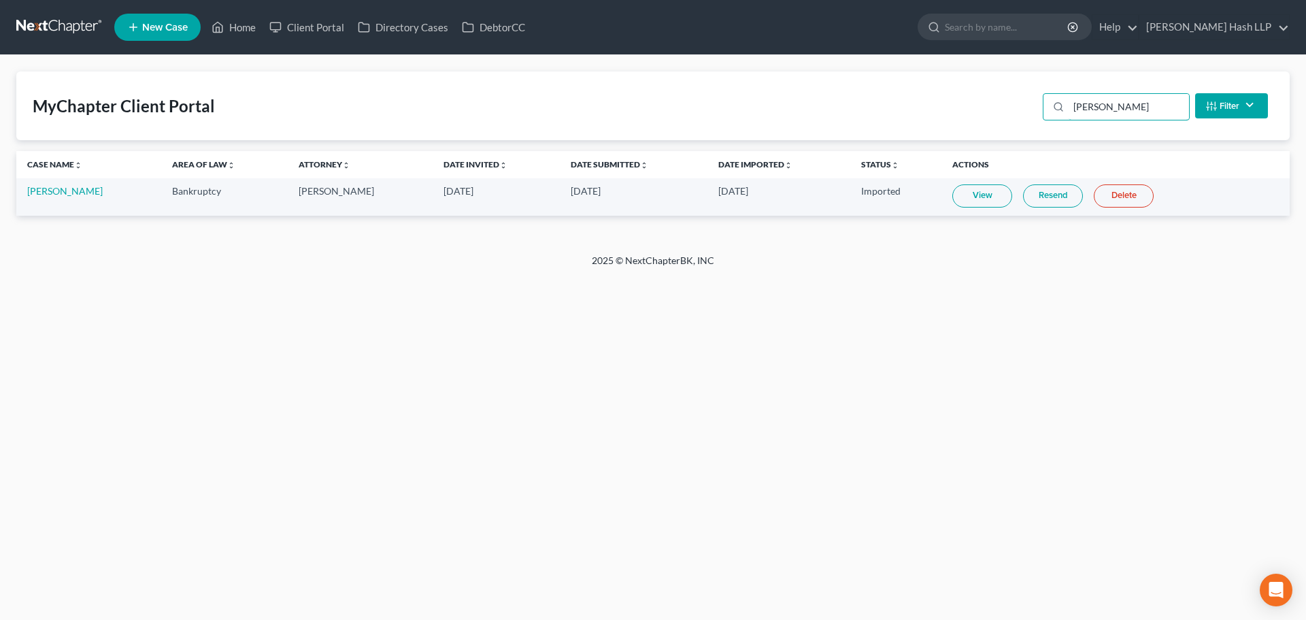
type input "nels"
click at [850, 192] on td "Imported" at bounding box center [895, 196] width 91 height 37
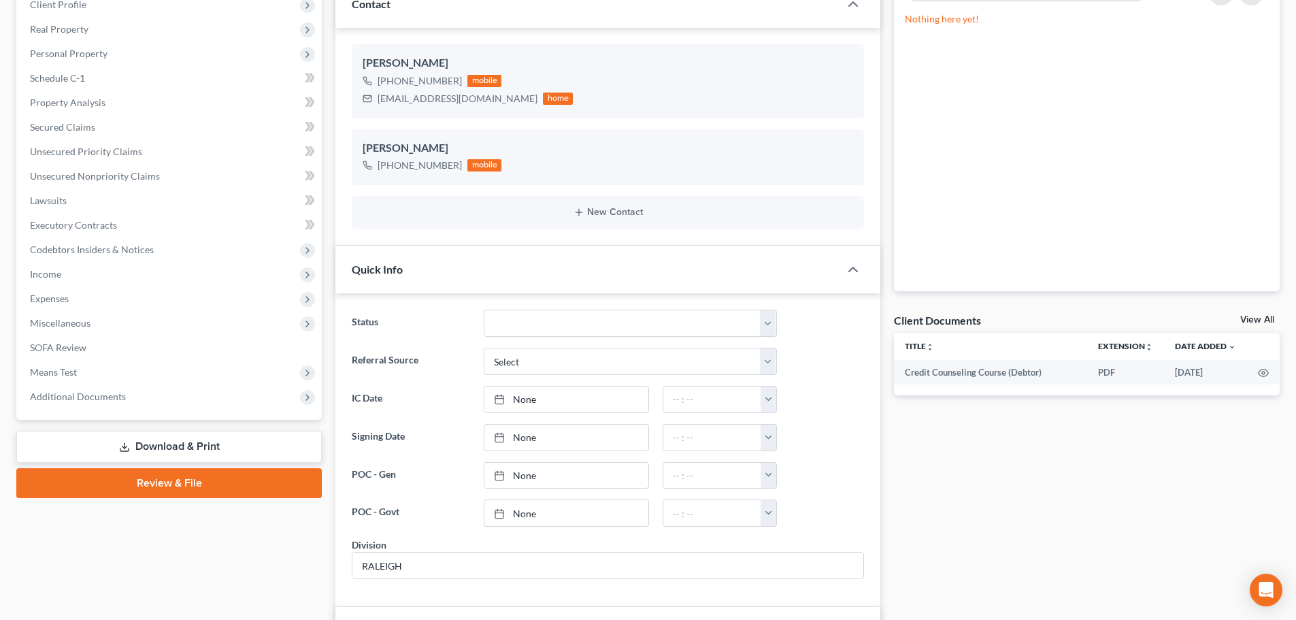
scroll to position [204, 0]
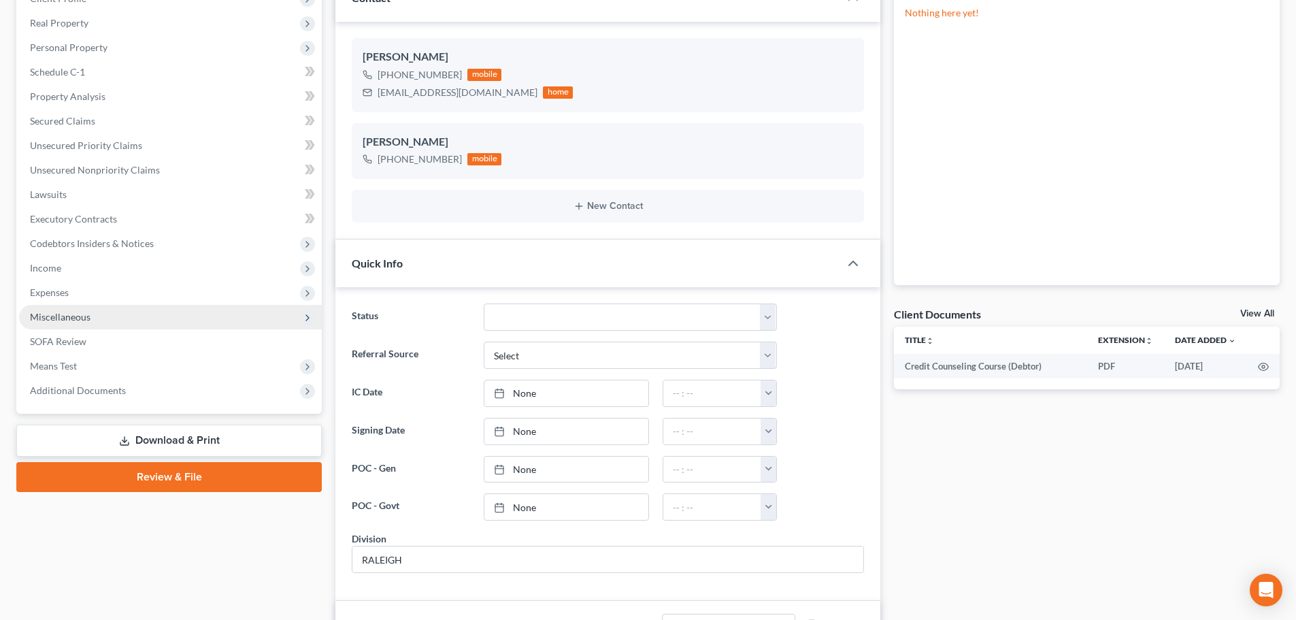
click at [153, 320] on span "Miscellaneous" at bounding box center [170, 317] width 303 height 24
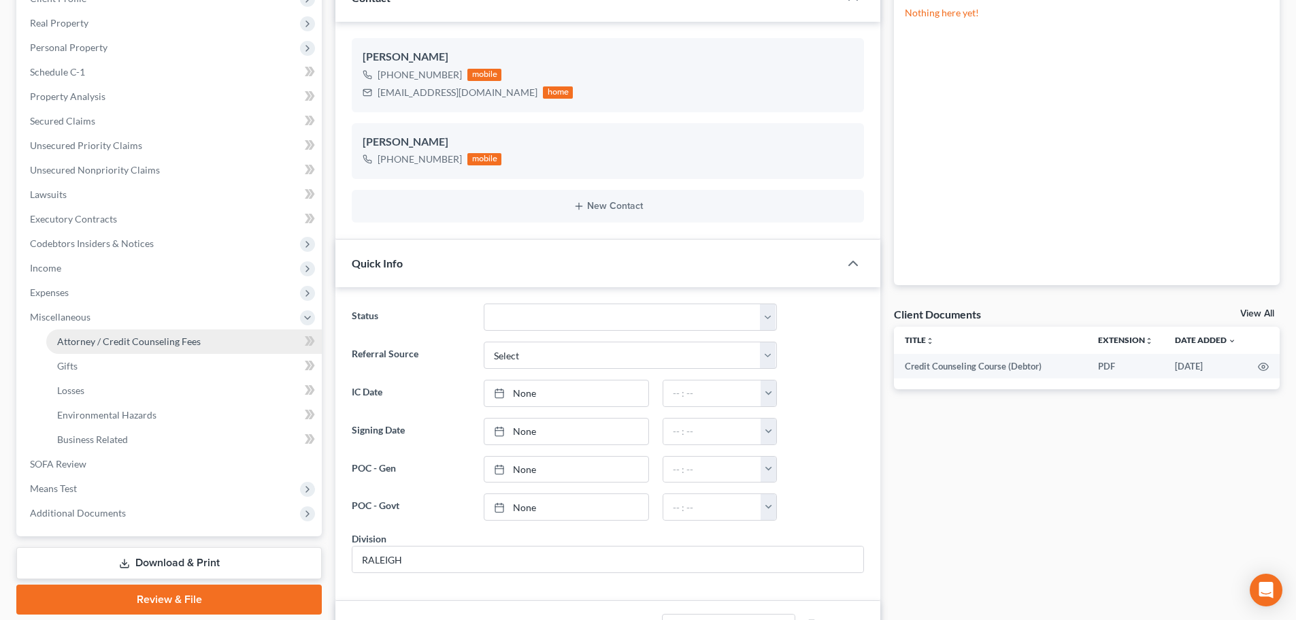
click at [129, 340] on span "Attorney / Credit Counseling Fees" at bounding box center [128, 341] width 143 height 12
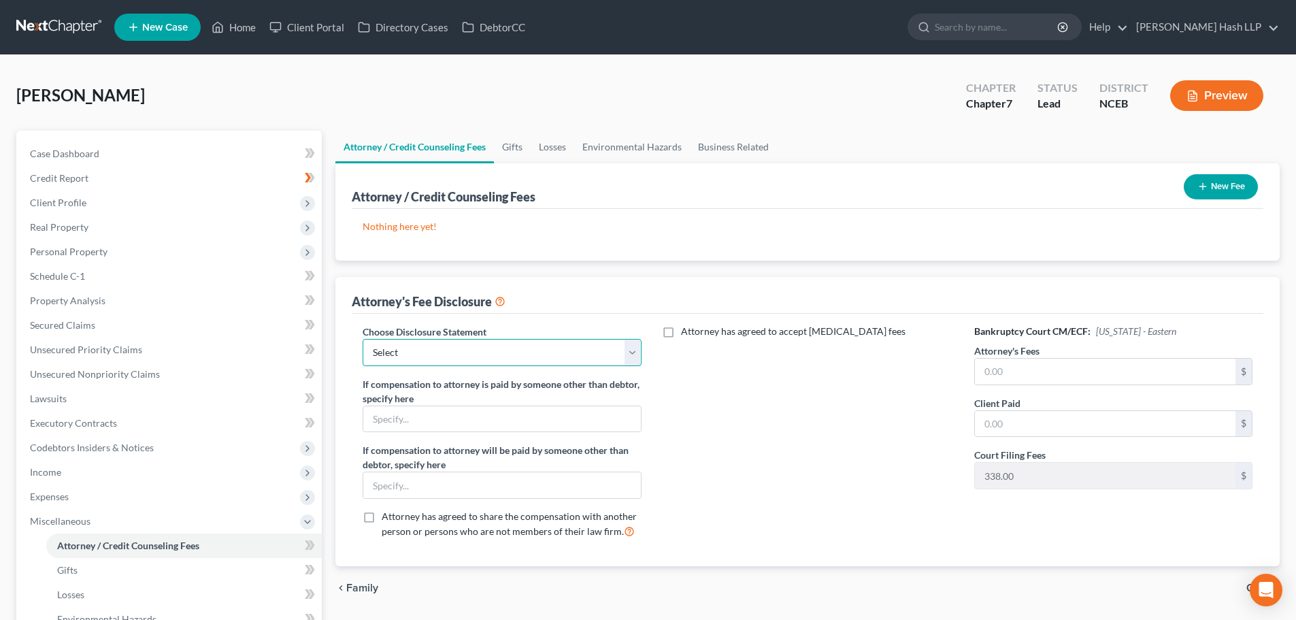
click at [632, 345] on select "Select Attorney Fee Disclosure-C11 Attorney Fee Disclosure-C7 Attorney Fee Disc…" at bounding box center [501, 352] width 278 height 27
select select "1"
click at [362, 339] on select "Select Attorney Fee Disclosure-C11 Attorney Fee Disclosure-C7 Attorney Fee Disc…" at bounding box center [501, 352] width 278 height 27
click at [1017, 371] on input "text" at bounding box center [1105, 371] width 260 height 26
type input "2,000"
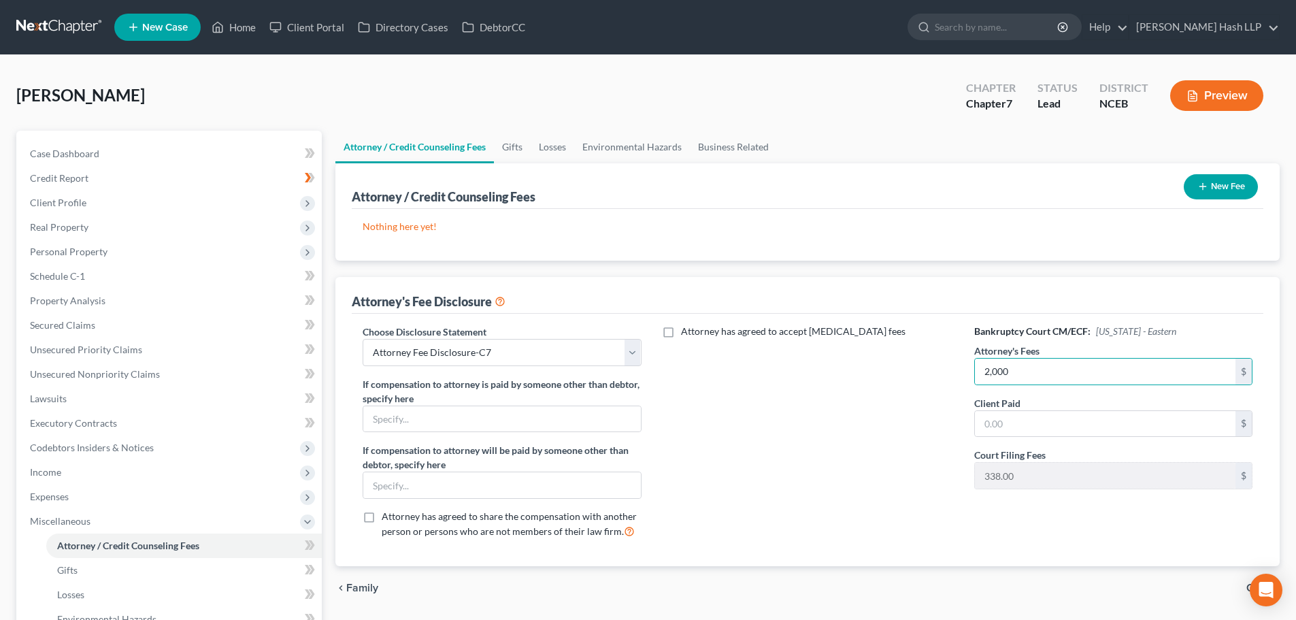
click at [837, 489] on div "Attorney has agreed to accept retainer fees" at bounding box center [807, 436] width 305 height 225
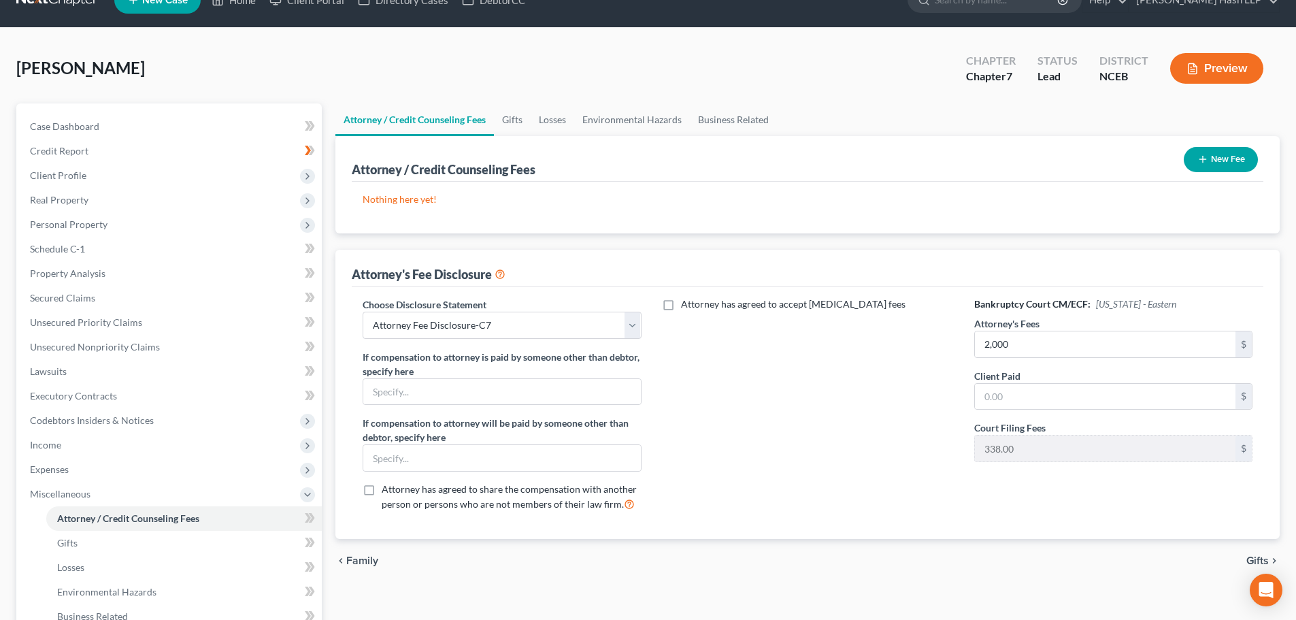
scroll to position [68, 0]
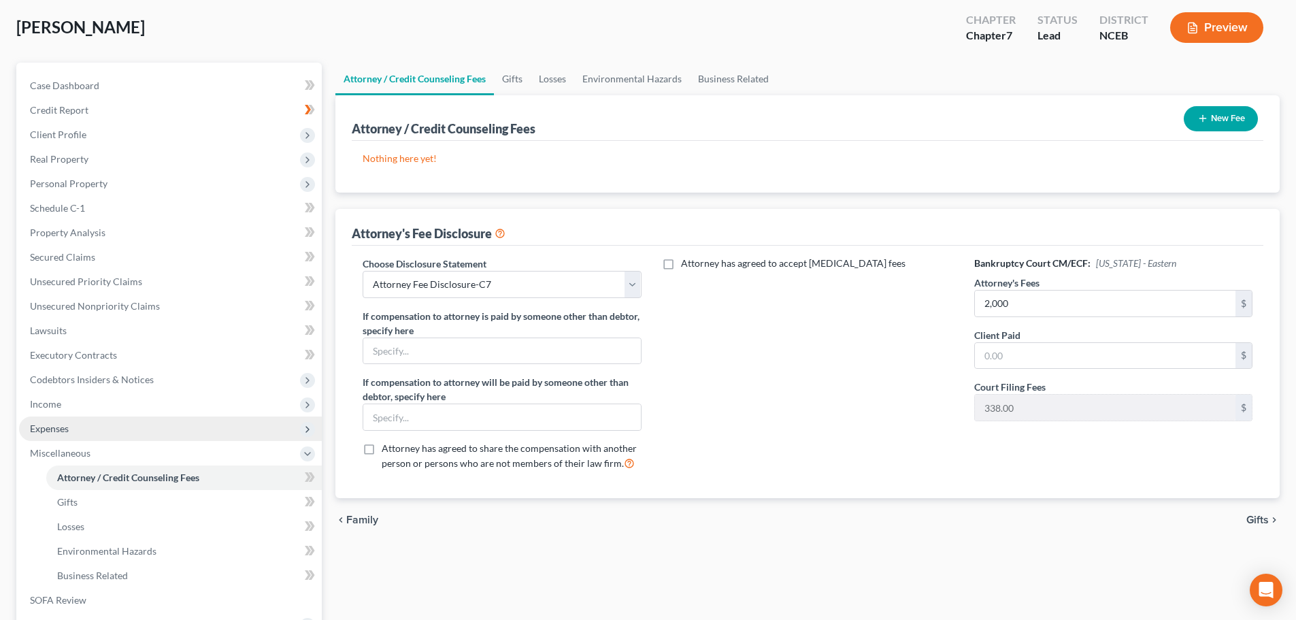
click at [82, 429] on span "Expenses" at bounding box center [170, 428] width 303 height 24
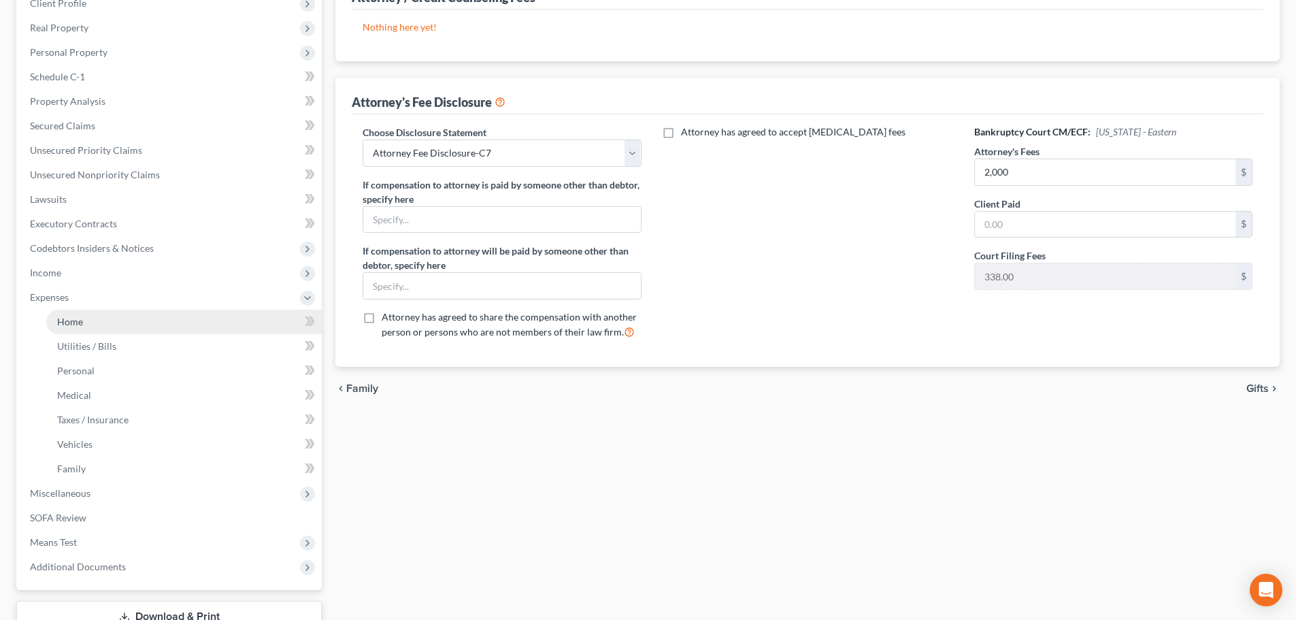
scroll to position [136, 0]
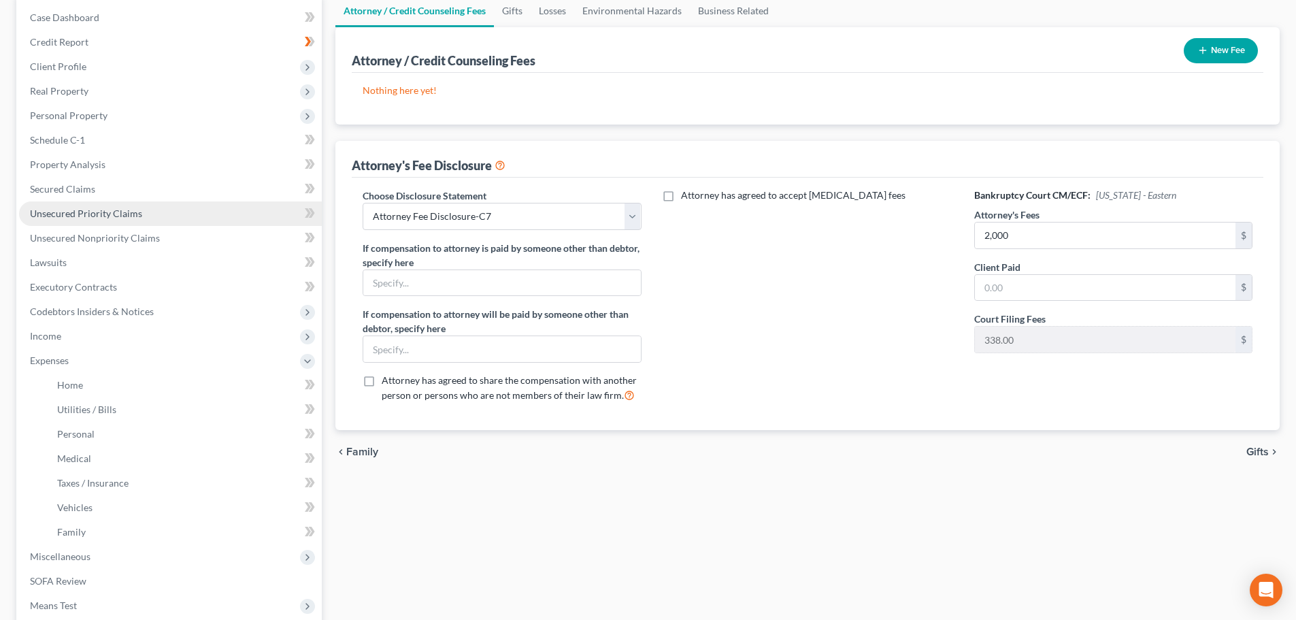
click at [76, 214] on span "Unsecured Priority Claims" at bounding box center [86, 213] width 112 height 12
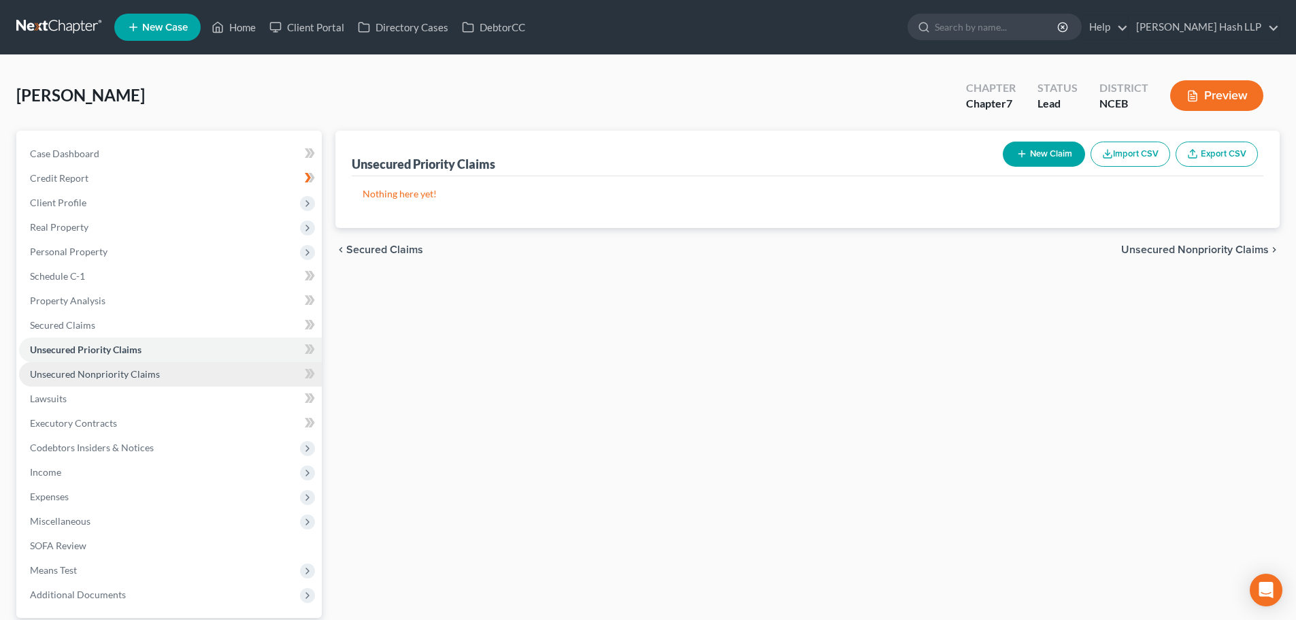
click at [101, 362] on link "Unsecured Nonpriority Claims" at bounding box center [170, 374] width 303 height 24
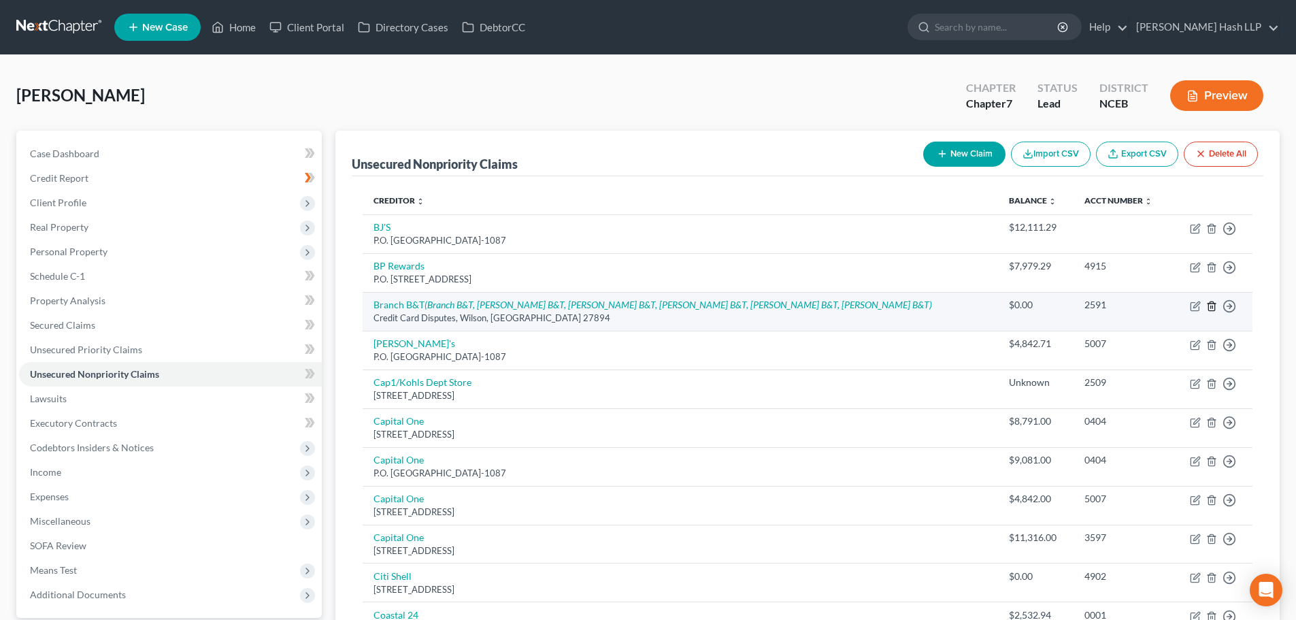
click at [1209, 305] on icon "button" at bounding box center [1211, 306] width 11 height 11
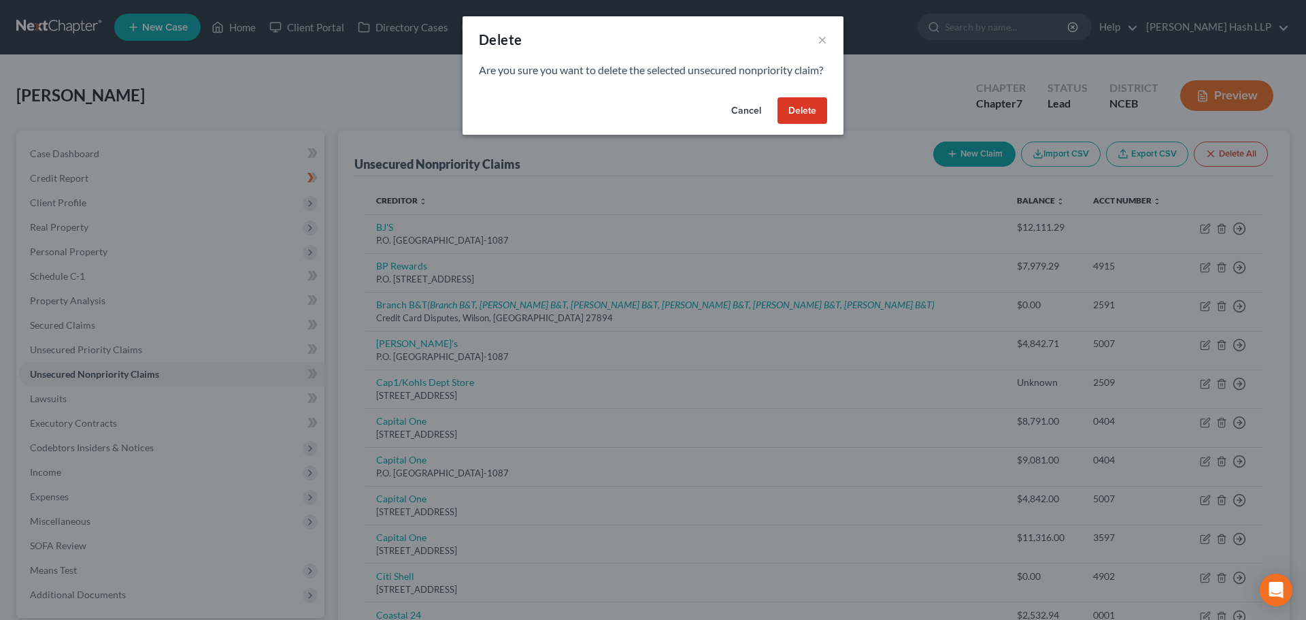
click at [800, 124] on button "Delete" at bounding box center [802, 110] width 50 height 27
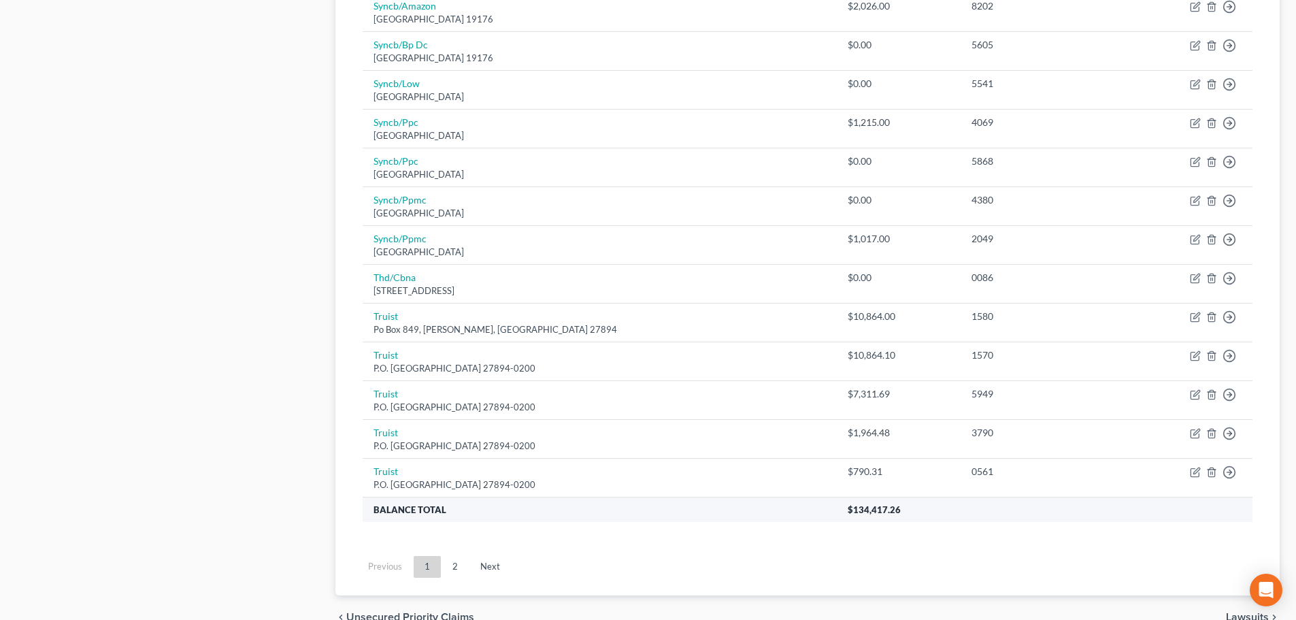
scroll to position [816, 0]
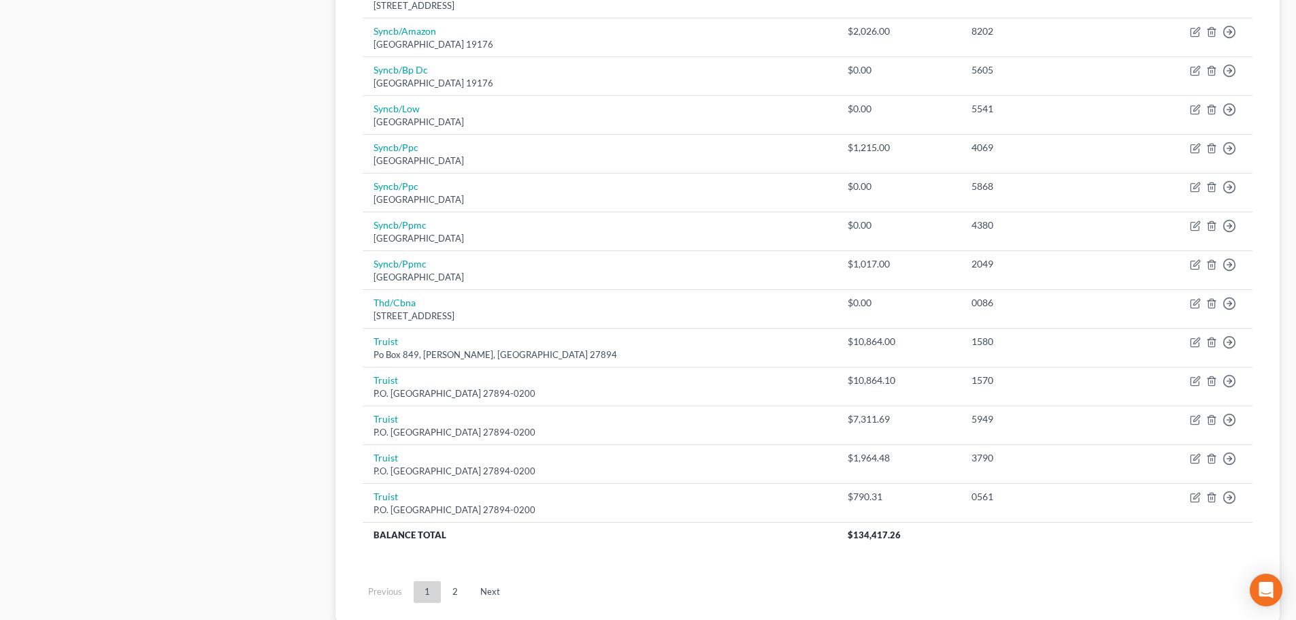
drag, startPoint x: 455, startPoint y: 586, endPoint x: 462, endPoint y: 577, distance: 11.2
click at [455, 586] on link "2" at bounding box center [454, 592] width 27 height 22
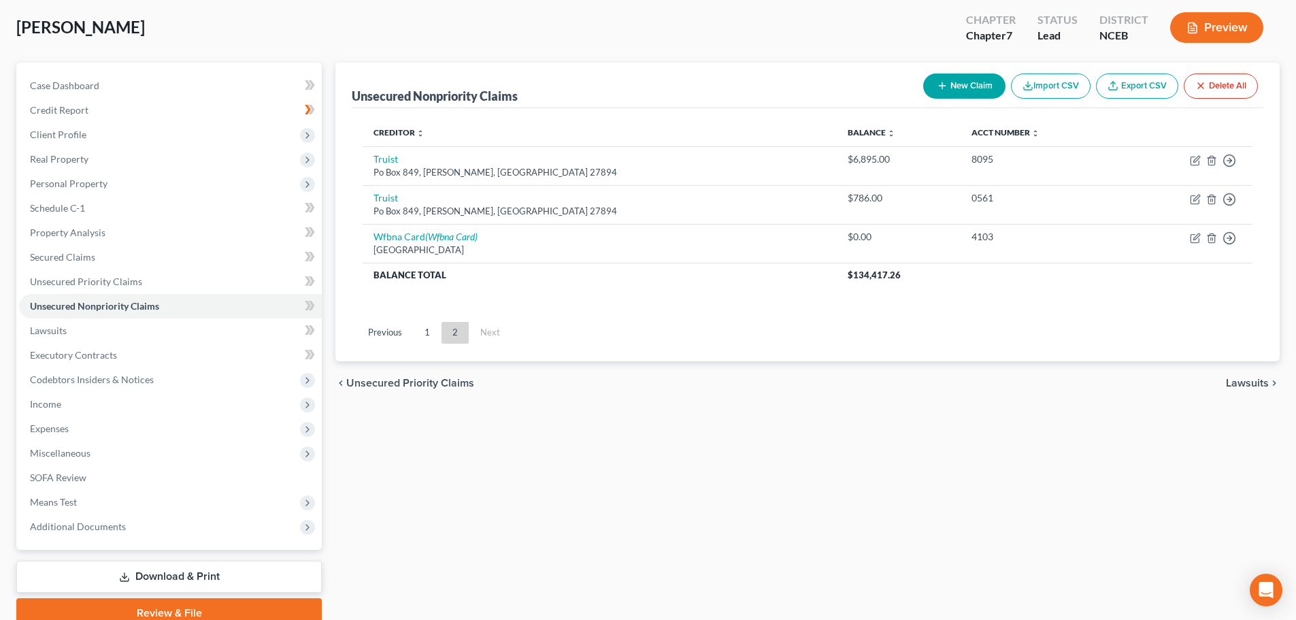
scroll to position [0, 0]
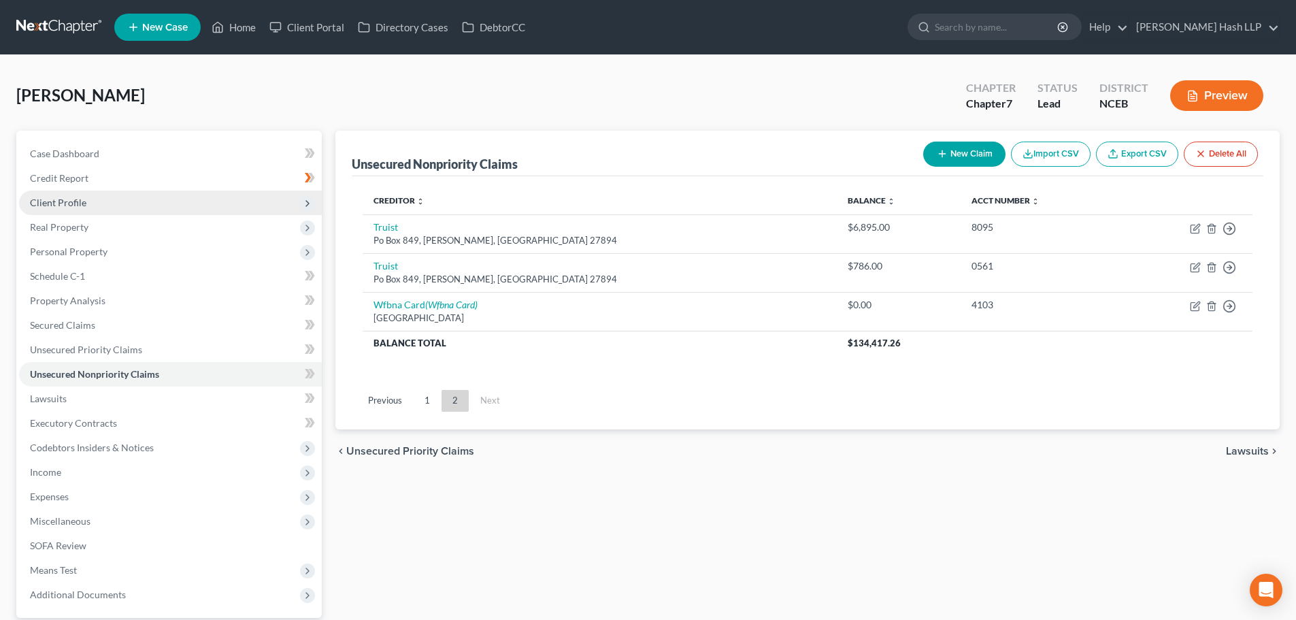
click at [90, 203] on span "Client Profile" at bounding box center [170, 202] width 303 height 24
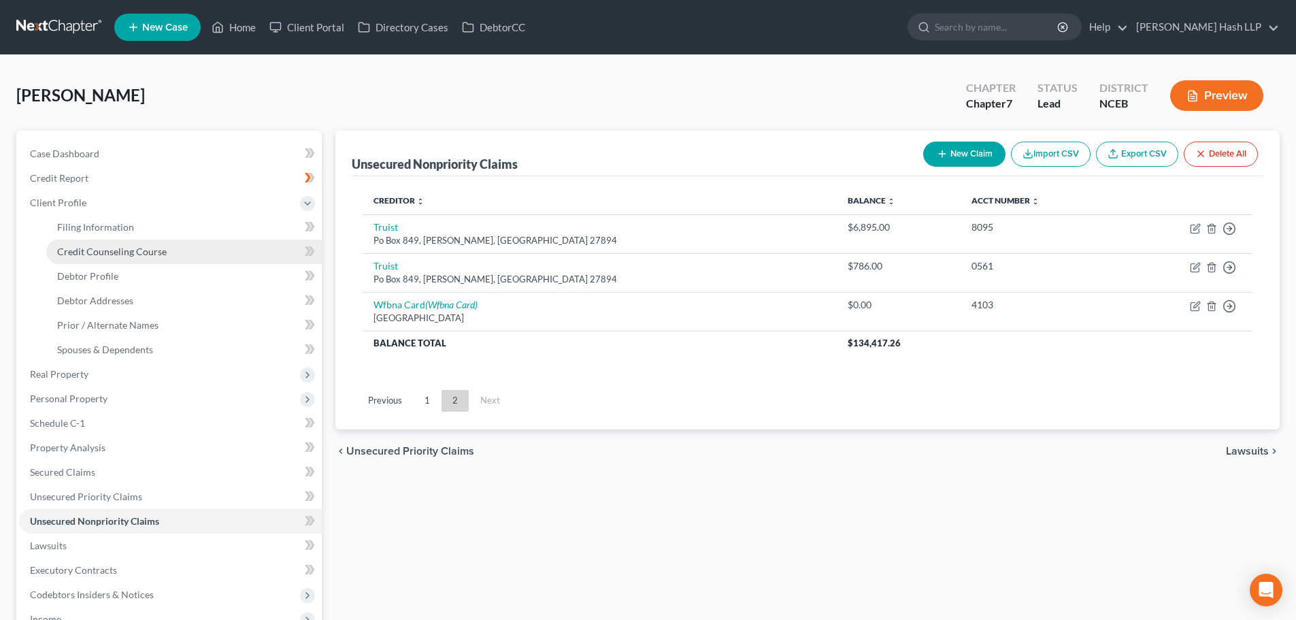
click at [103, 255] on span "Credit Counseling Course" at bounding box center [111, 252] width 109 height 12
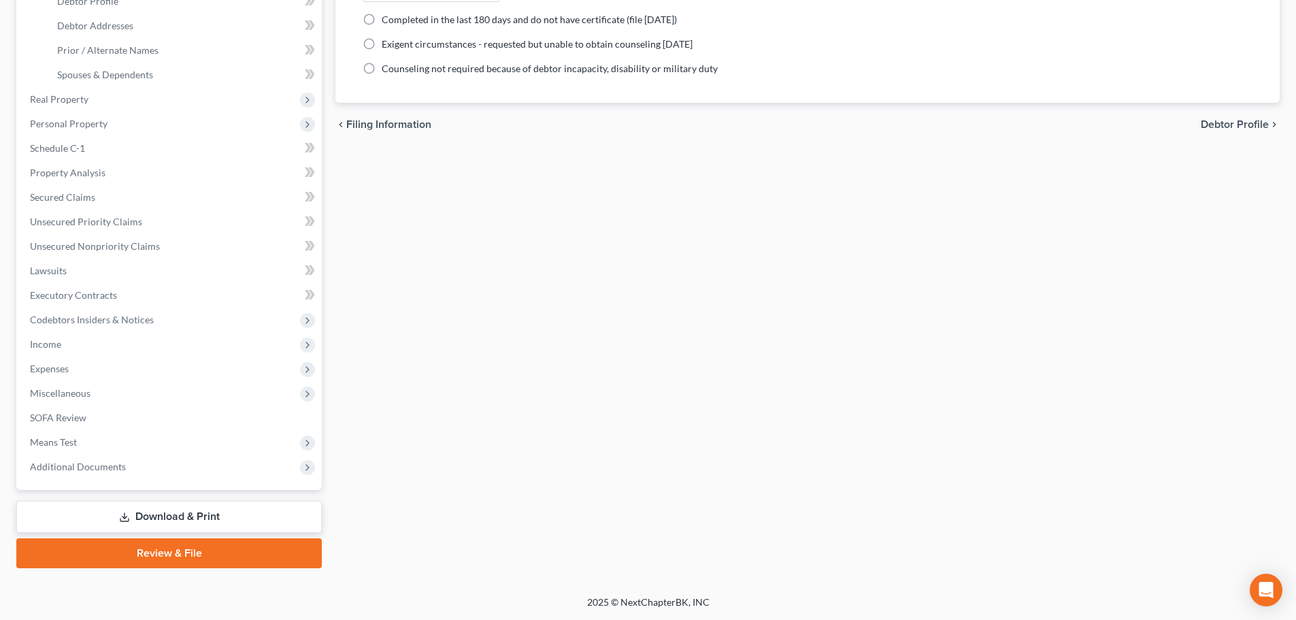
click at [189, 515] on link "Download & Print" at bounding box center [168, 517] width 305 height 32
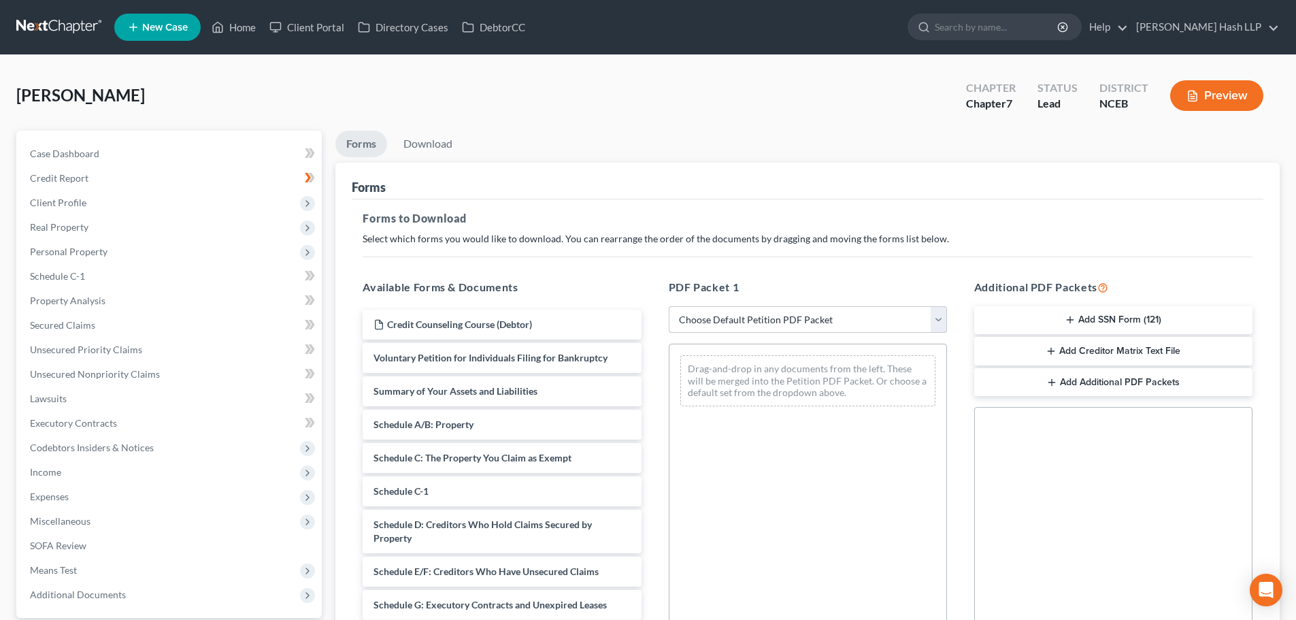
click at [938, 321] on select "Choose Default Petition PDF Packet Complete Bankruptcy Petition (all forms and …" at bounding box center [807, 319] width 278 height 27
select select "5"
click at [668, 306] on select "Choose Default Petition PDF Packet Complete Bankruptcy Petition (all forms and …" at bounding box center [807, 319] width 278 height 27
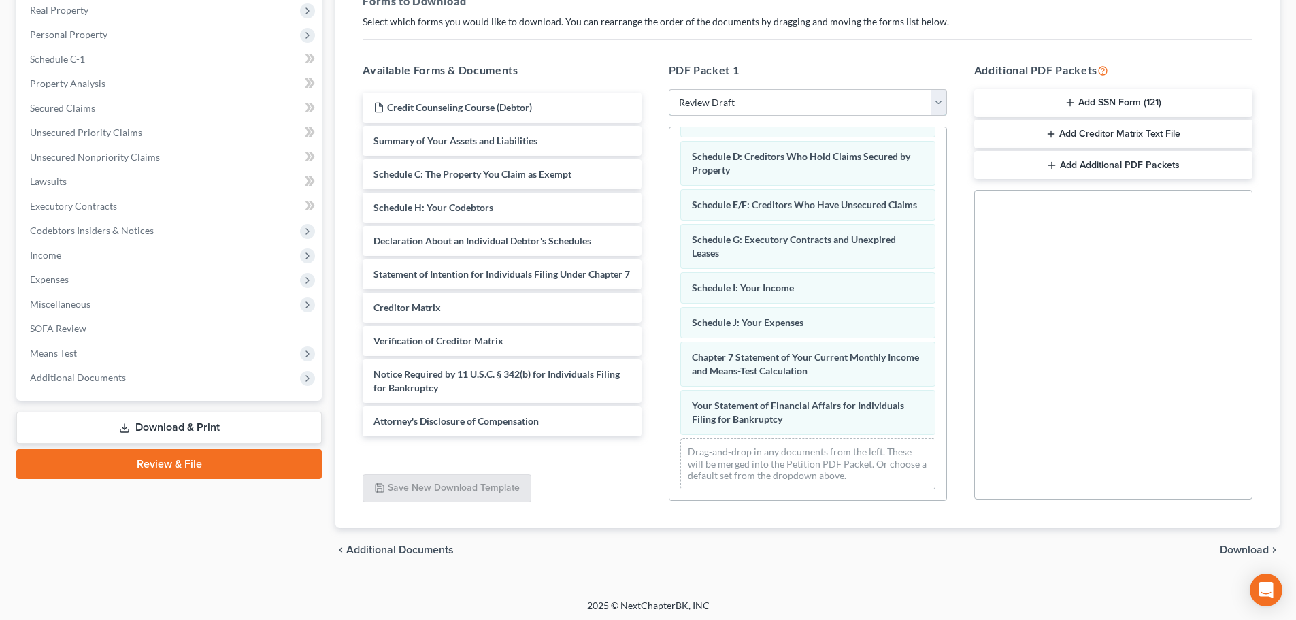
scroll to position [220, 0]
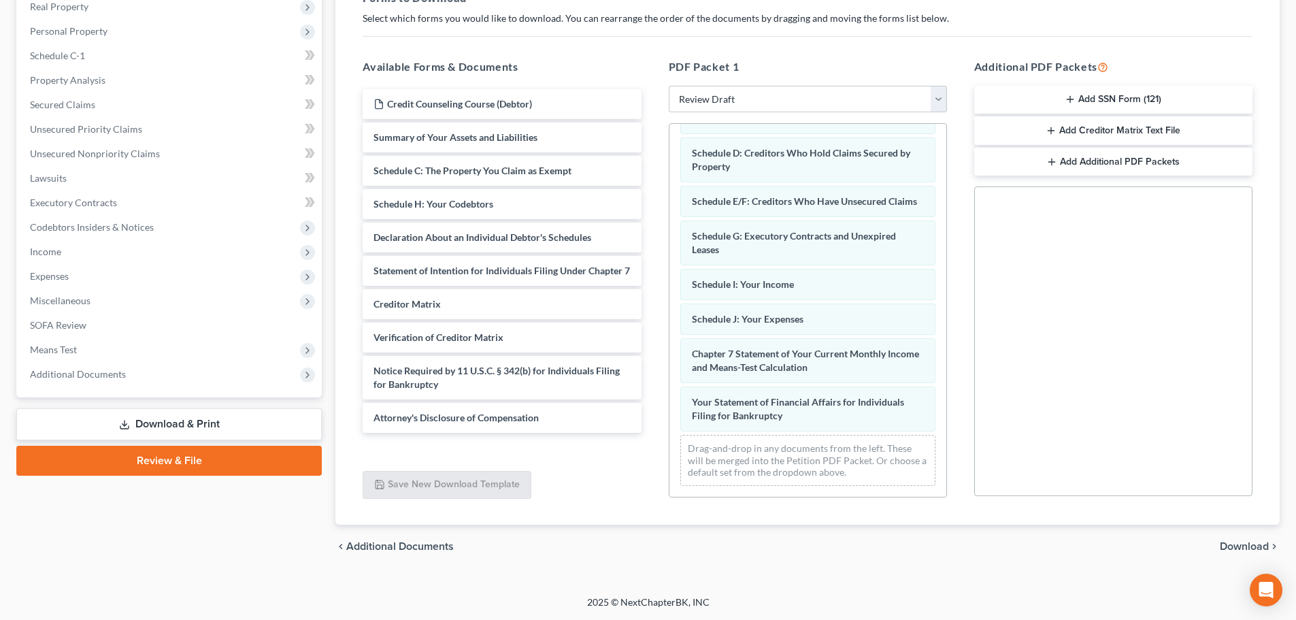
click at [1255, 543] on span "Download" at bounding box center [1243, 546] width 49 height 11
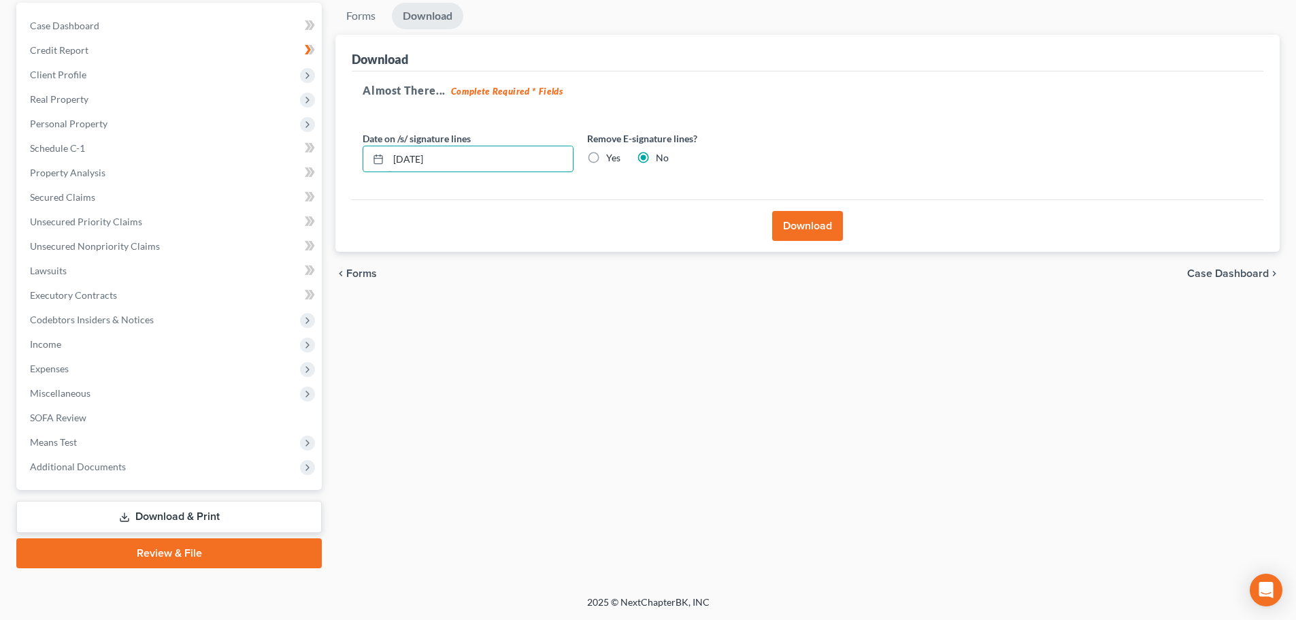
drag, startPoint x: 443, startPoint y: 157, endPoint x: 344, endPoint y: 156, distance: 98.6
click at [349, 156] on div "Download Almost There... Complete Required * Fields Date on /s/ signature lines…" at bounding box center [807, 144] width 944 height 218
click at [606, 158] on label "Yes" at bounding box center [613, 158] width 14 height 14
click at [611, 158] on input "Yes" at bounding box center [615, 155] width 9 height 9
radio input "true"
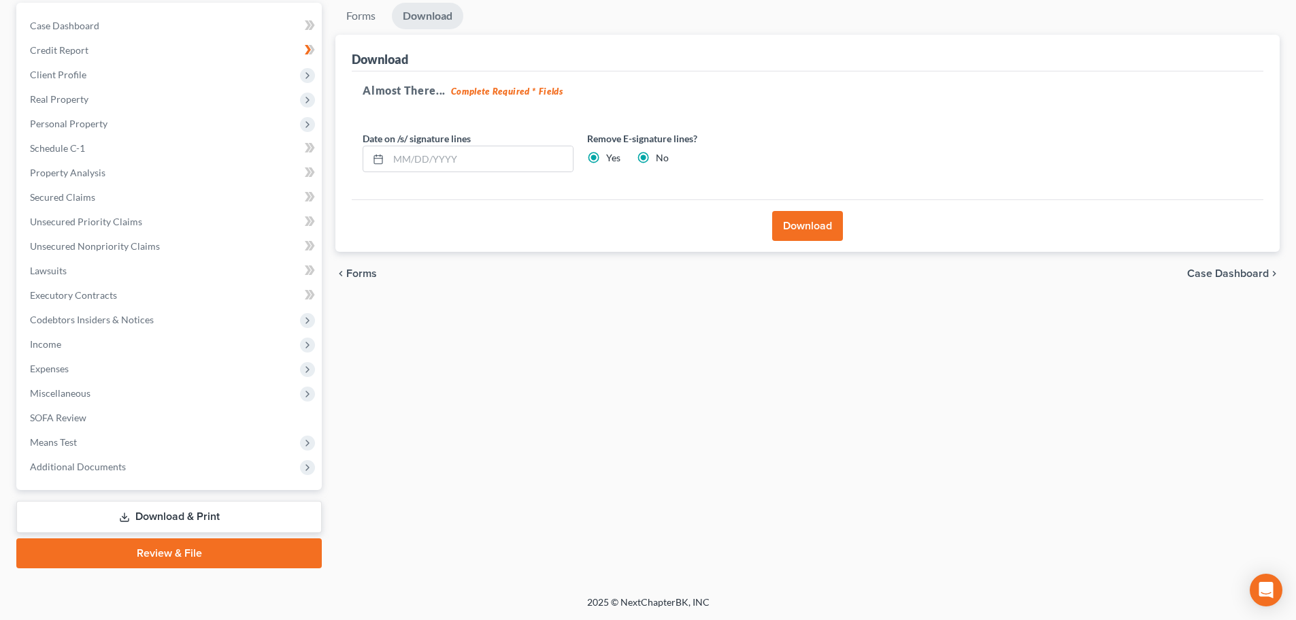
radio input "false"
click at [794, 224] on button "Download" at bounding box center [807, 226] width 71 height 30
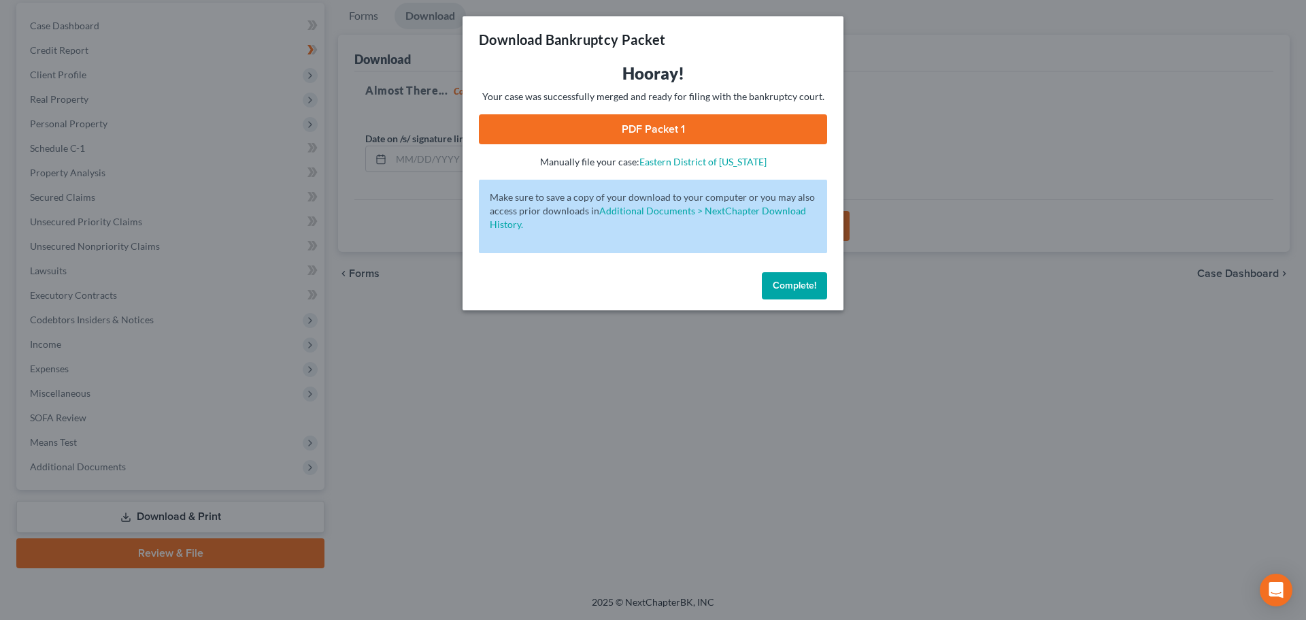
drag, startPoint x: 647, startPoint y: 126, endPoint x: 639, endPoint y: 125, distance: 8.2
click at [647, 126] on link "PDF Packet 1" at bounding box center [653, 129] width 348 height 30
click at [792, 288] on span "Complete!" at bounding box center [795, 286] width 44 height 12
